Goal: Task Accomplishment & Management: Use online tool/utility

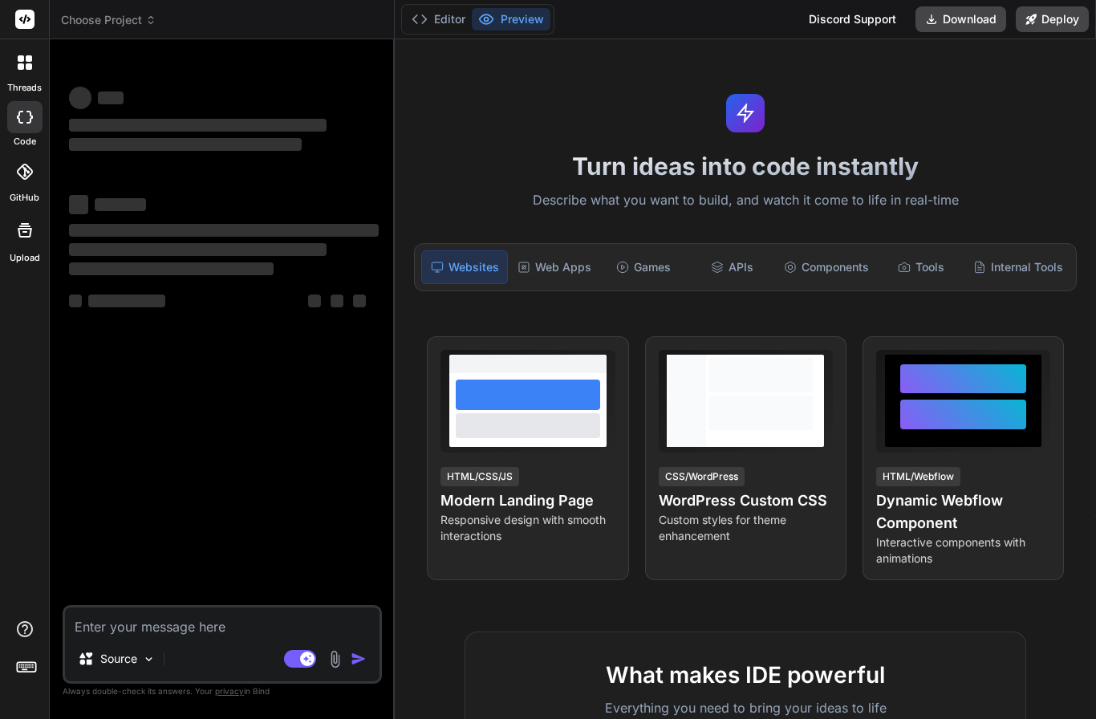
scroll to position [30, 0]
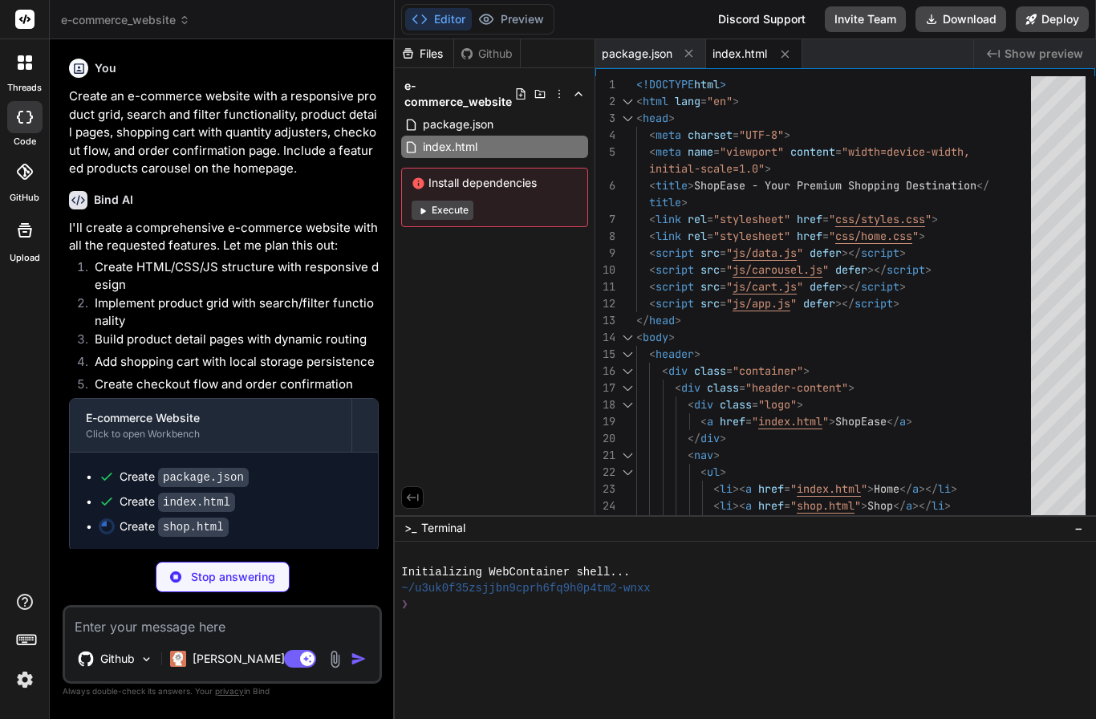
type textarea "x"
type textarea "</footer> </body> </html>"
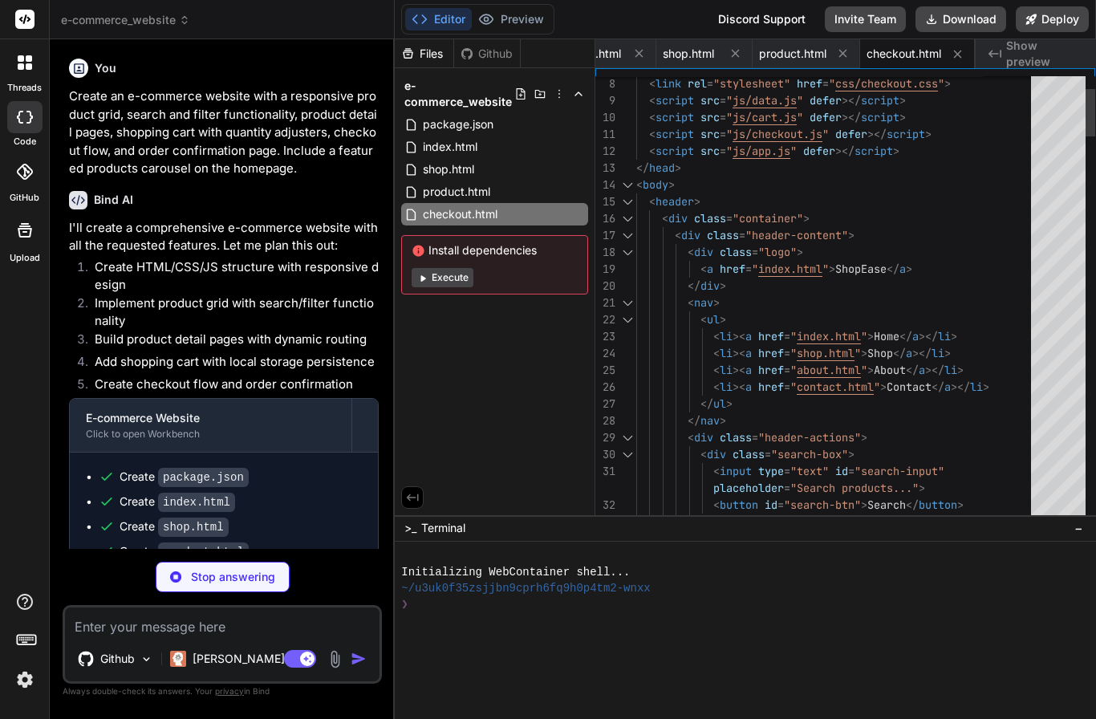
type textarea "x"
type textarea "<div class="footer-bottom"> <p>&copy; 2023 ShopEase. All rights reserved.</p> <…"
type textarea "x"
type textarea ".search-box { display: none; } }"
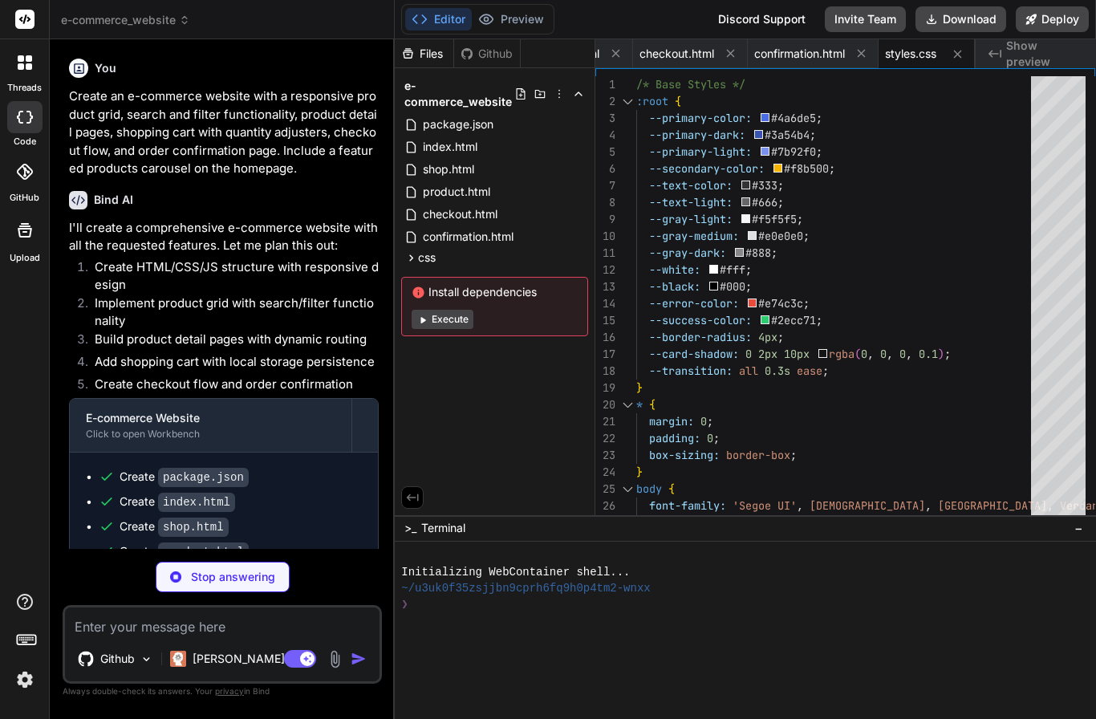
scroll to position [80, 0]
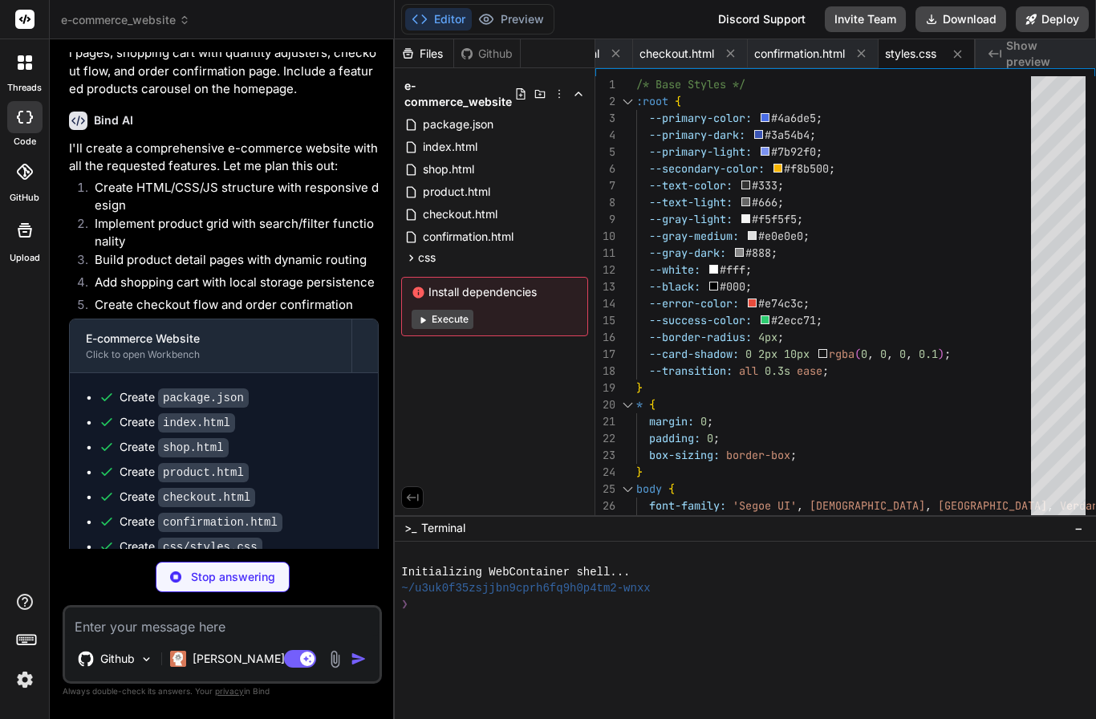
type textarea "x"
type textarea ".related-grid { grid-template-columns: repeat(2, 1fr); } } @media (max-width: 5…"
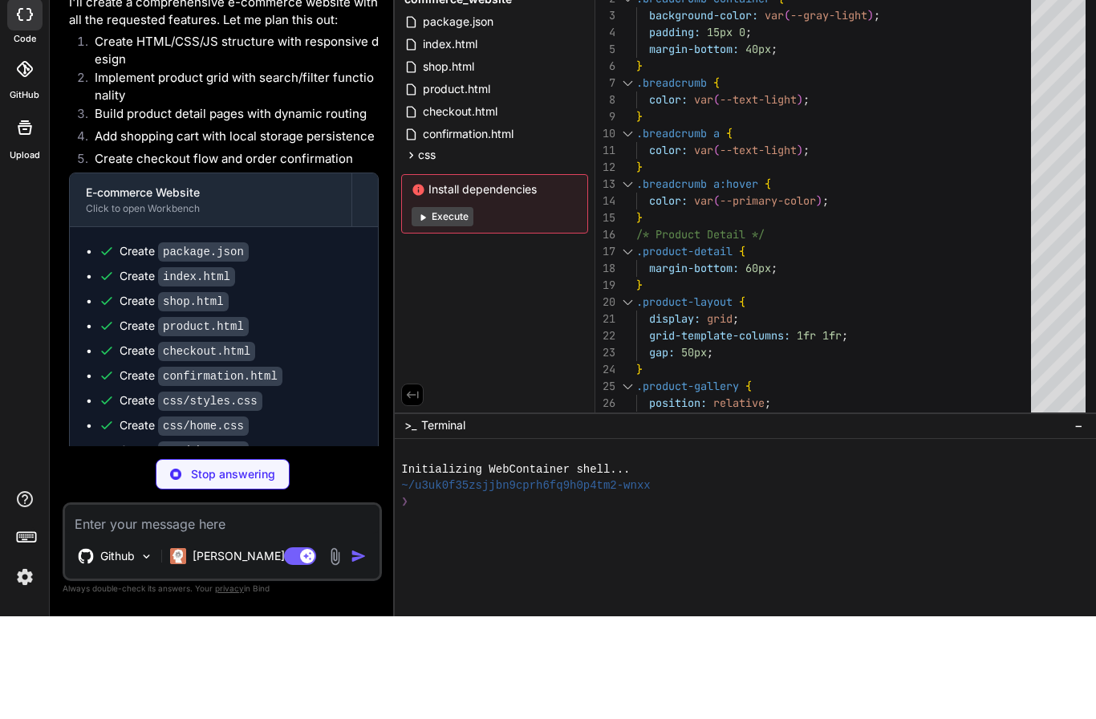
scroll to position [66, 0]
type textarea "x"
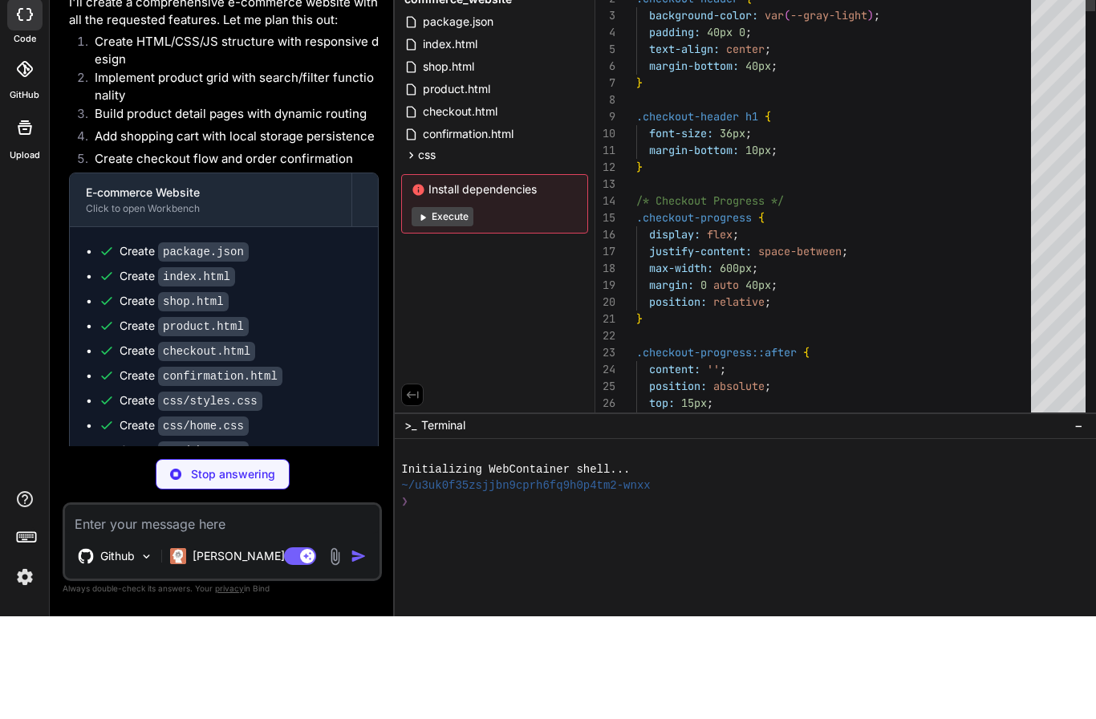
type textarea ".recommendations-grid { grid-template-columns: 1fr; } }"
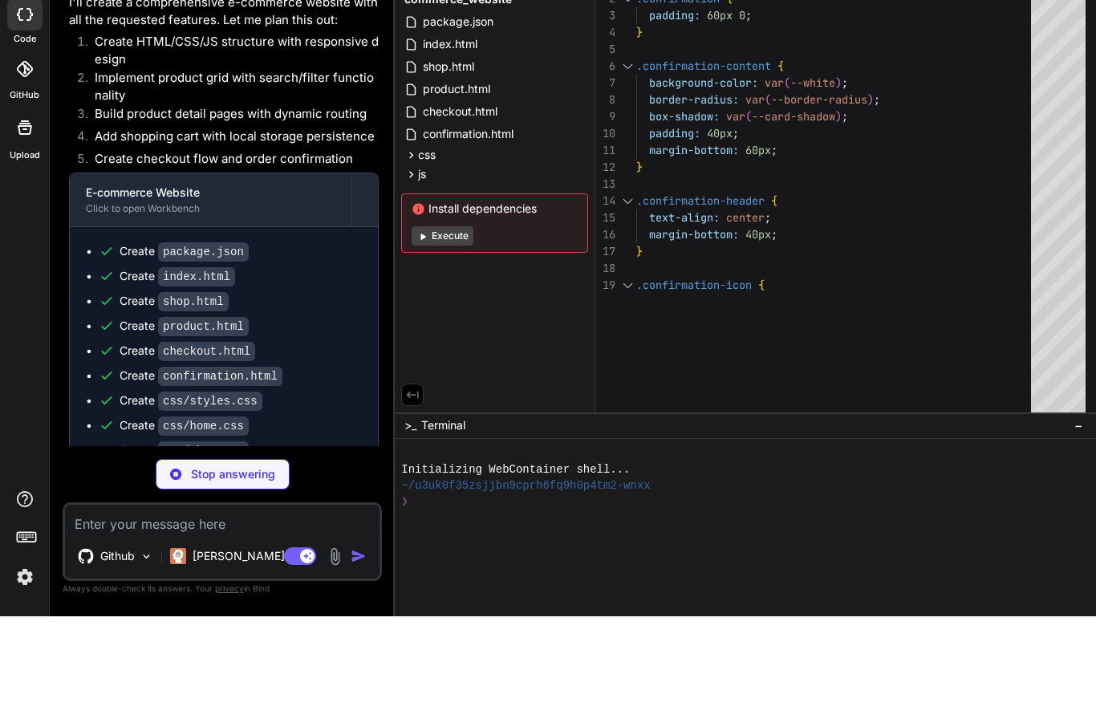
type textarea "x"
type textarea "}"
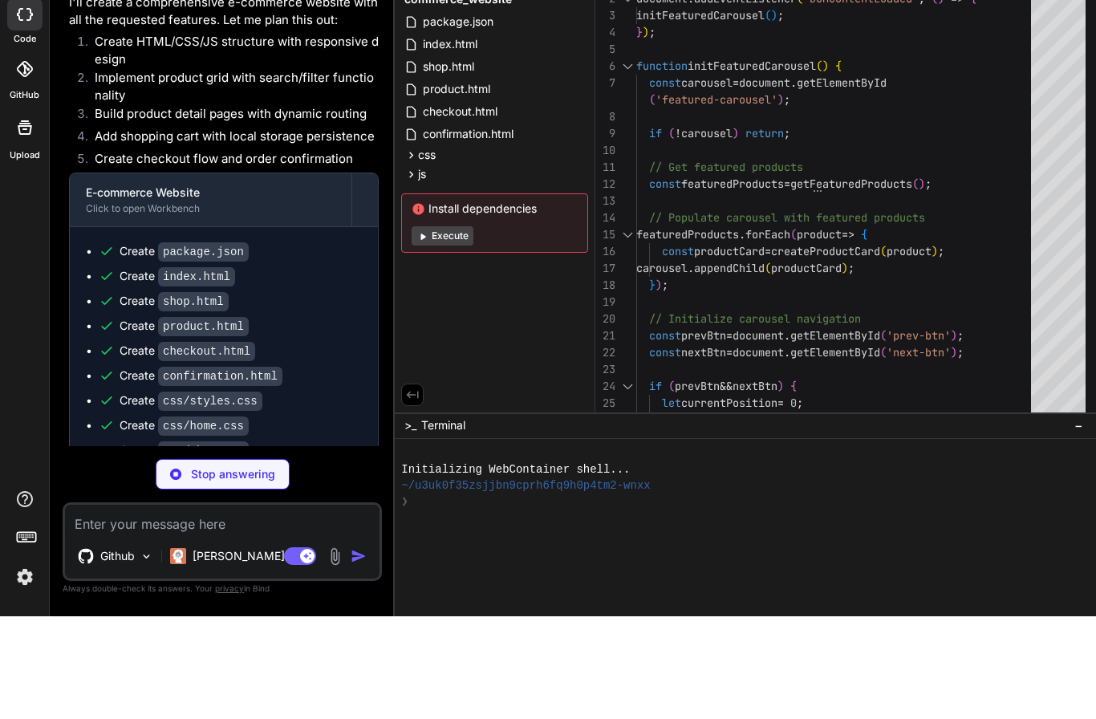
type textarea "x"
type textarea "// Search products currentFilteredProducts = searchProducts(searchQuery); displ…"
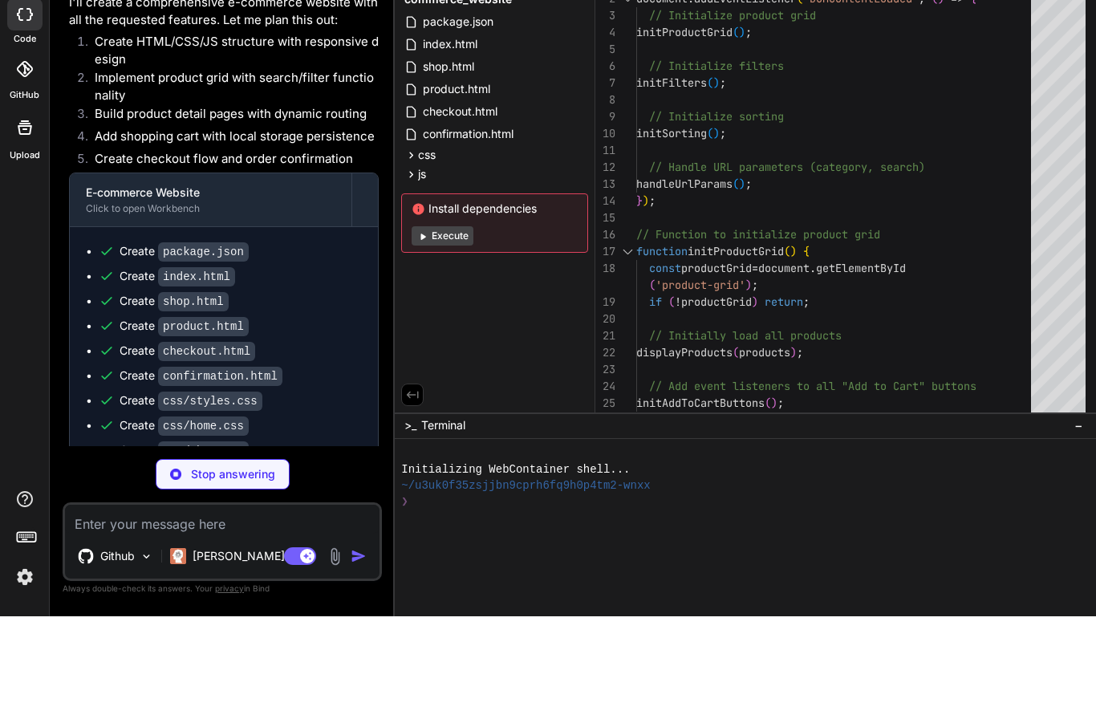
type textarea "x"
type textarea "if (relatedProductsSection) { relatedProductsSection.style.display = 'none'; } …"
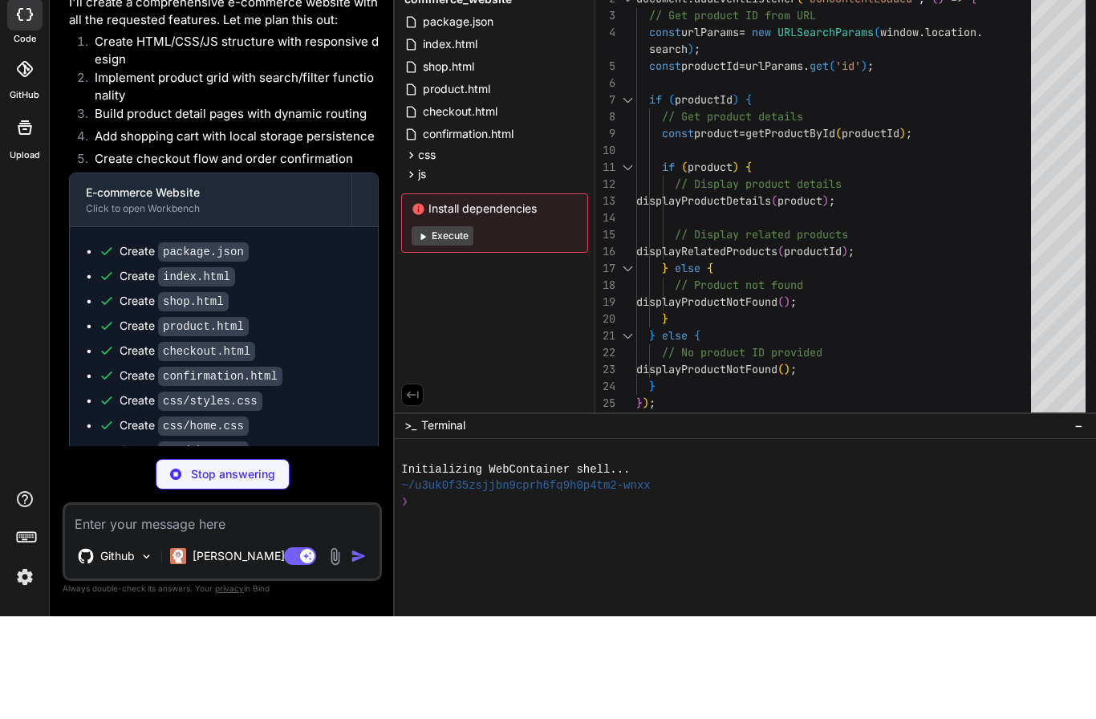
type textarea "x"
type textarea "return string.charAt(0).toUpperCase() + string.slice(1); }"
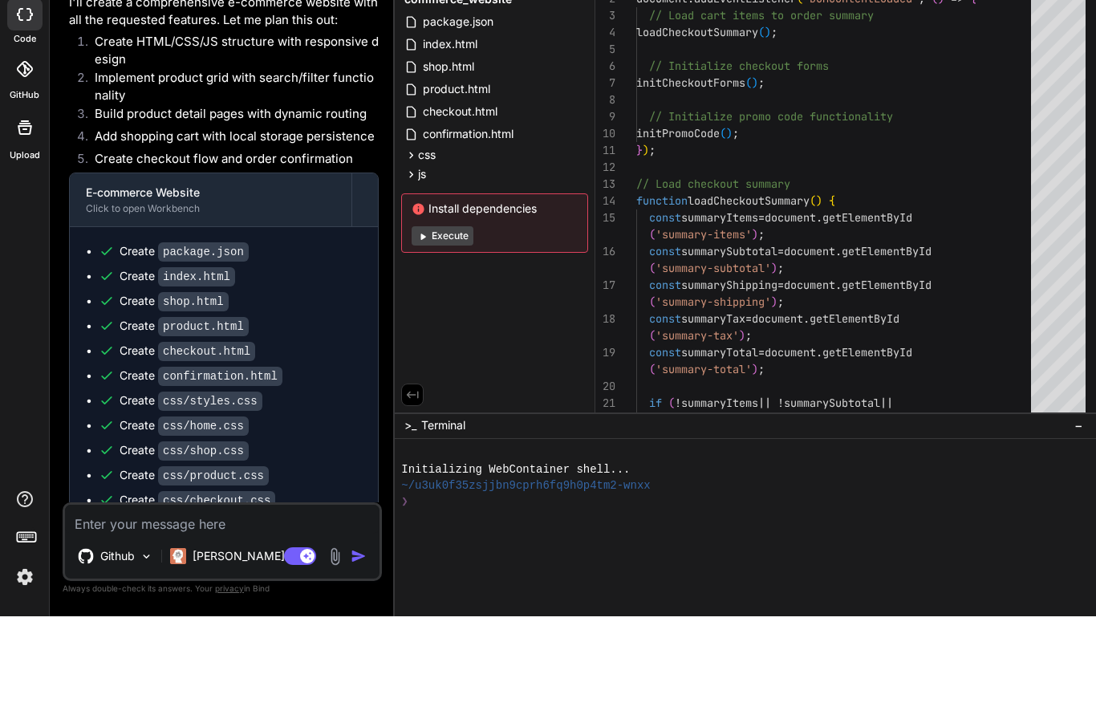
type textarea "x"
type textarea "}"
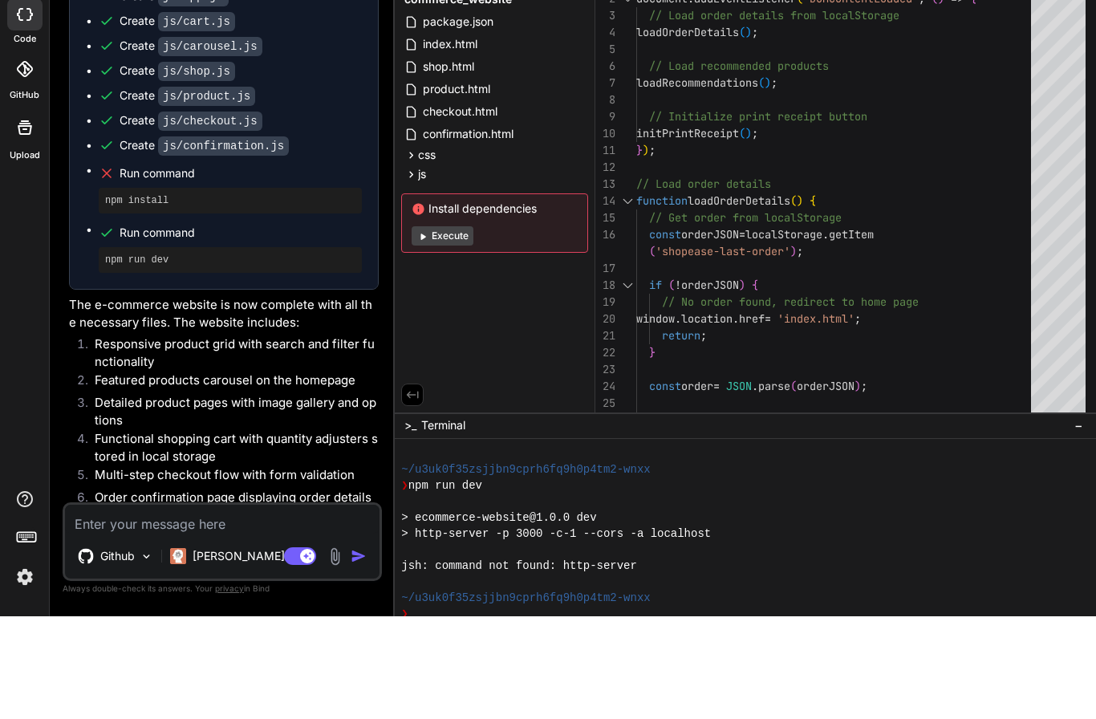
scroll to position [701, 0]
click at [439, 329] on button "Execute" at bounding box center [443, 338] width 62 height 19
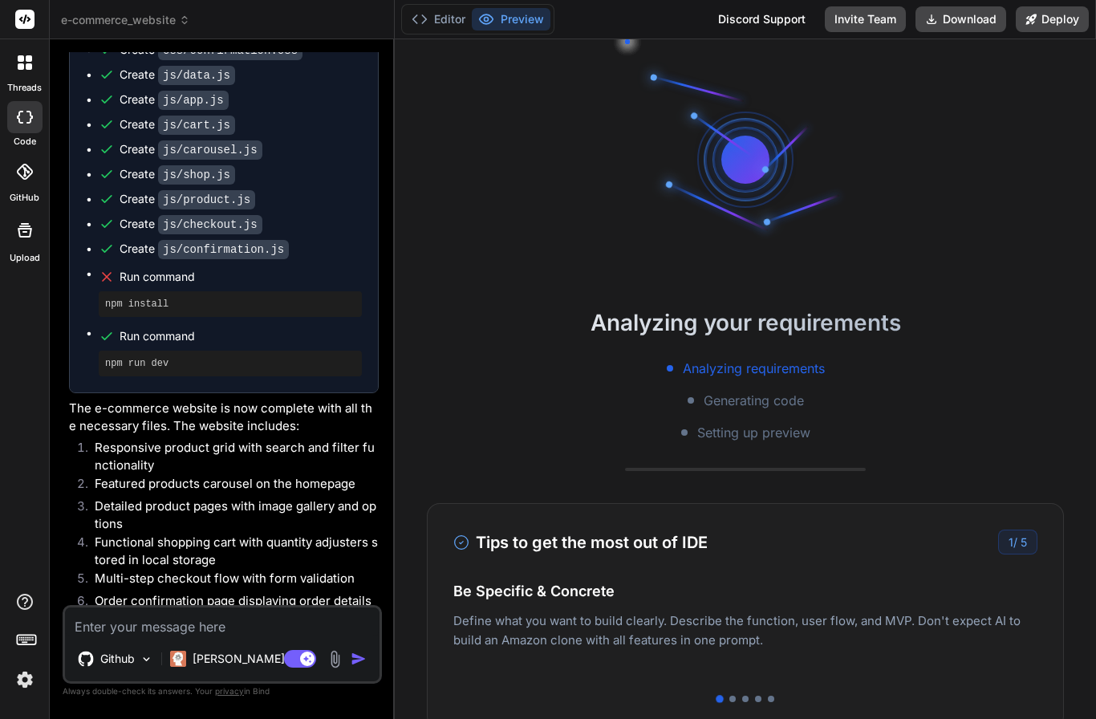
scroll to position [3, 0]
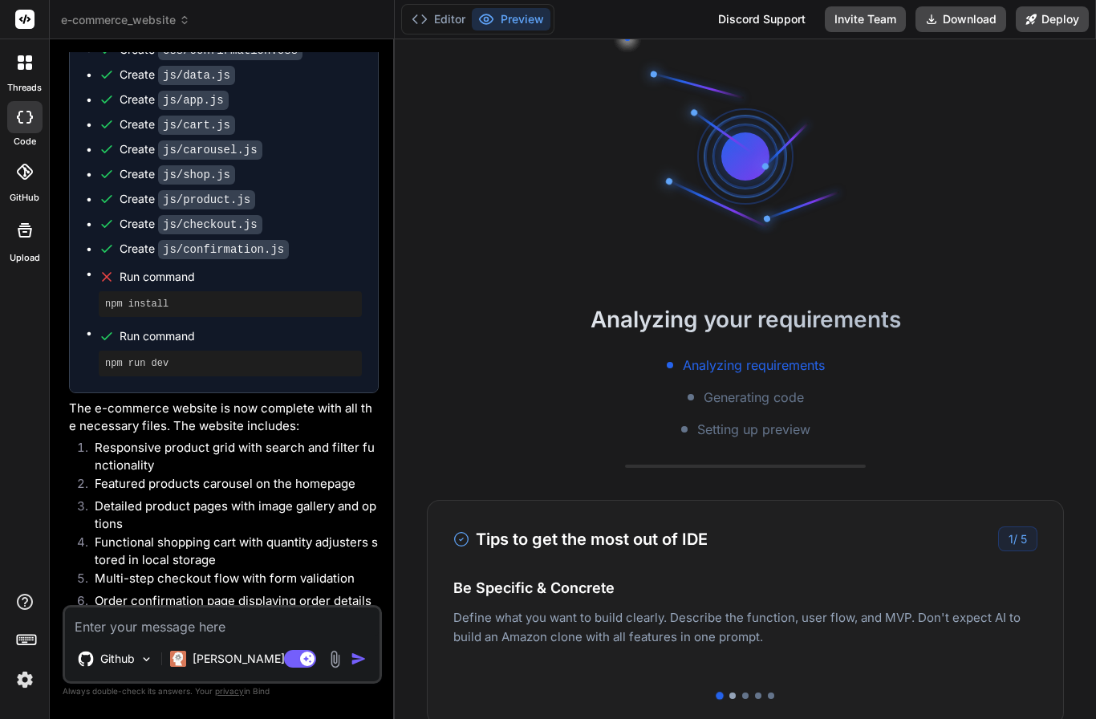
click at [731, 693] on div at bounding box center [733, 696] width 6 height 6
click at [745, 693] on div at bounding box center [745, 696] width 6 height 6
click at [757, 693] on div at bounding box center [758, 696] width 6 height 6
click at [772, 693] on div at bounding box center [771, 696] width 6 height 6
click at [719, 693] on div at bounding box center [720, 696] width 6 height 6
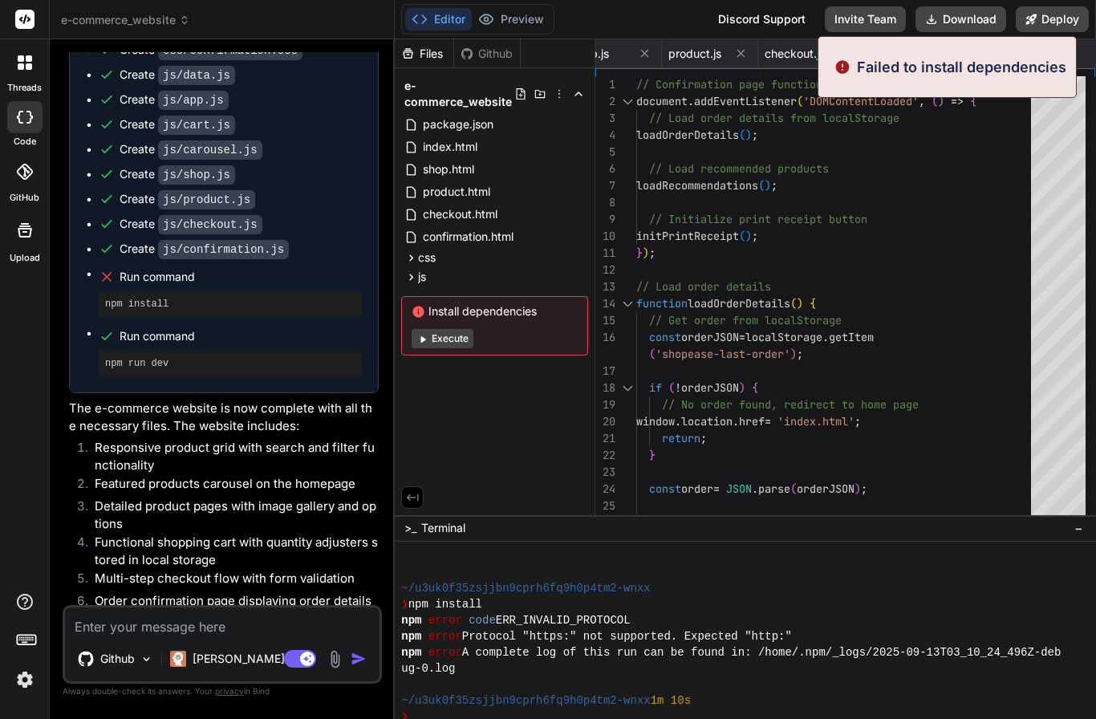
scroll to position [449, 0]
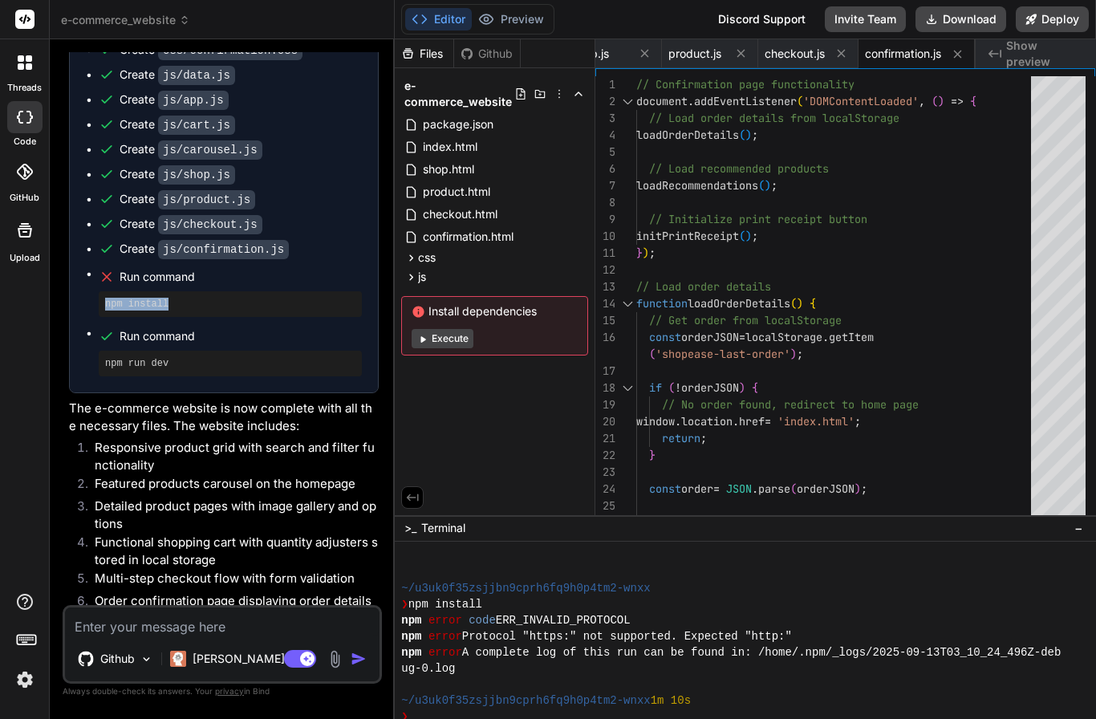
drag, startPoint x: 187, startPoint y: 283, endPoint x: 101, endPoint y: 282, distance: 85.9
click at [101, 291] on div "npm install" at bounding box center [230, 304] width 263 height 26
copy pre "npm install"
type textarea "x"
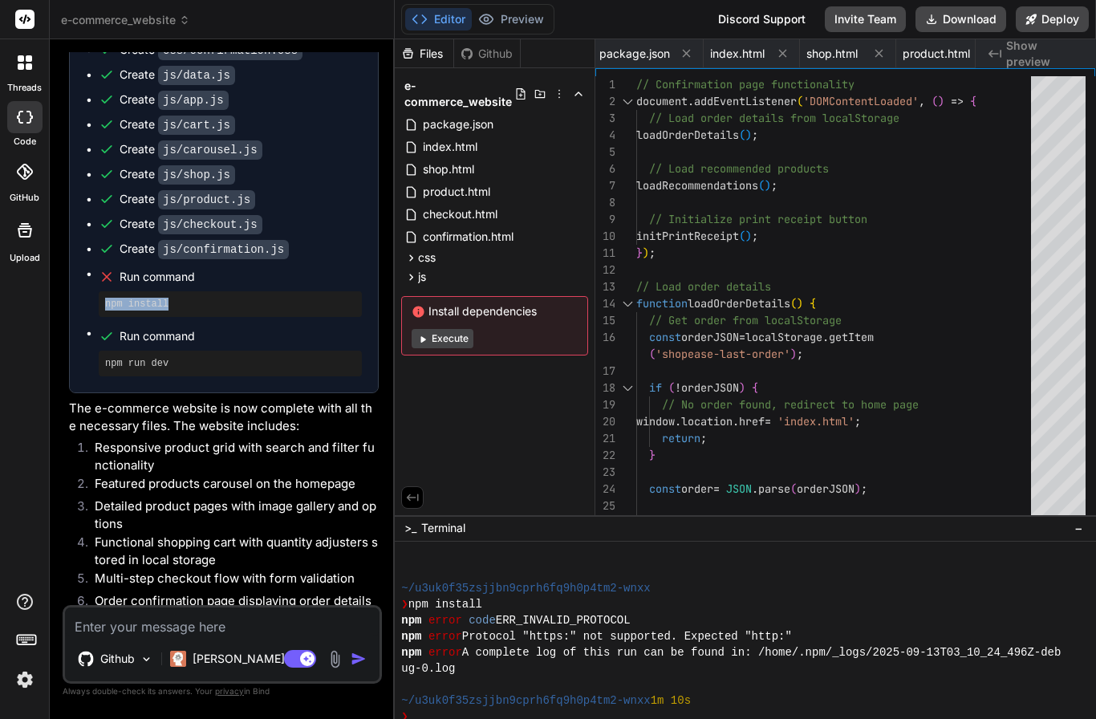
scroll to position [0, 0]
click at [566, 564] on div at bounding box center [735, 556] width 669 height 16
click at [512, 490] on div "Files Github e-commerce_website package.json index.html shop.html product.html …" at bounding box center [495, 277] width 201 height 476
click at [559, 709] on div "❯" at bounding box center [735, 717] width 669 height 16
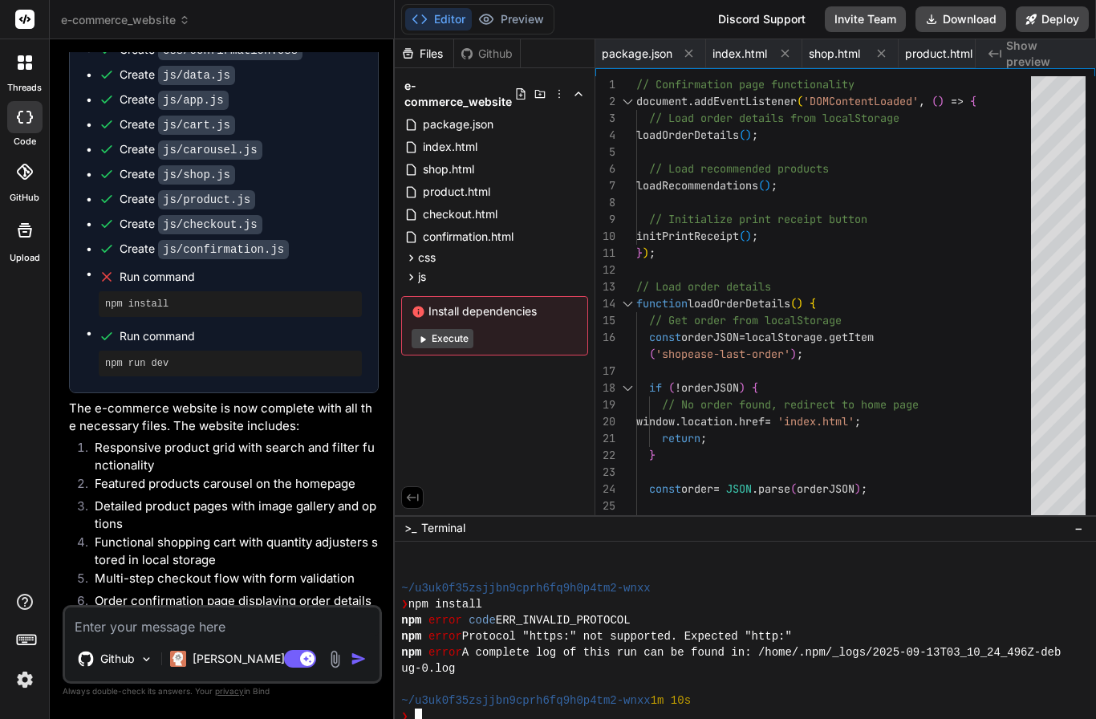
type textarea "npm install"
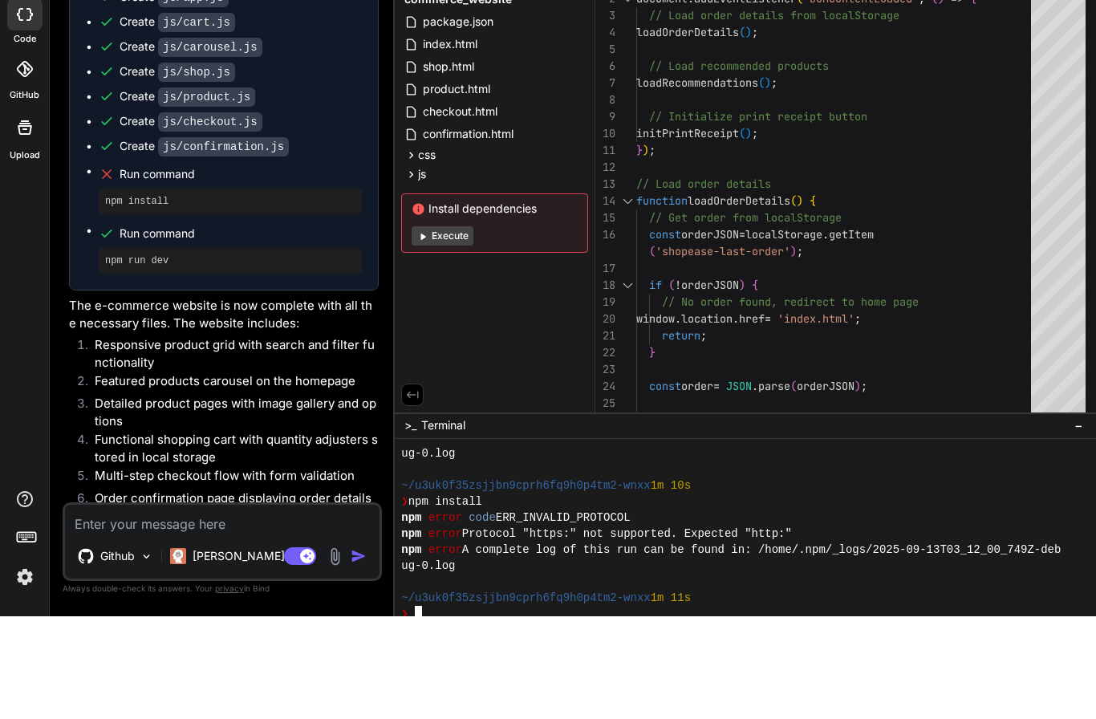
click at [570, 661] on div "ug-0.log" at bounding box center [735, 669] width 669 height 16
click at [542, 709] on div "❯" at bounding box center [735, 717] width 669 height 16
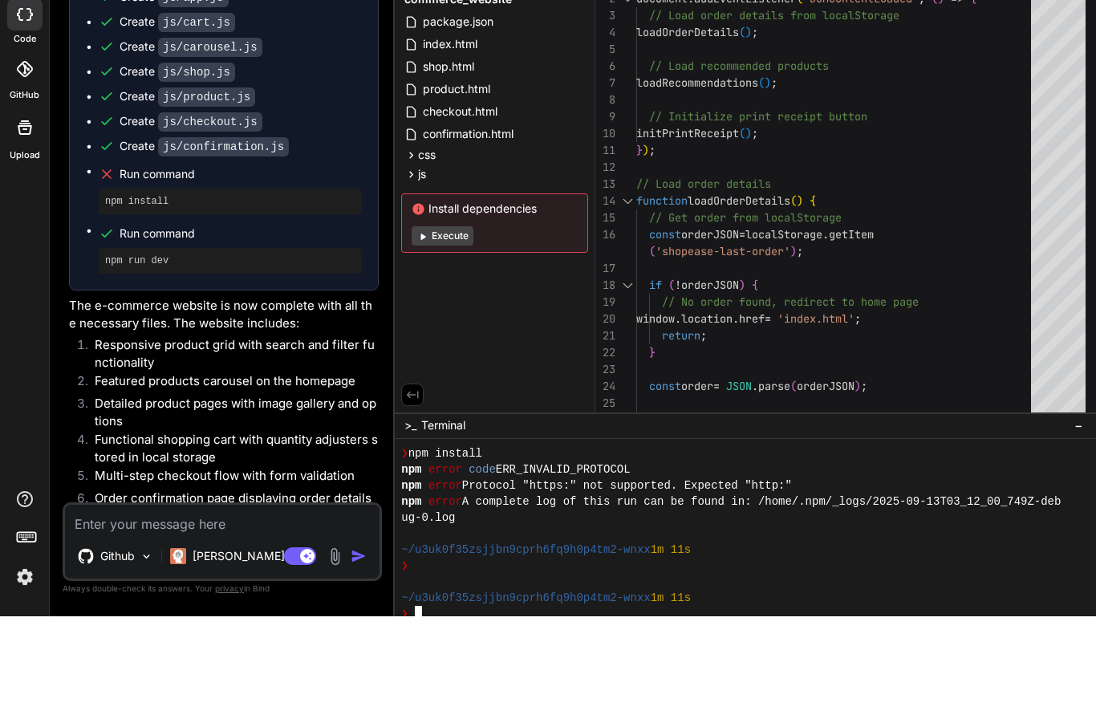
scroll to position [610, 0]
type textarea "npm install"
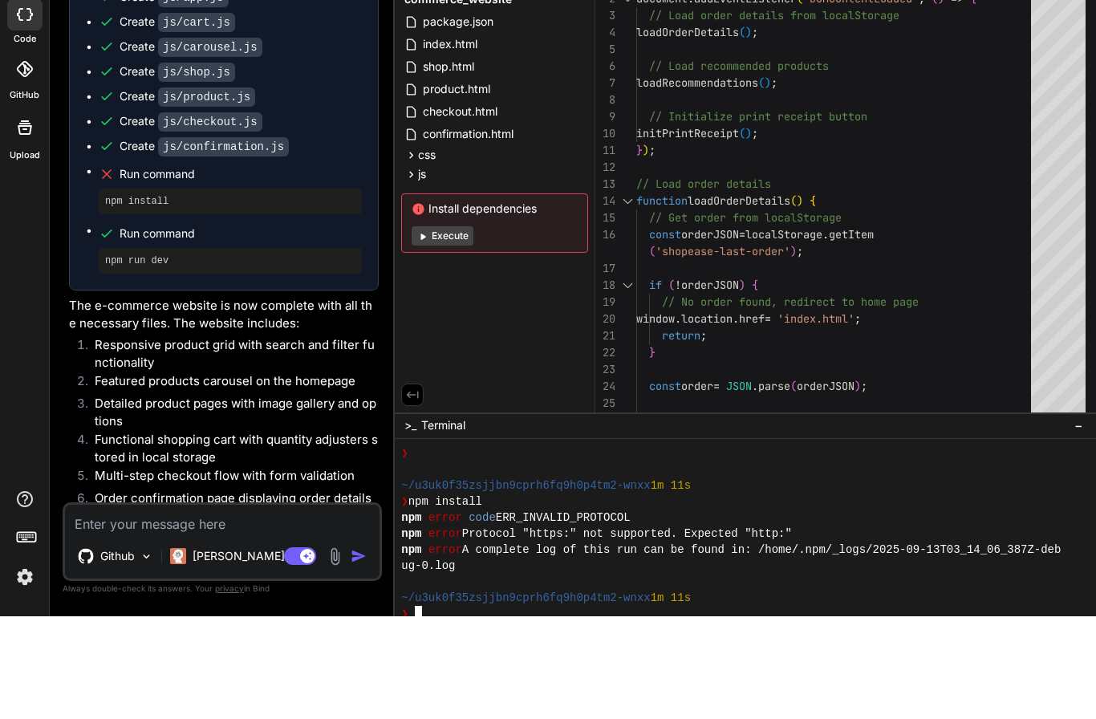
scroll to position [66, 0]
click at [213, 651] on p "[PERSON_NAME] 4 S.." at bounding box center [253, 659] width 120 height 16
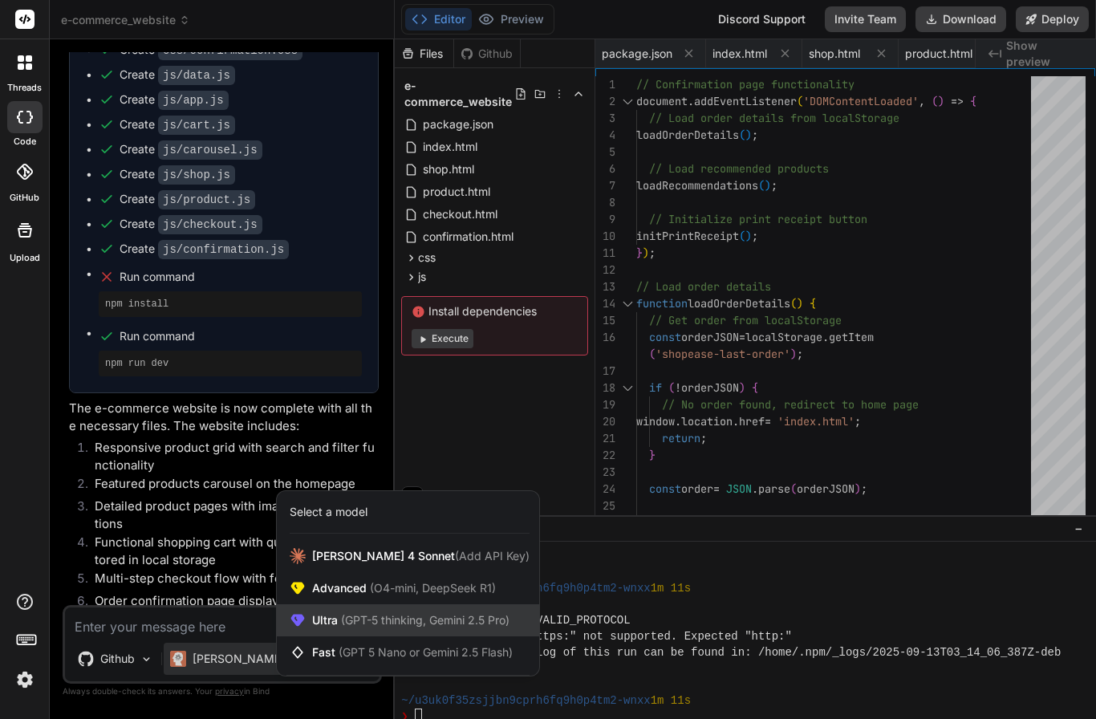
click at [373, 620] on span "(GPT-5 thinking, Gemini 2.5 Pro)" at bounding box center [424, 620] width 172 height 14
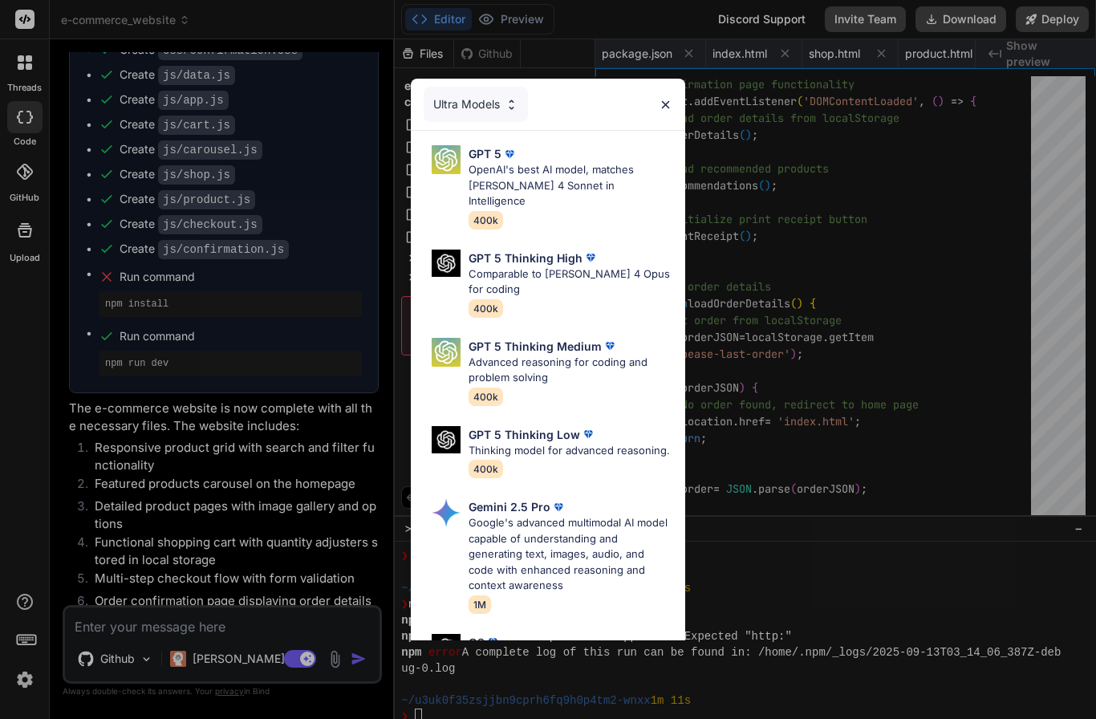
scroll to position [0, 0]
click at [541, 355] on p "Advanced reasoning for coding and problem solving" at bounding box center [571, 370] width 204 height 31
type textarea "x"
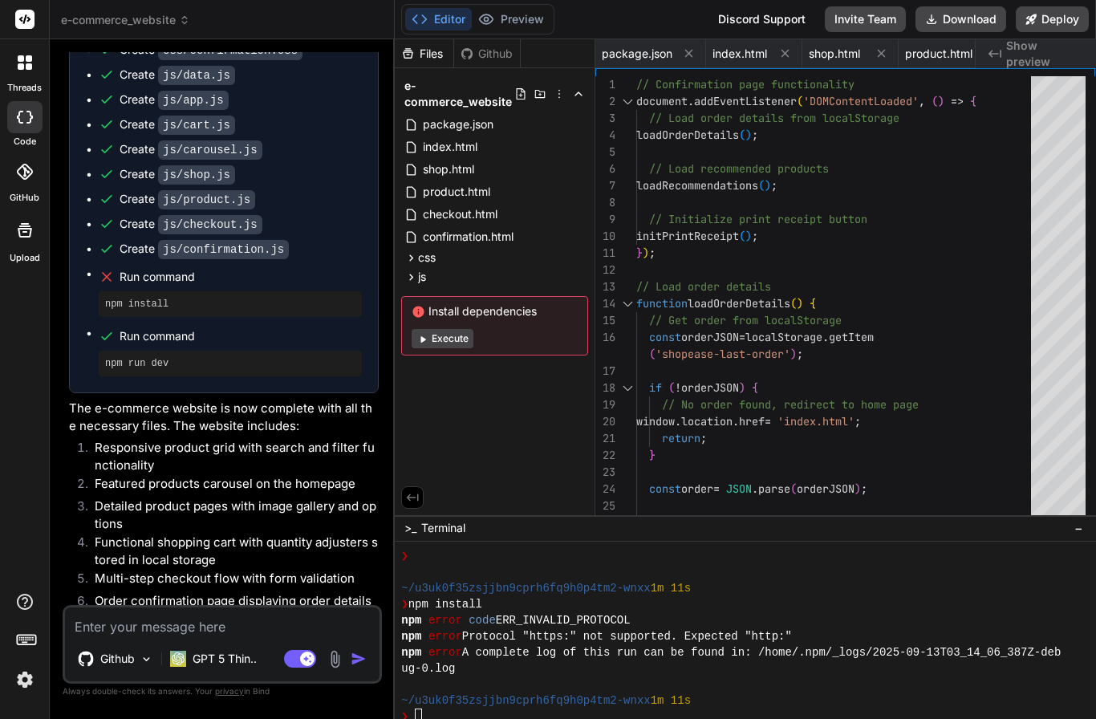
click at [246, 620] on textarea at bounding box center [222, 622] width 315 height 29
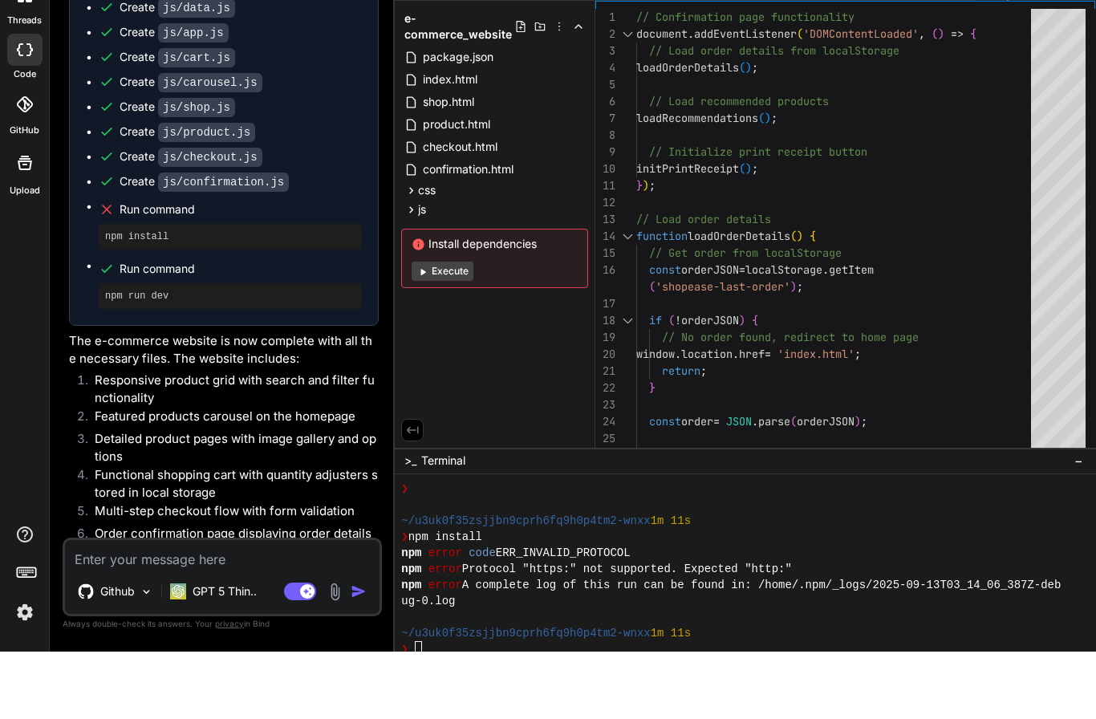
type textarea "f"
type textarea "x"
type textarea "fi"
type textarea "x"
type textarea "fix"
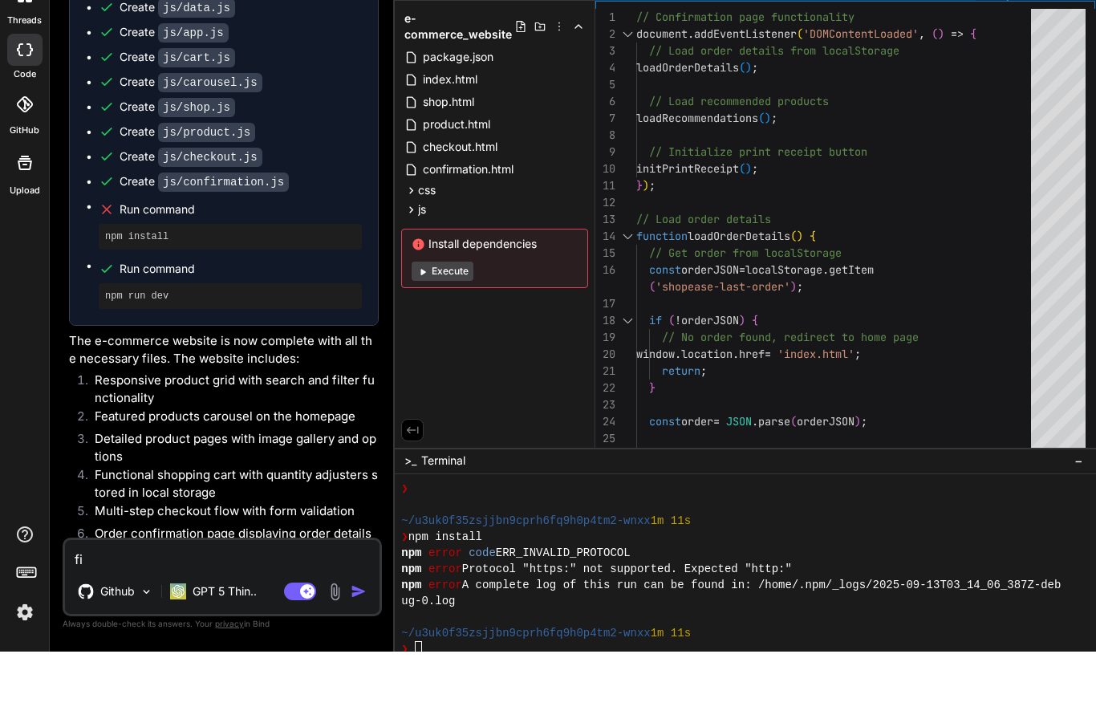
type textarea "x"
type textarea "fix"
type textarea "x"
type textarea "fix i"
type textarea "x"
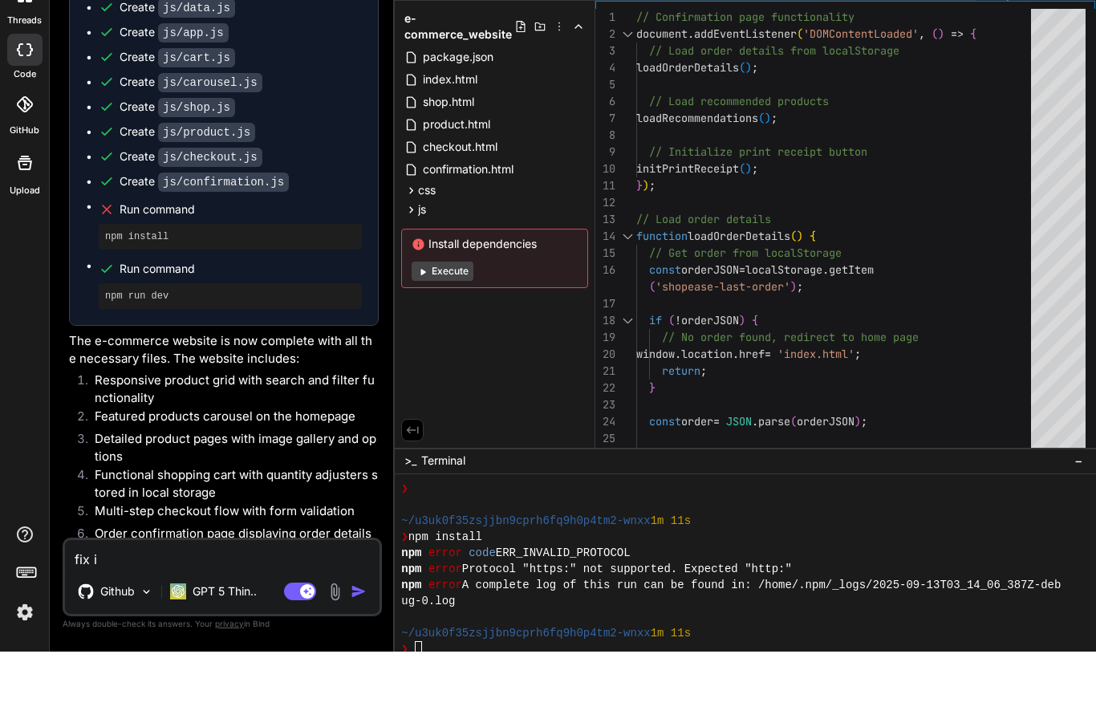
type textarea "fix is"
type textarea "x"
type textarea "fix iss"
type textarea "x"
type textarea "fix issu"
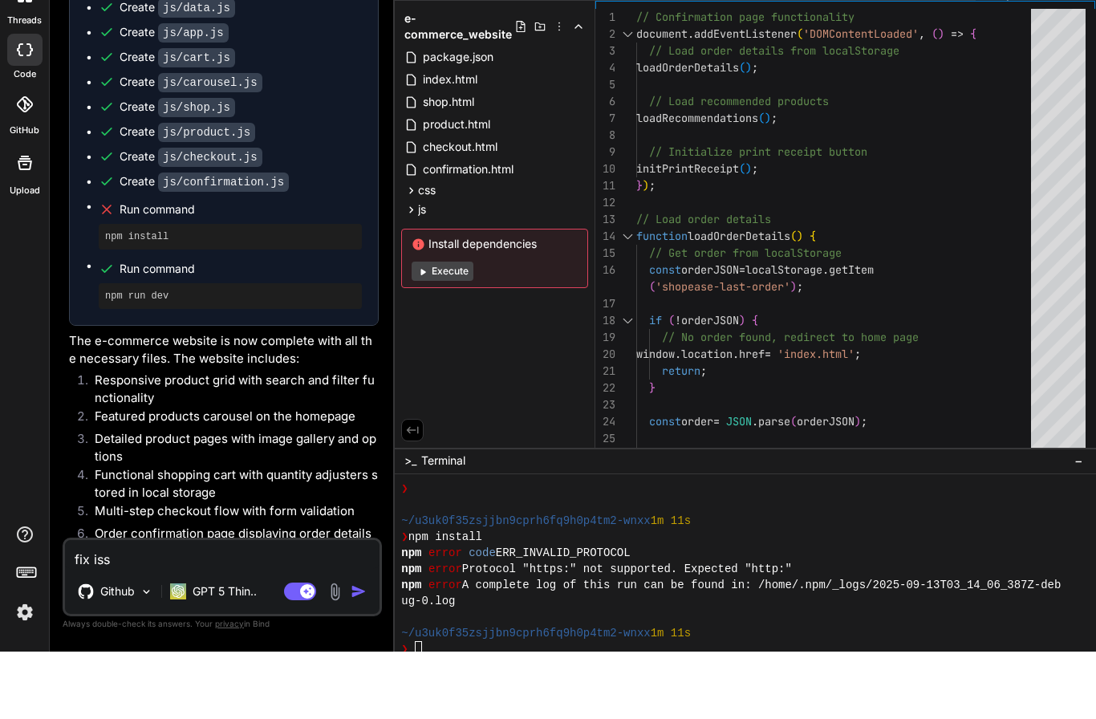
type textarea "x"
type textarea "fix issue"
type textarea "x"
type textarea "fix issues"
type textarea "x"
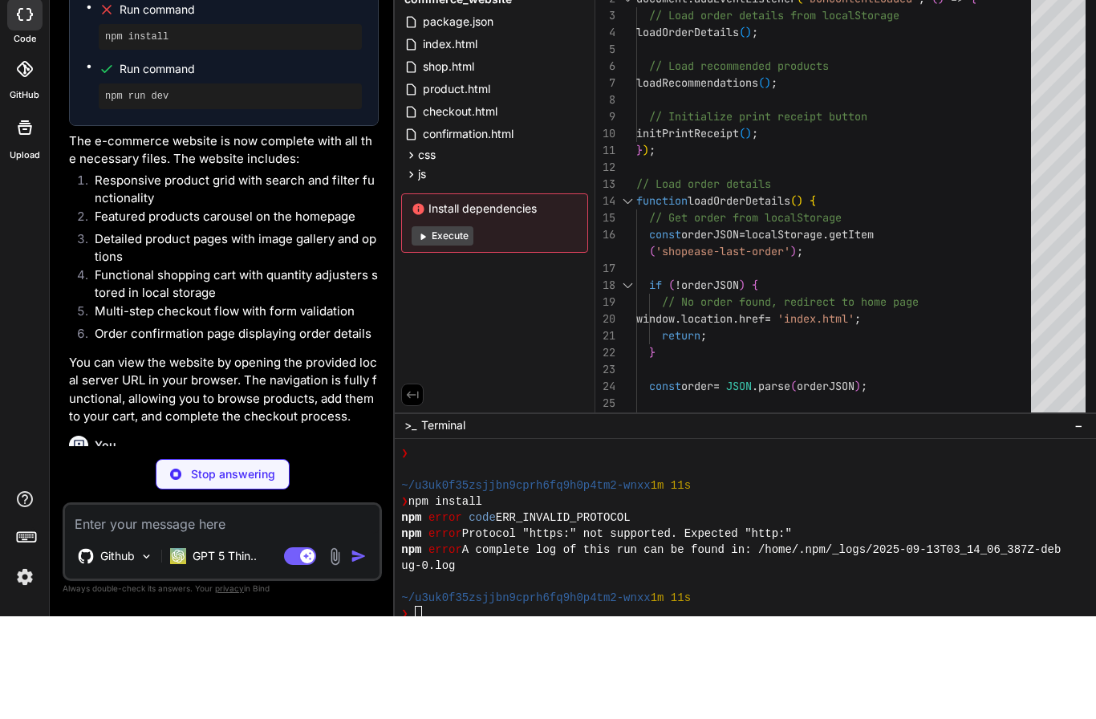
scroll to position [851, 0]
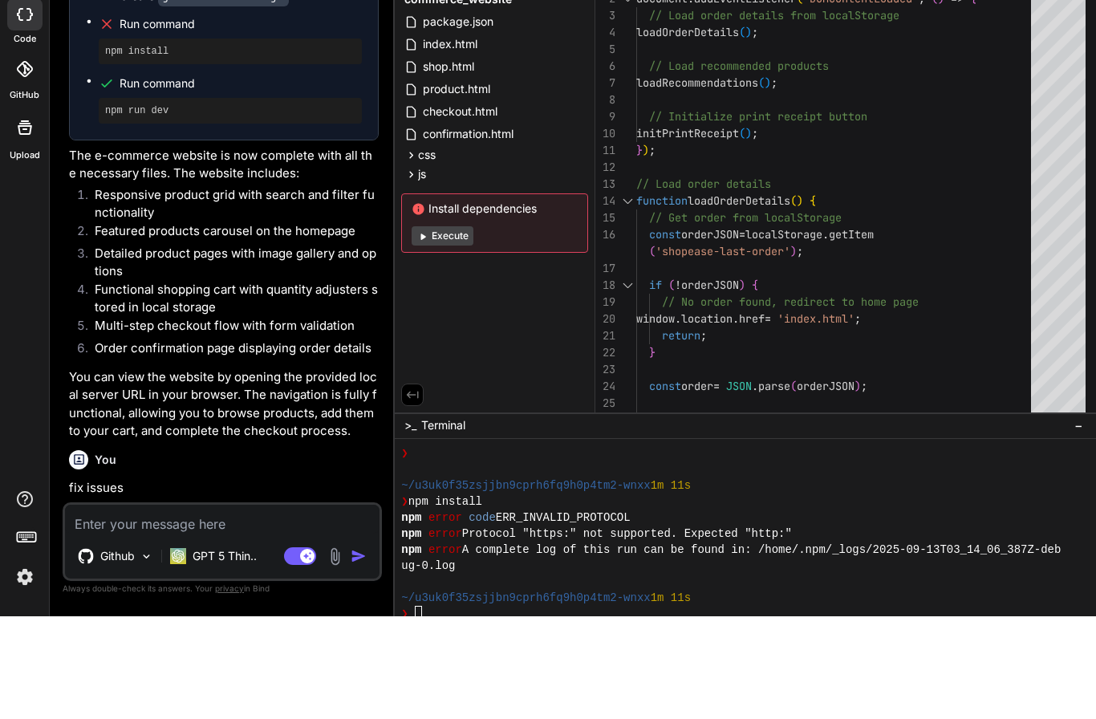
type textarea "x"
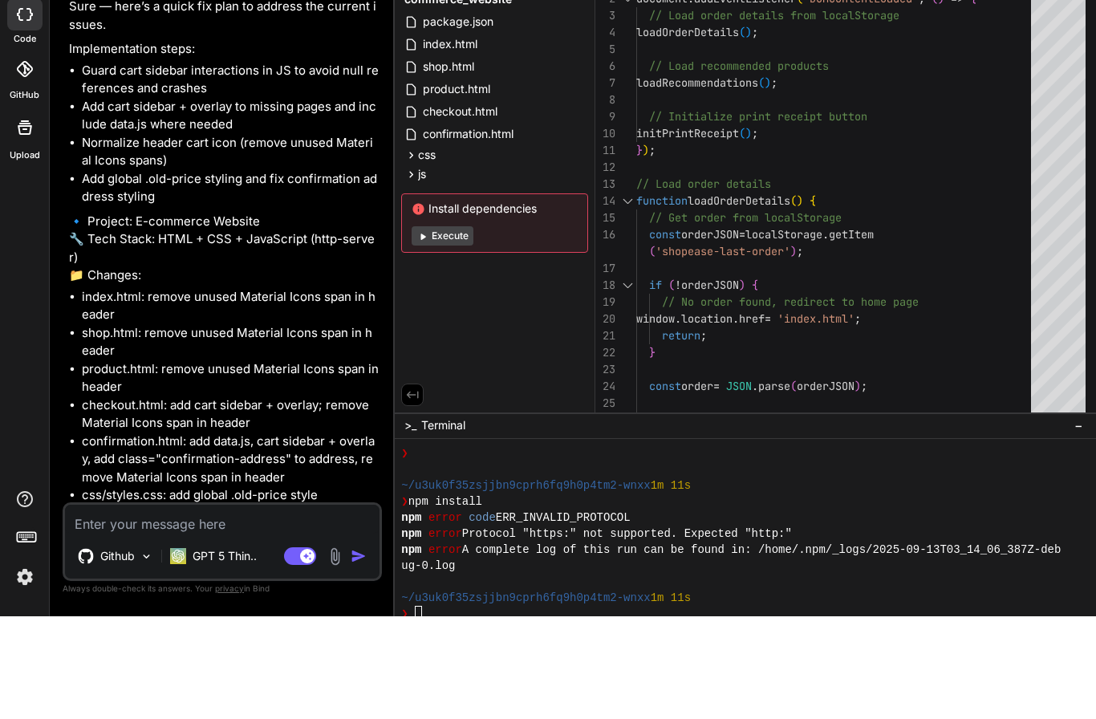
scroll to position [1388, 0]
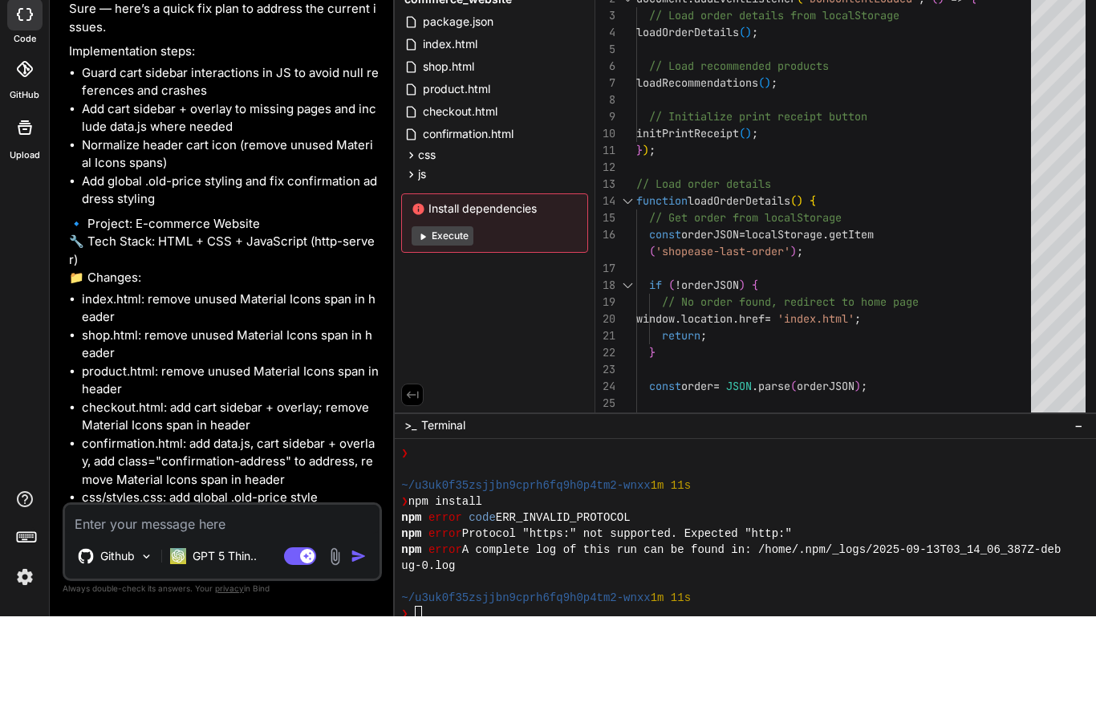
type textarea "J"
type textarea "x"
type textarea "Y"
type textarea "x"
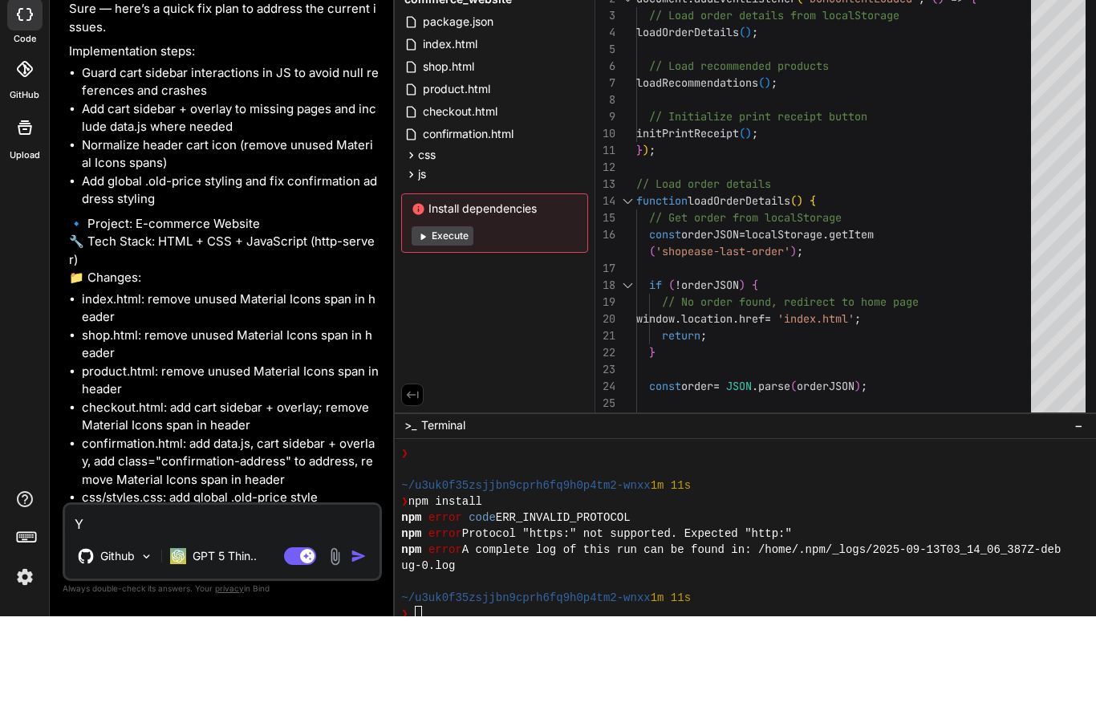
type textarea "Ye"
type textarea "x"
type textarea "Yes"
type textarea "x"
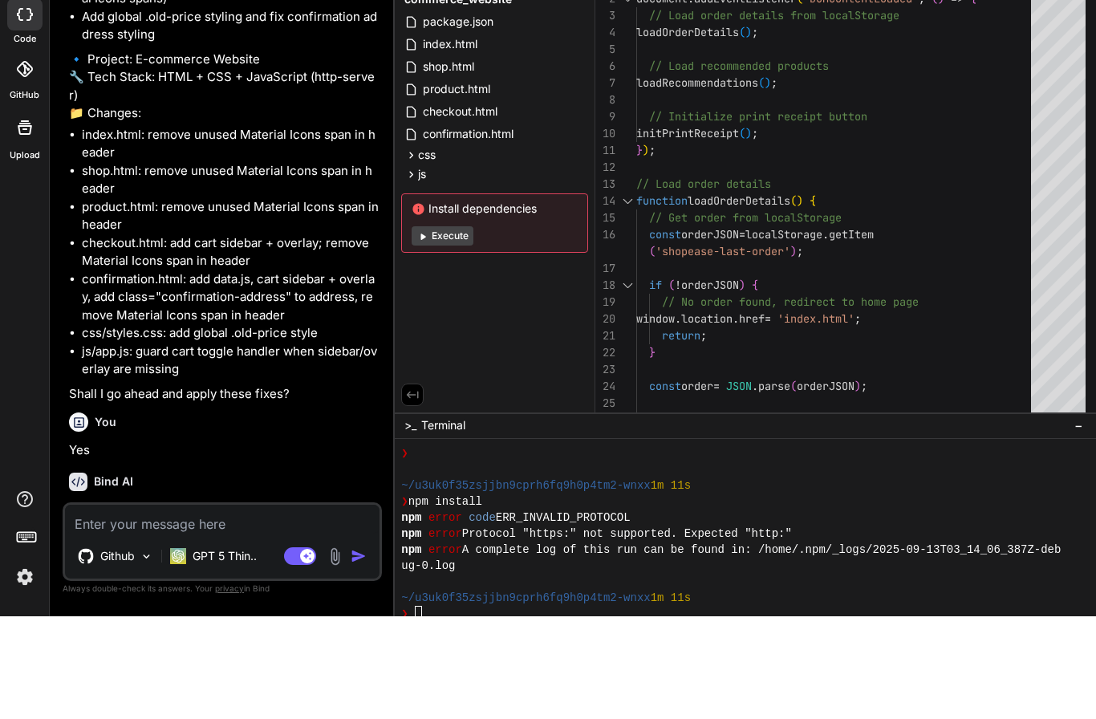
scroll to position [1539, 0]
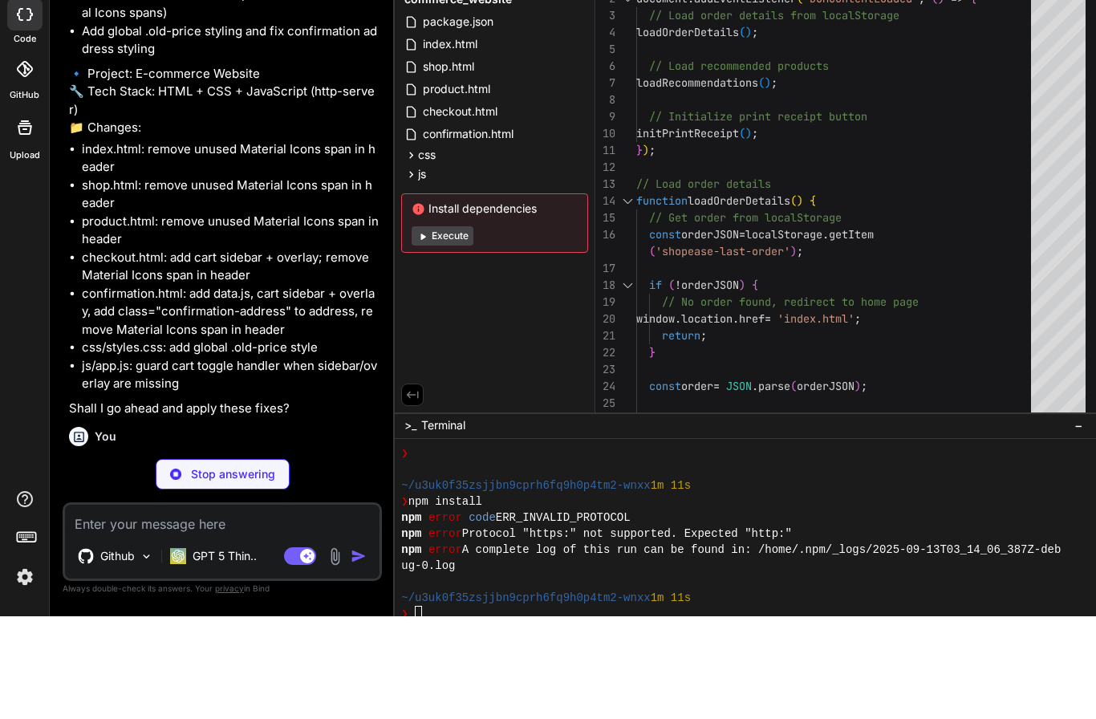
type textarea "x"
type textarea "</body> </html>"
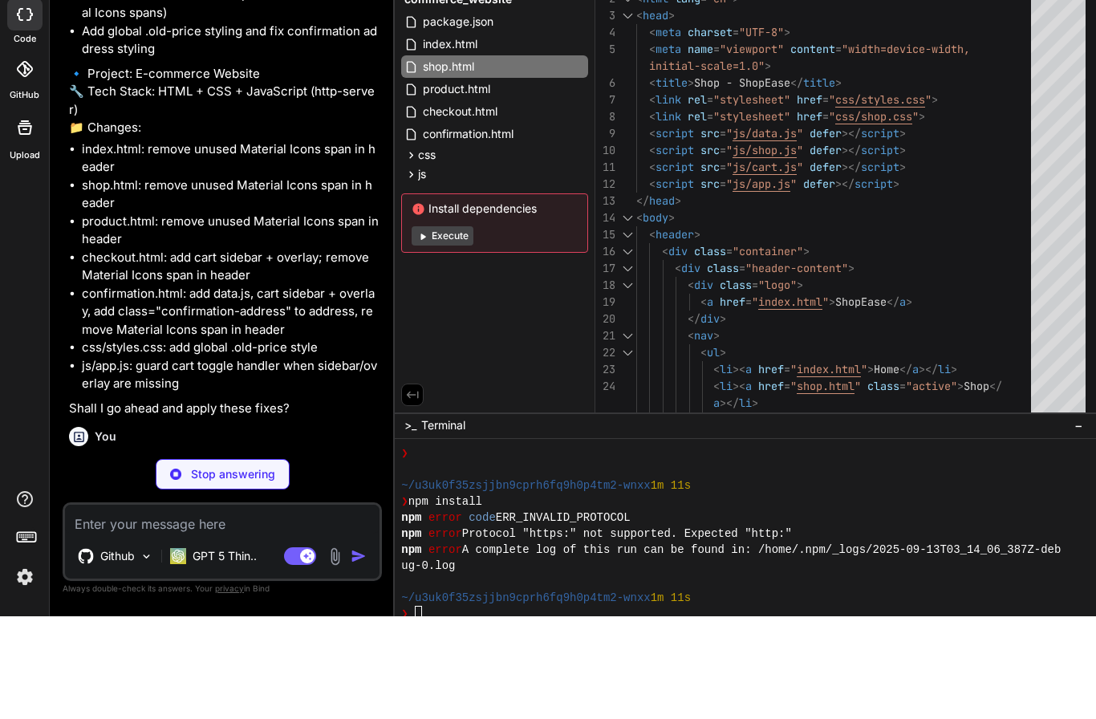
type textarea "x"
type textarea "<div class="footer-bottom"> <p>&copy; 2023 ShopEase. All rights reserved.</p> <…"
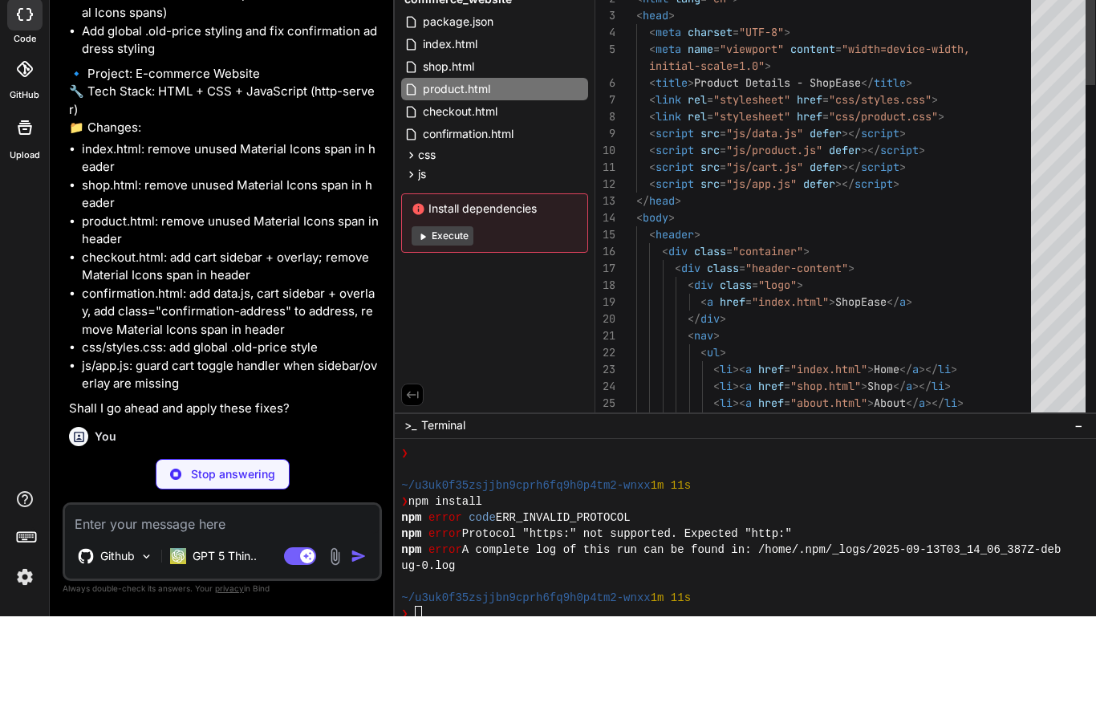
scroll to position [0, 31]
type textarea "x"
type textarea "</div> <div class="footer-bottom"> <p>&copy; 2023 ShopEase. All rights reserved…"
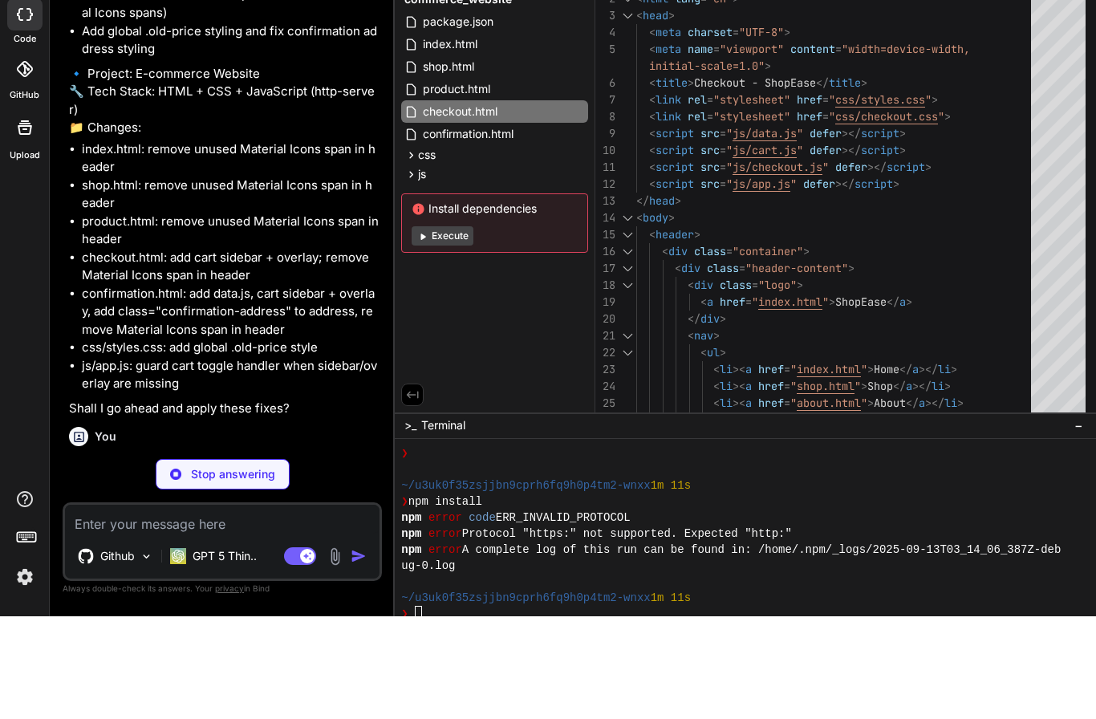
type textarea "x"
type textarea "</div> </div> </footer> <div class="overlay" id="overlay"></div> </body> </html>"
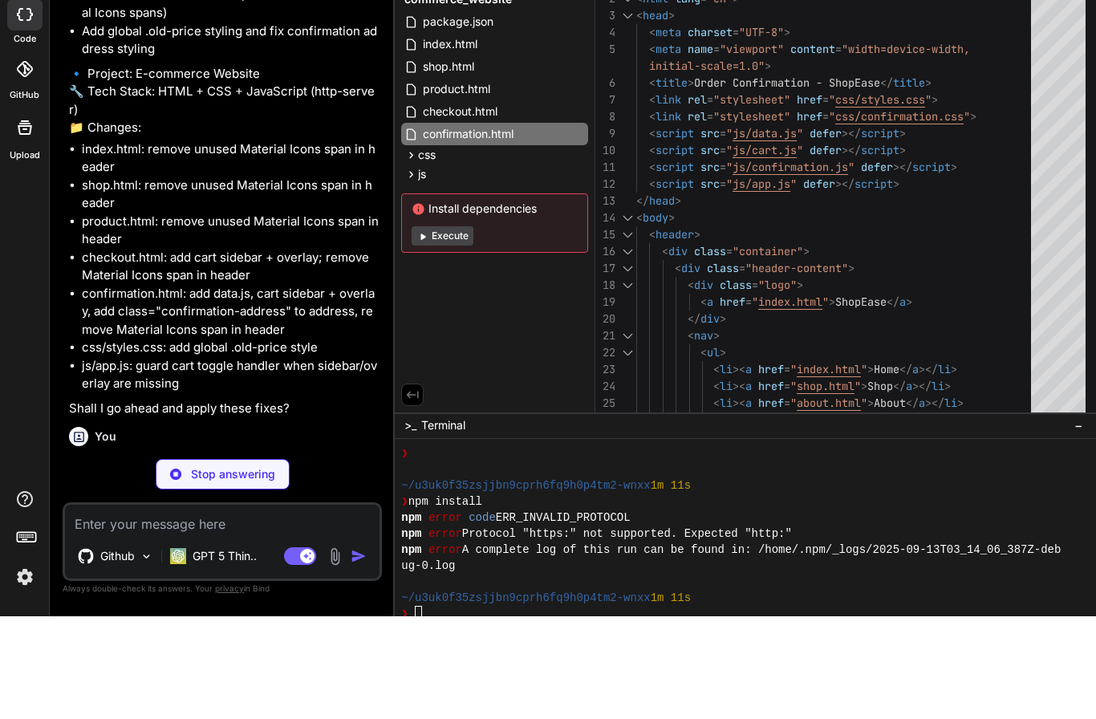
type textarea "x"
type textarea "} }"
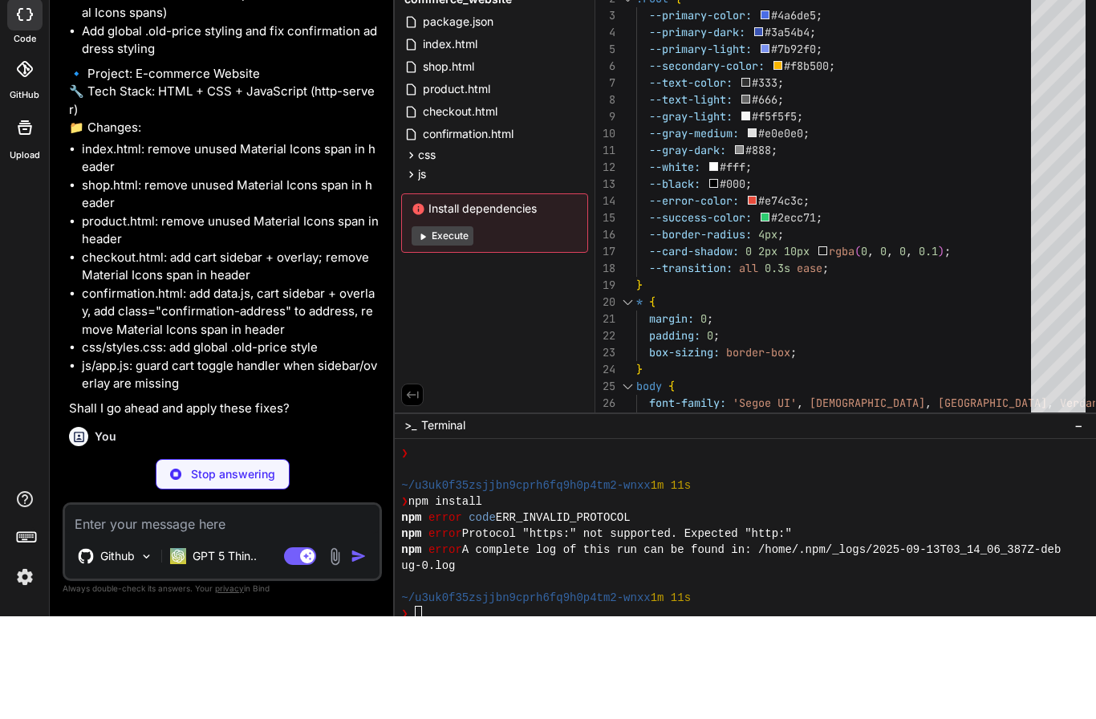
type textarea "x"
type textarea "document.head.appendChild(style);"
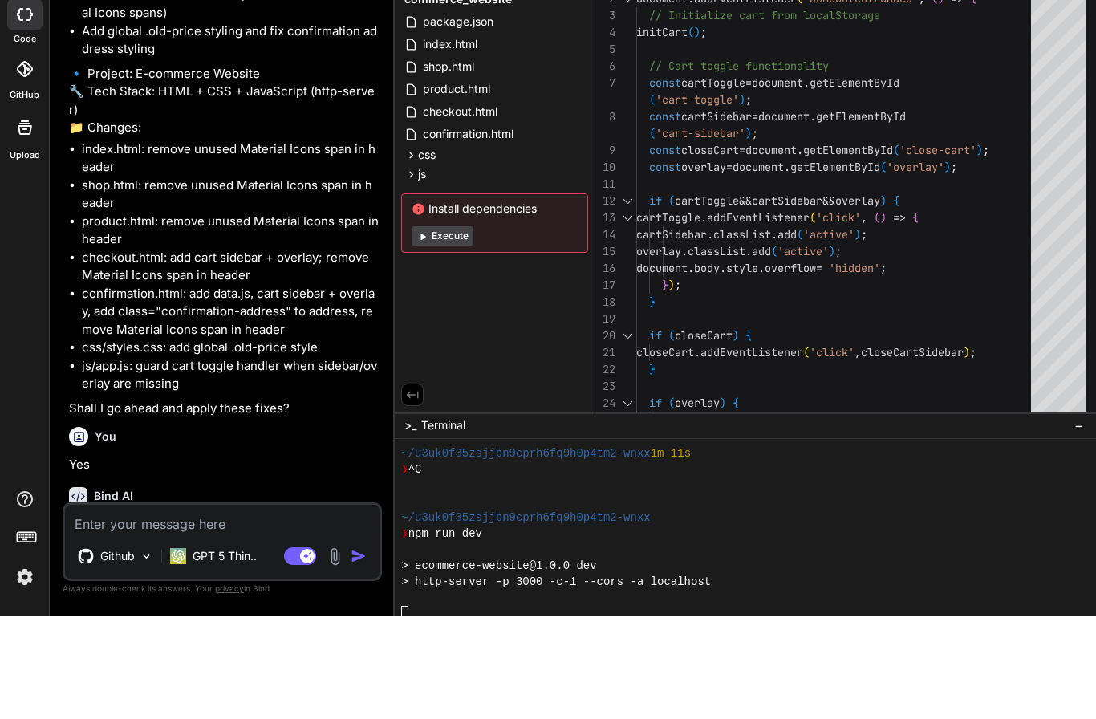
scroll to position [915, 0]
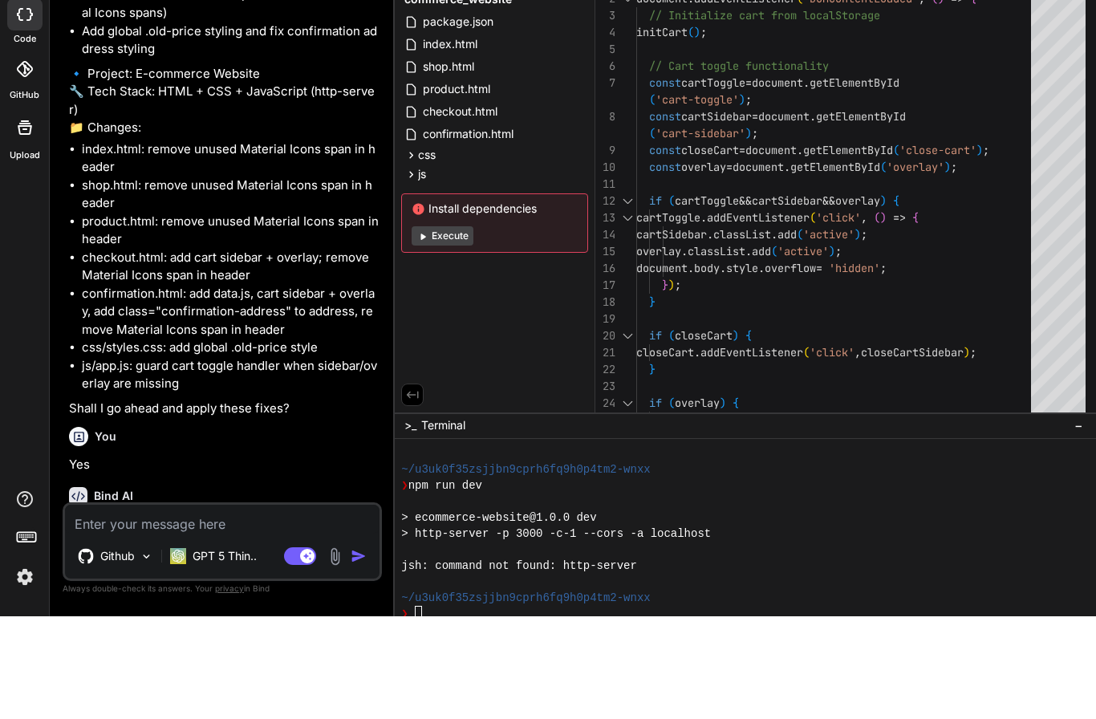
click at [479, 241] on div "Files Github e-commerce_website package.json index.html shop.html product.html …" at bounding box center [495, 277] width 201 height 476
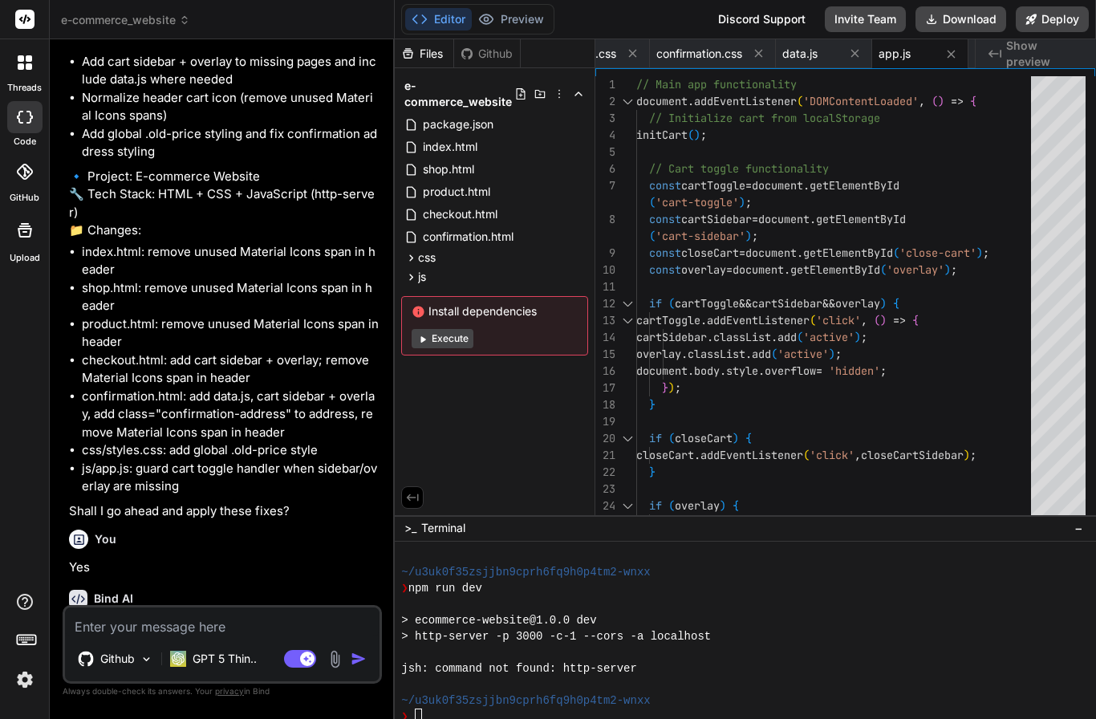
click at [438, 348] on button "Execute" at bounding box center [443, 338] width 62 height 19
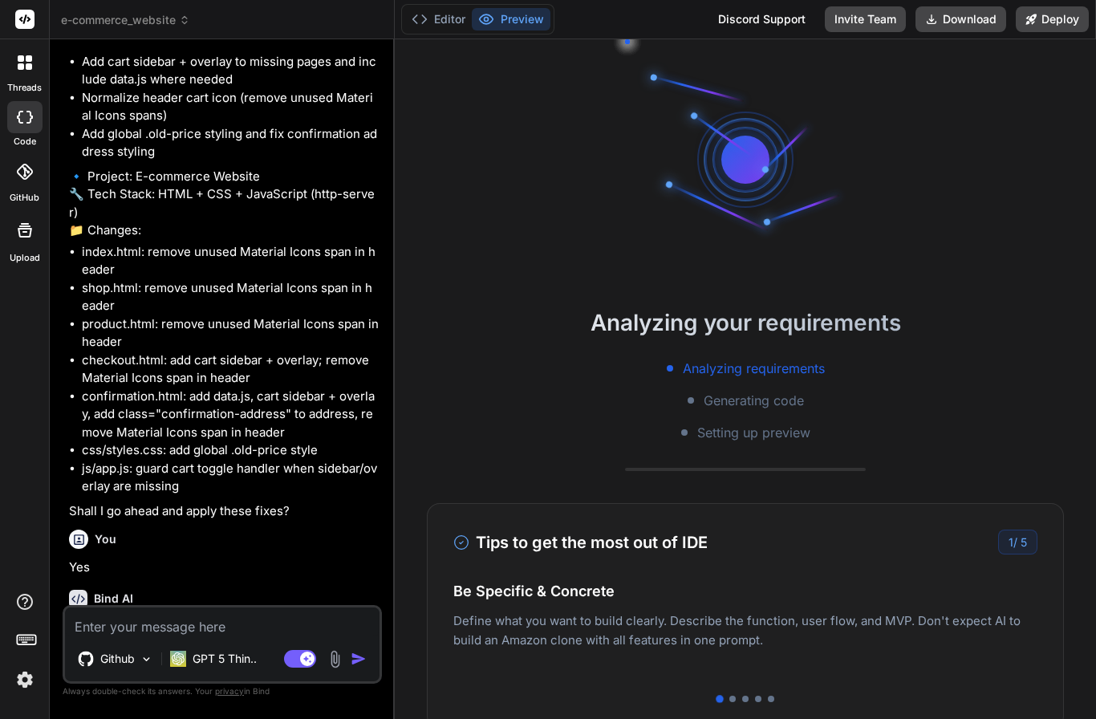
scroll to position [995, 0]
type textarea "x"
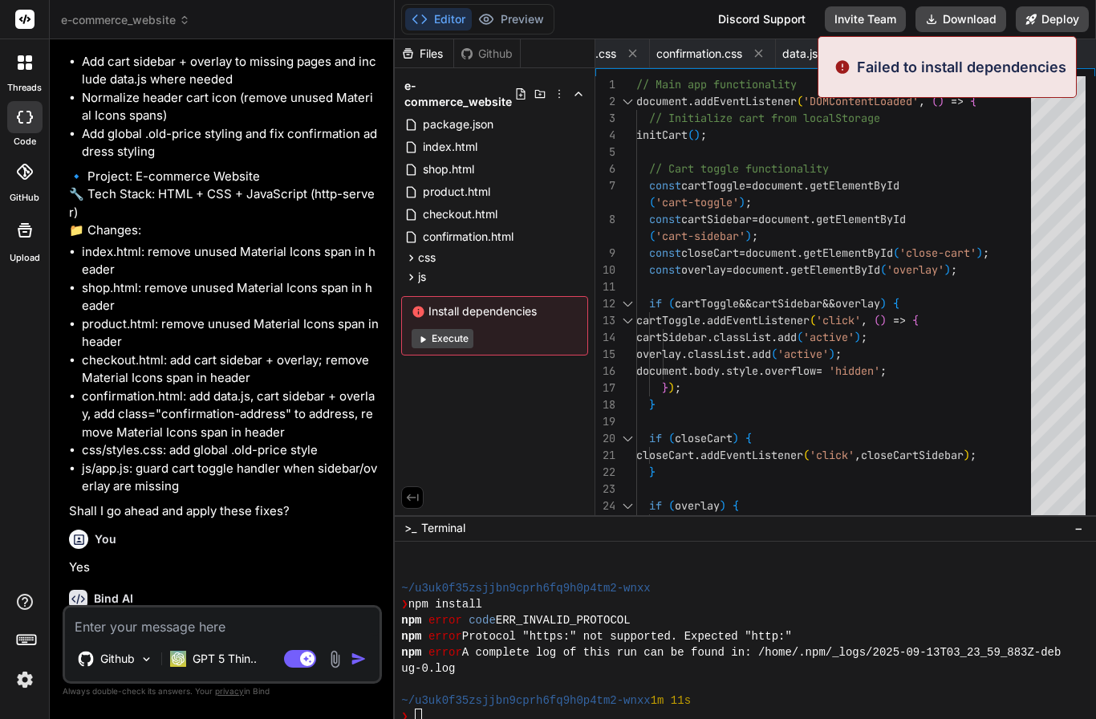
scroll to position [1092, 0]
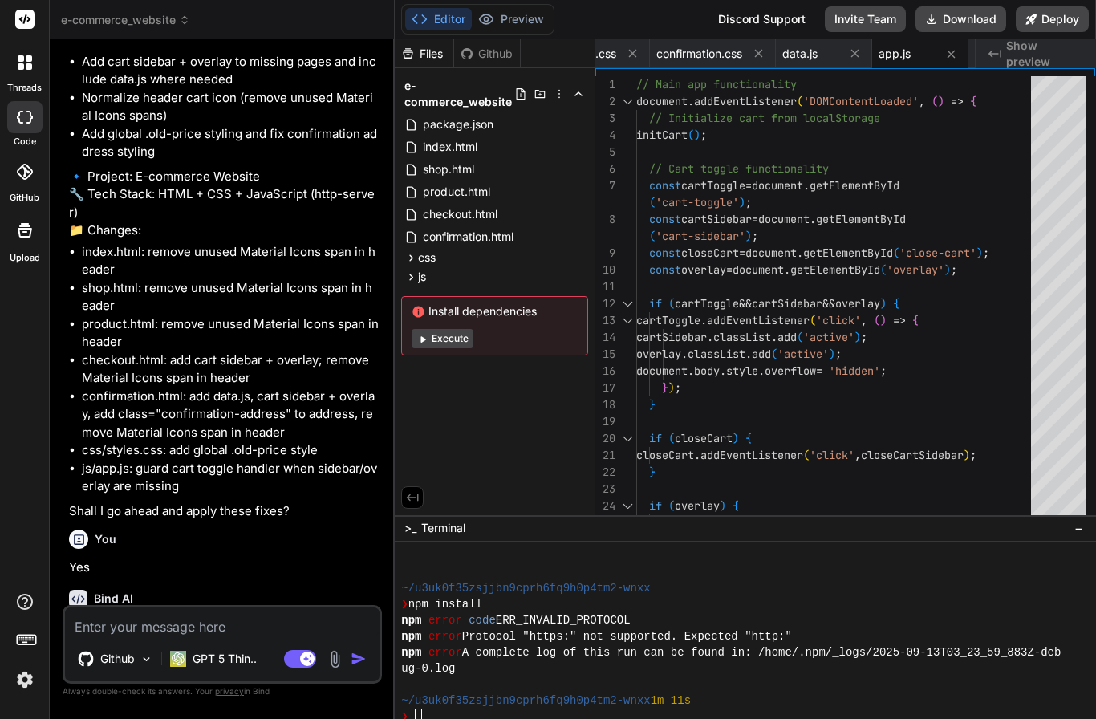
click at [181, 20] on icon at bounding box center [184, 19] width 11 height 11
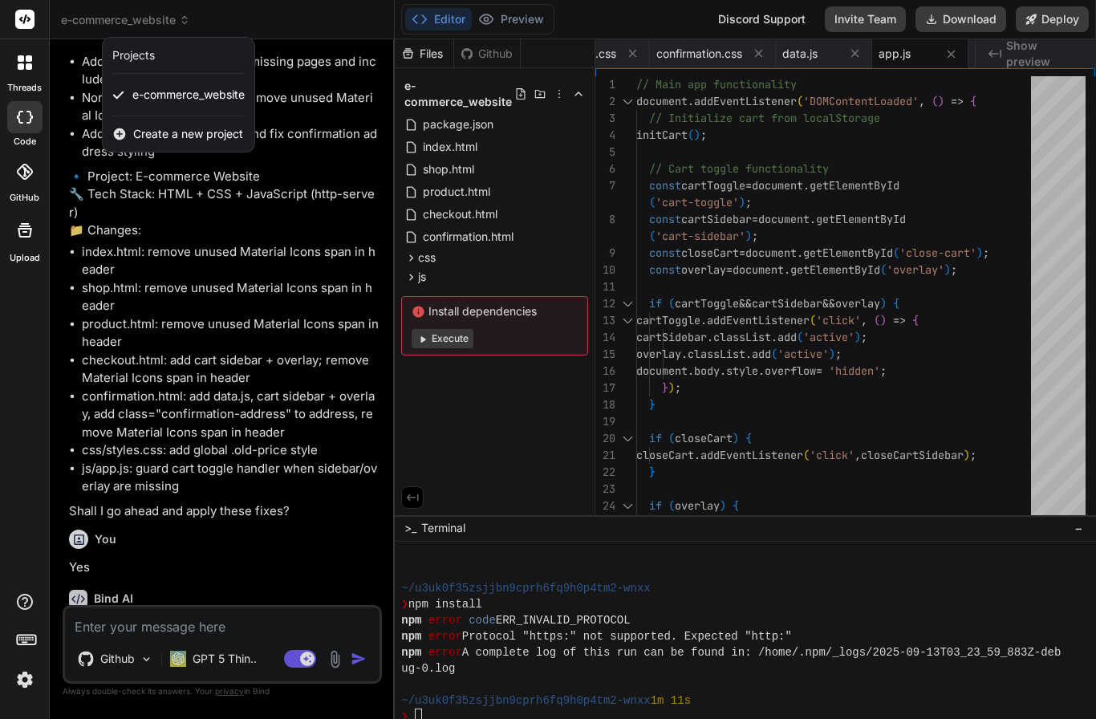
click at [141, 55] on div "Projects" at bounding box center [133, 55] width 43 height 16
click at [140, 128] on span "Create a new project" at bounding box center [188, 134] width 110 height 16
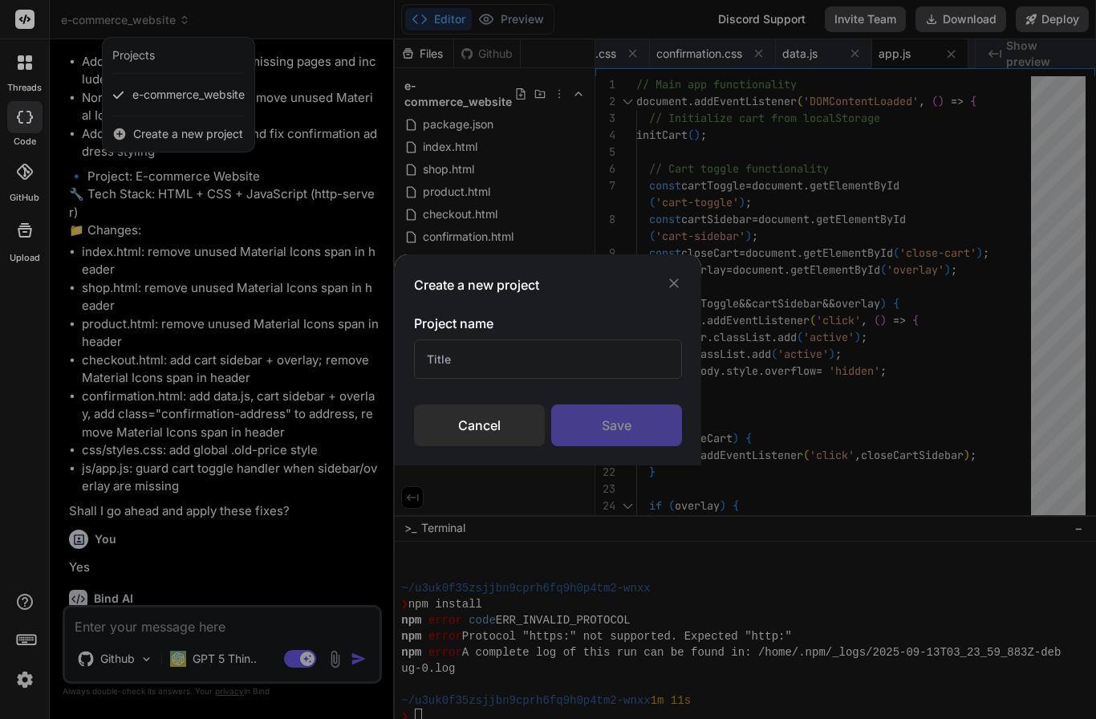
click at [492, 343] on input "text" at bounding box center [548, 358] width 268 height 39
type input "test 1"
click at [625, 435] on div "Save" at bounding box center [616, 426] width 131 height 42
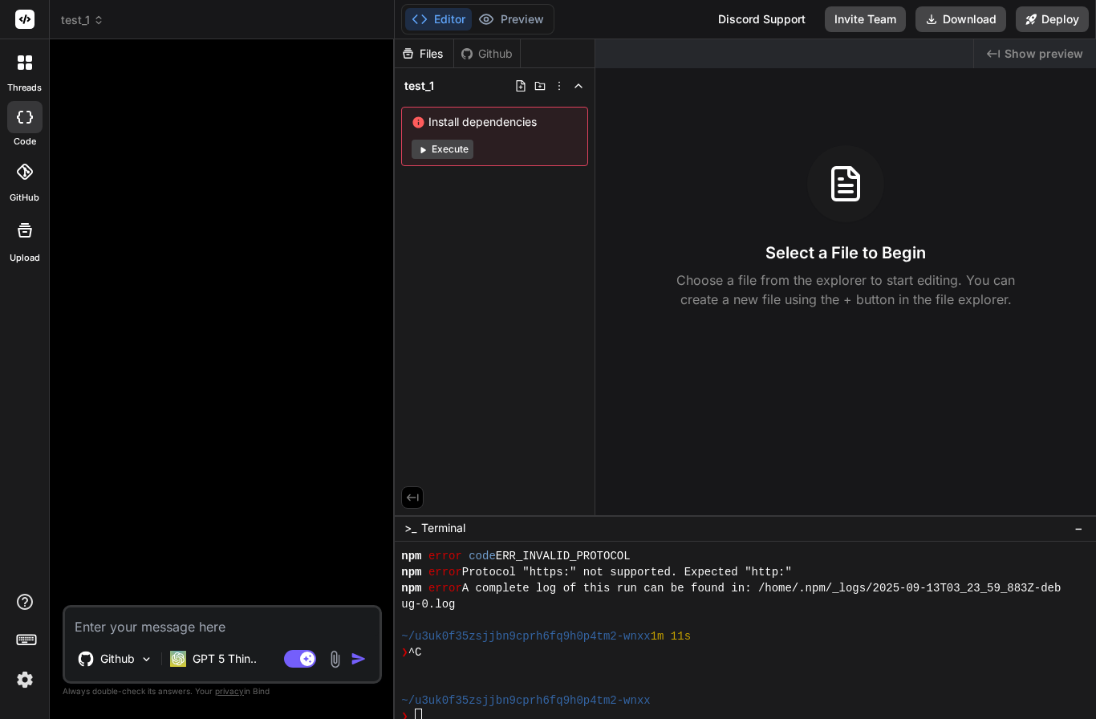
click at [488, 125] on span "Install dependencies" at bounding box center [495, 122] width 166 height 16
click at [488, 122] on span "Install dependencies" at bounding box center [495, 122] width 166 height 16
copy span "Install dependencies"
click at [557, 87] on icon at bounding box center [559, 85] width 13 height 13
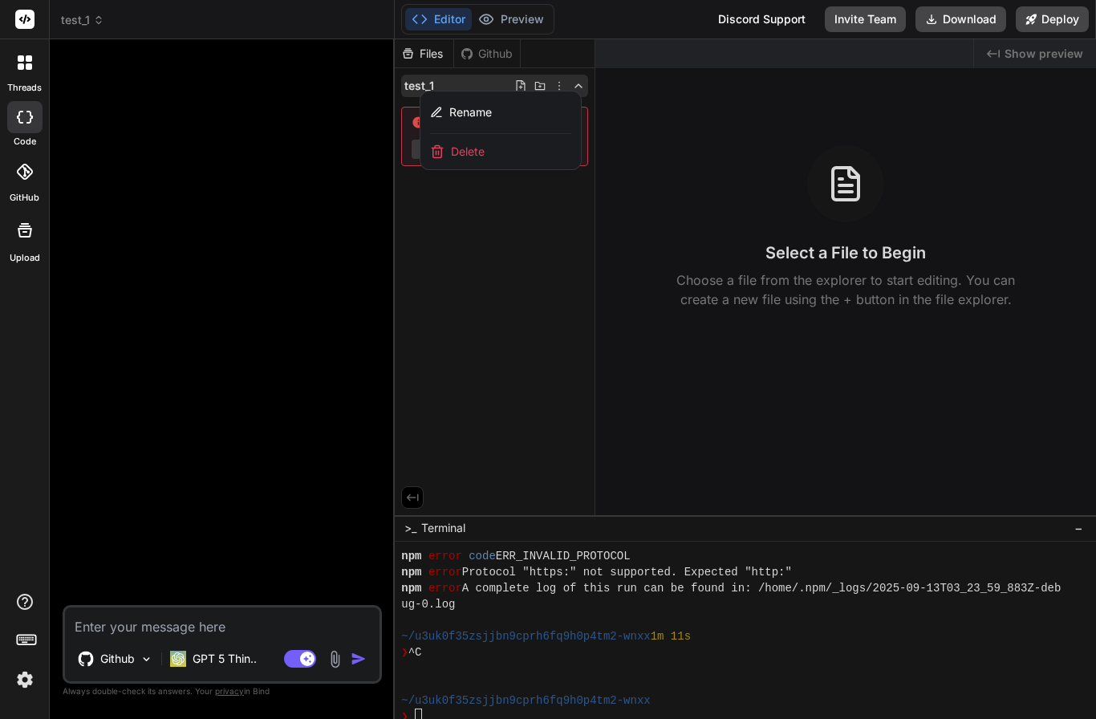
click at [557, 87] on div at bounding box center [745, 379] width 701 height 680
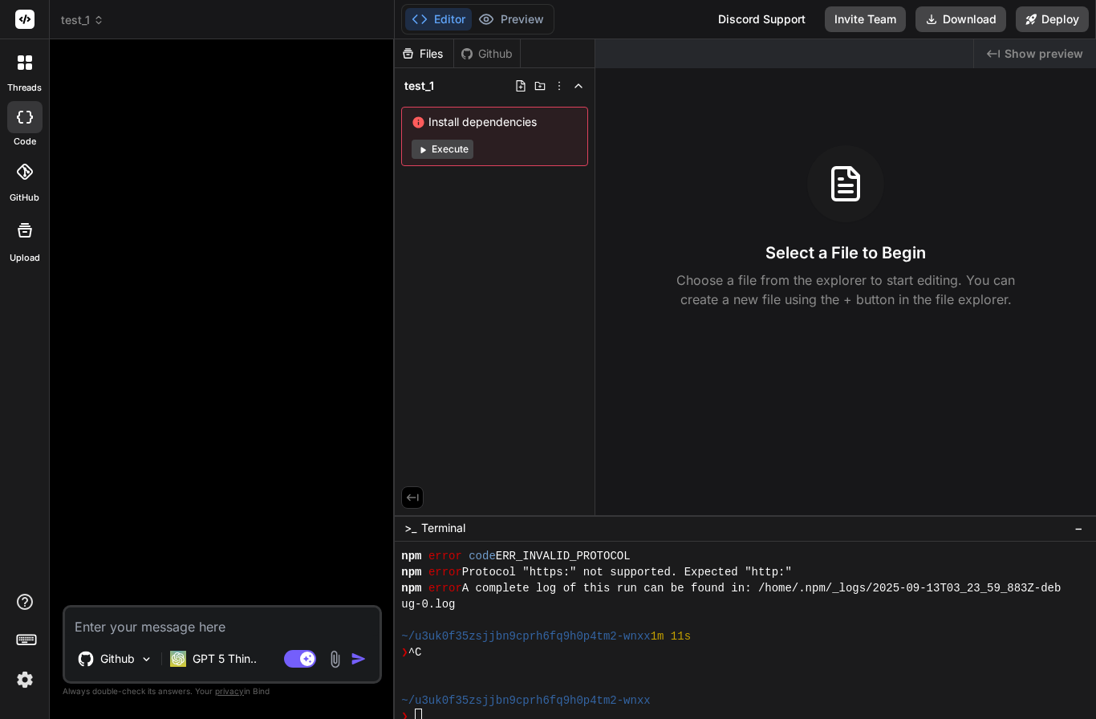
click at [490, 55] on div "Github" at bounding box center [487, 54] width 66 height 16
click at [26, 679] on img at bounding box center [24, 679] width 27 height 27
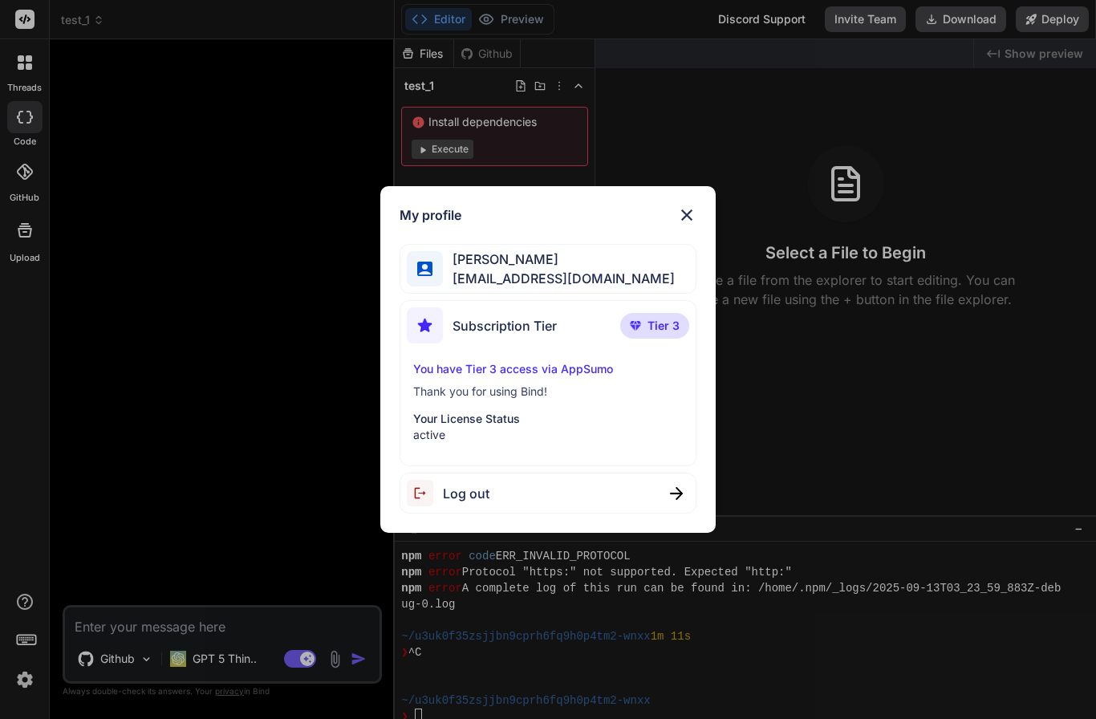
click at [542, 392] on p "Thank you for using Bind!" at bounding box center [547, 392] width 269 height 16
click at [555, 368] on p "You have Tier 3 access via AppSumo" at bounding box center [547, 369] width 269 height 16
click at [539, 394] on p "Thank you for using Bind!" at bounding box center [547, 392] width 269 height 16
click at [492, 419] on p "Your License Status" at bounding box center [547, 419] width 269 height 16
click at [685, 216] on img at bounding box center [686, 214] width 19 height 19
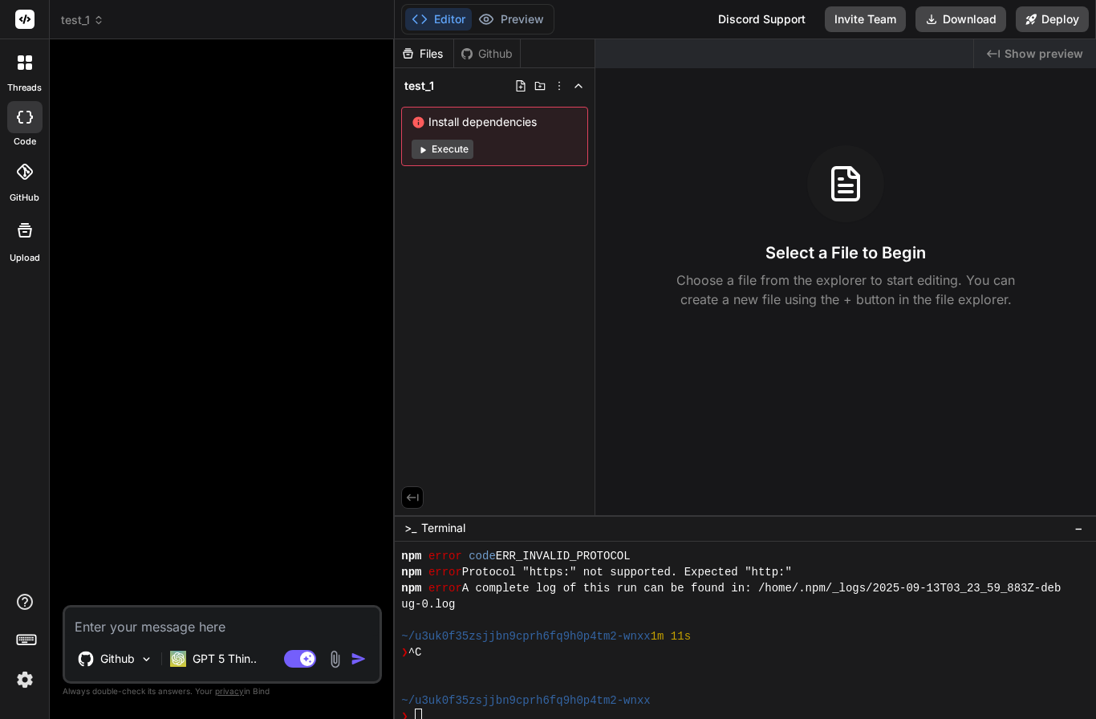
scroll to position [0, 0]
click at [25, 69] on icon at bounding box center [25, 62] width 14 height 14
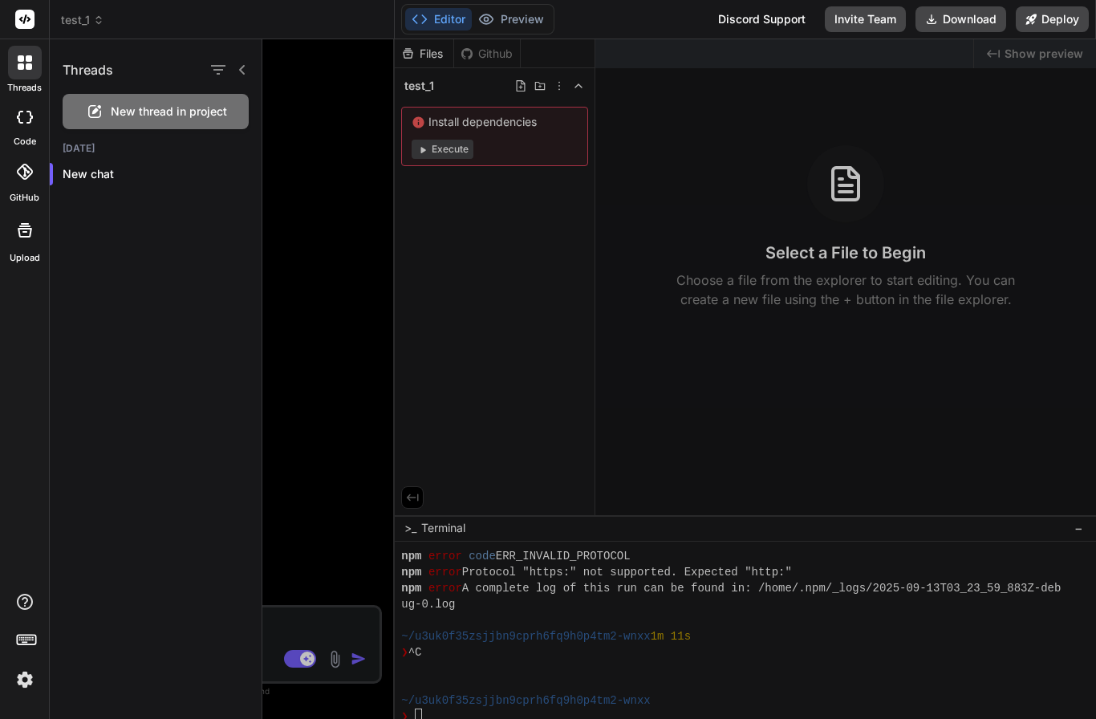
click at [23, 30] on div at bounding box center [24, 19] width 49 height 39
click at [23, 21] on rect at bounding box center [24, 19] width 19 height 19
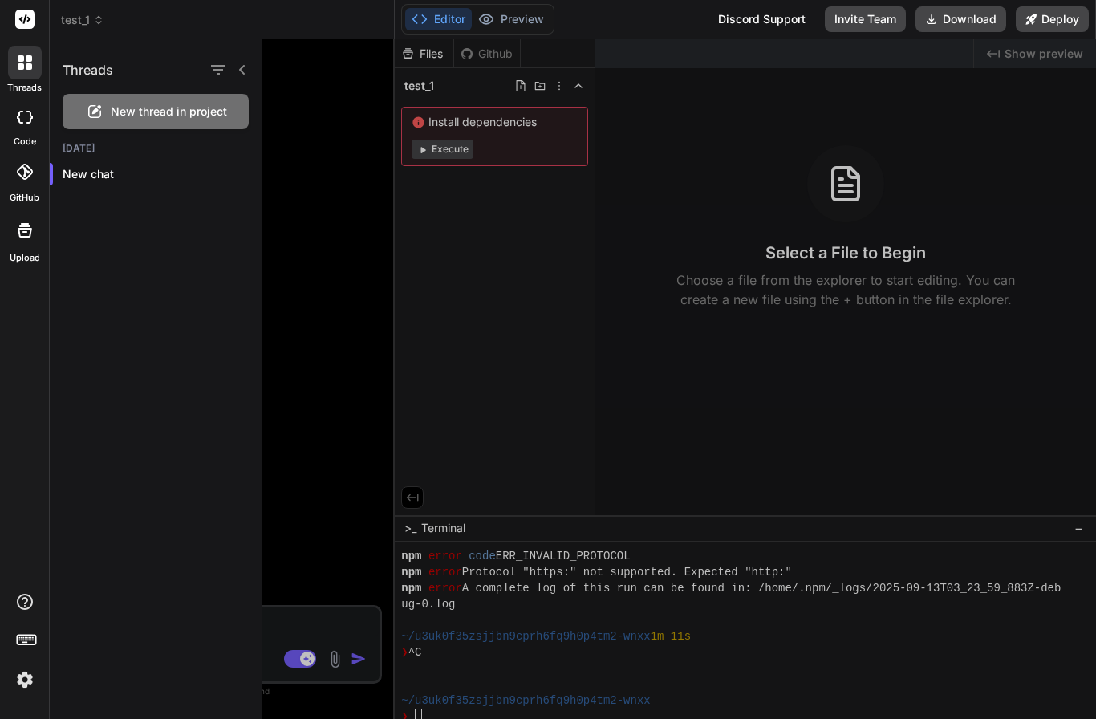
click at [462, 222] on div at bounding box center [679, 379] width 834 height 680
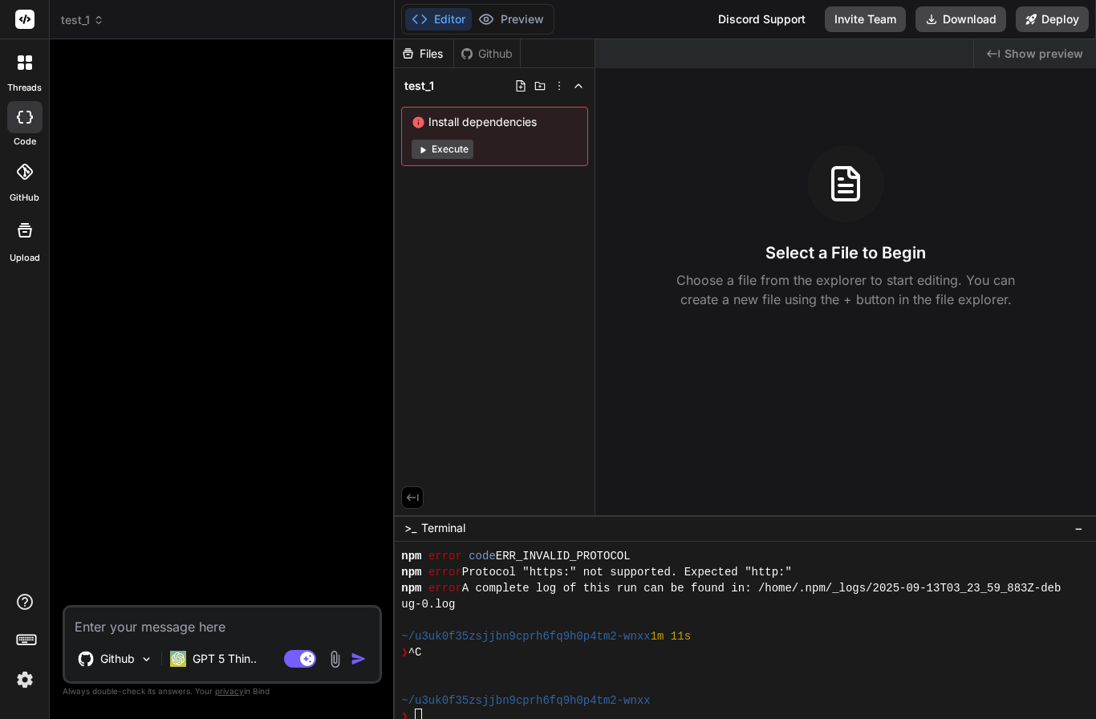
scroll to position [66, 0]
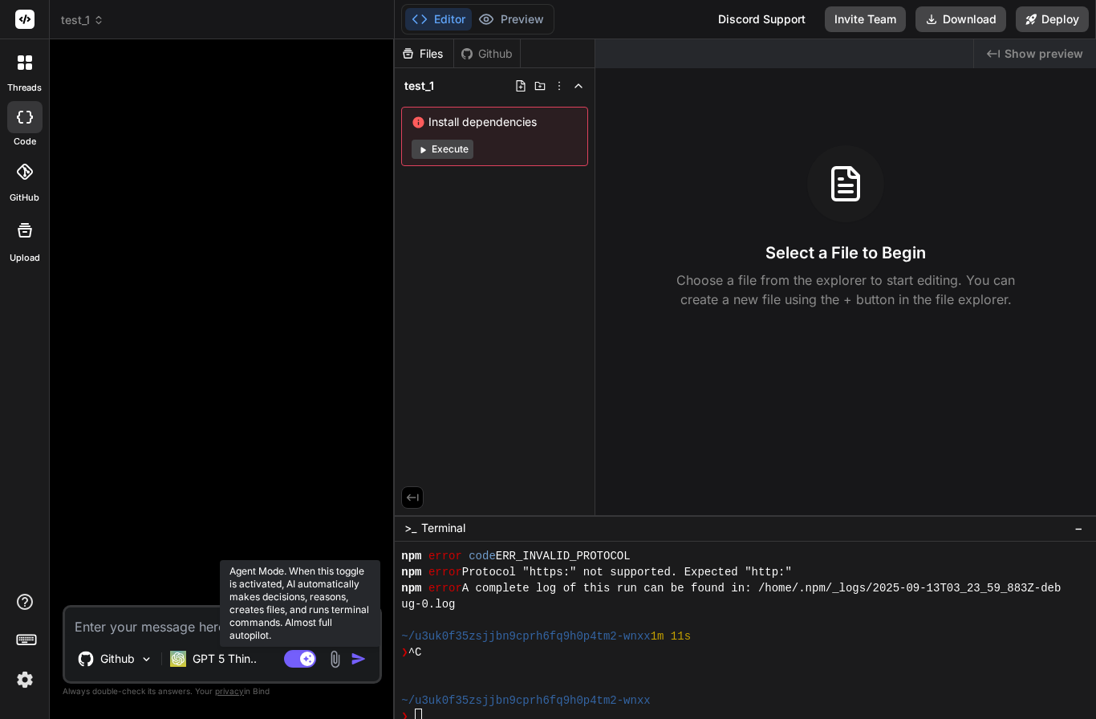
click at [303, 657] on rect at bounding box center [307, 659] width 14 height 14
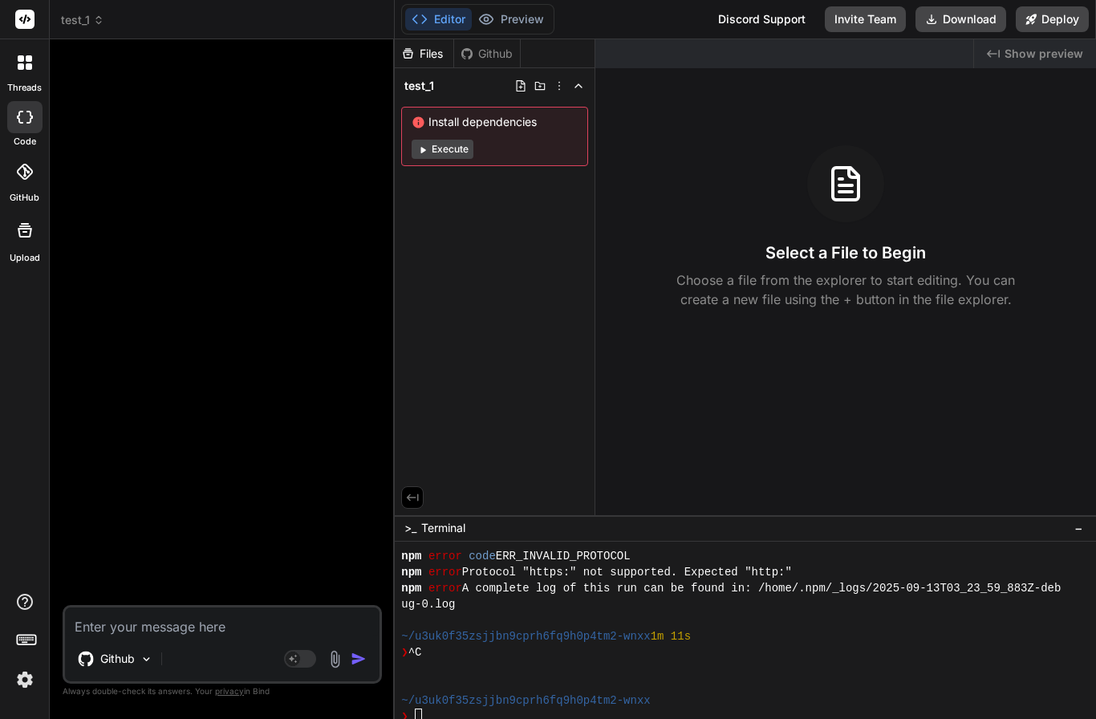
scroll to position [0, 0]
click at [74, 20] on span "test_1" at bounding box center [82, 20] width 43 height 16
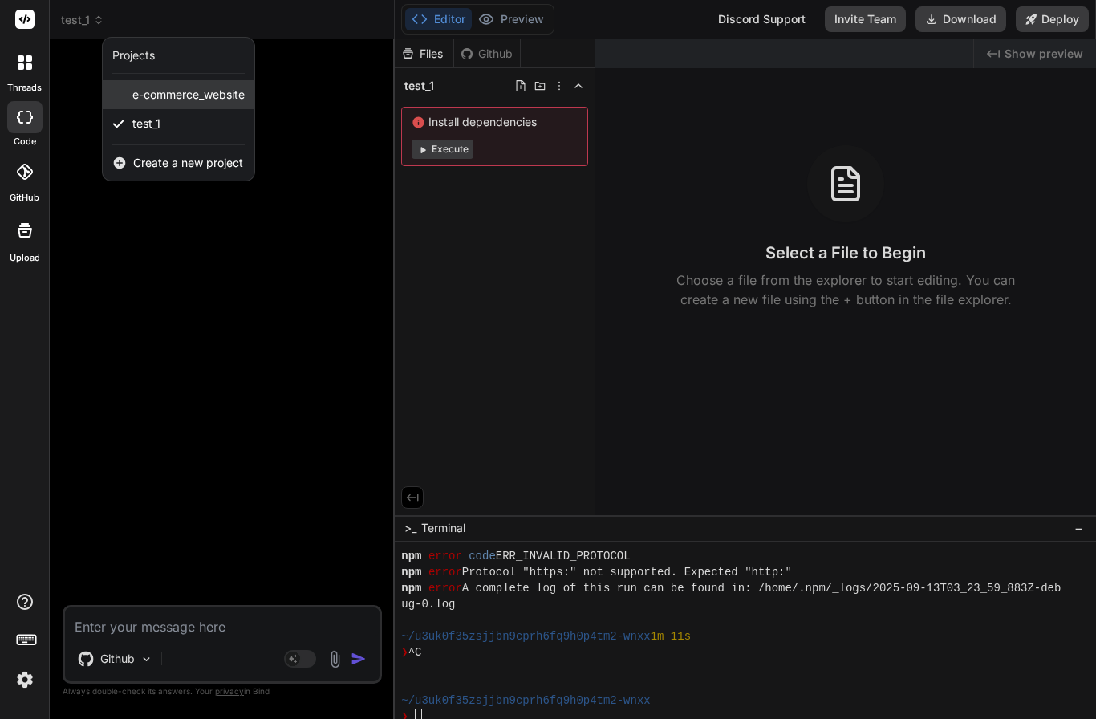
click at [155, 107] on div "e-commerce_website" at bounding box center [179, 94] width 152 height 29
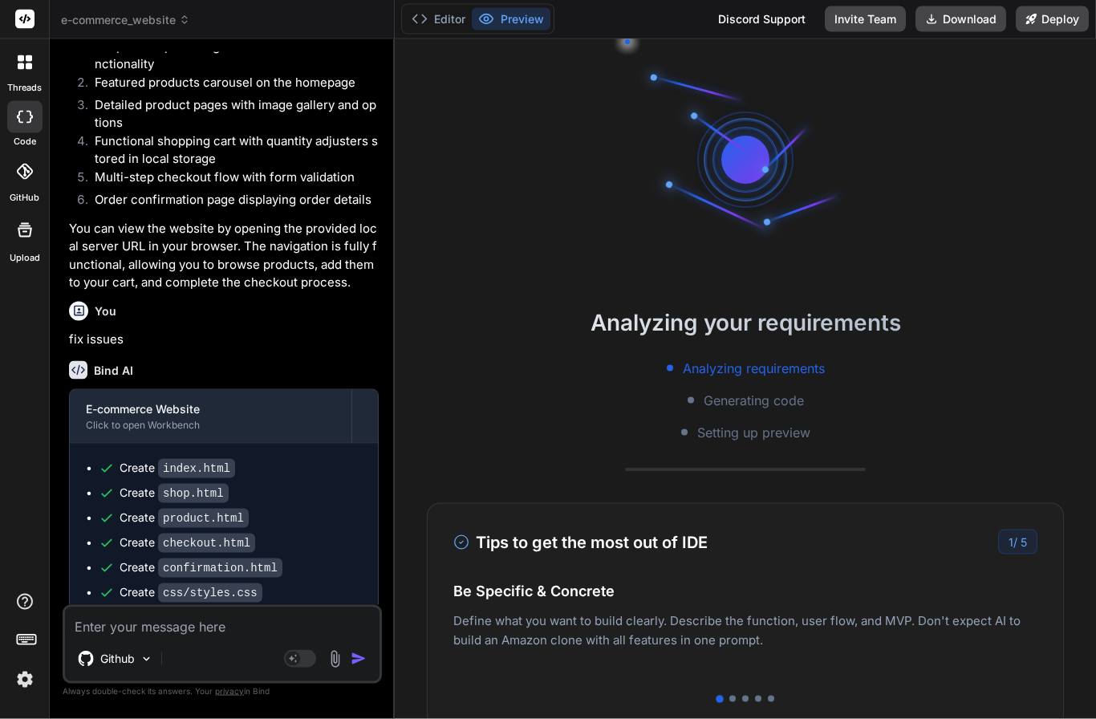
scroll to position [66, 0]
click at [145, 657] on img at bounding box center [147, 660] width 14 height 14
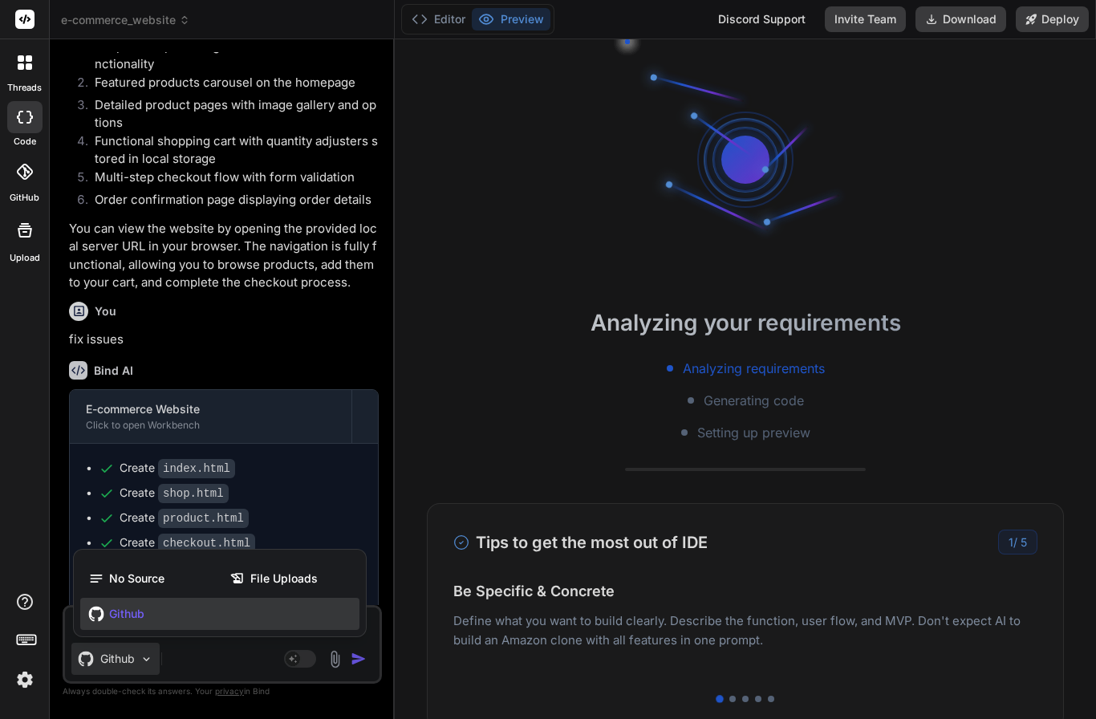
click at [193, 657] on div at bounding box center [548, 359] width 1096 height 719
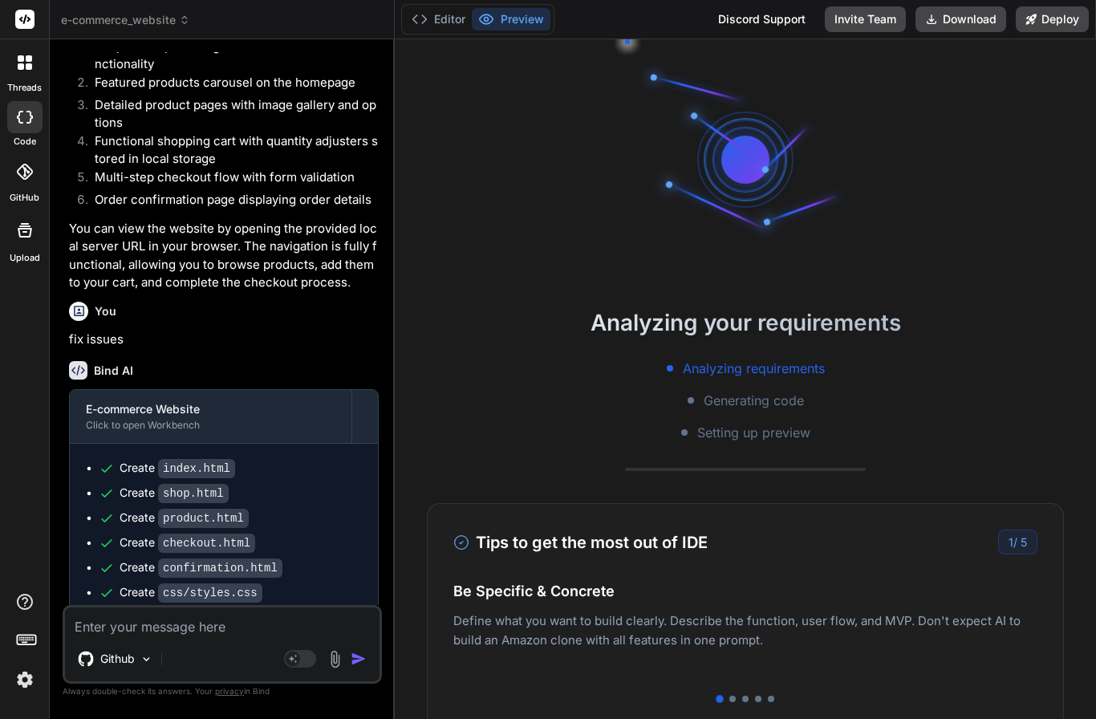
scroll to position [0, 0]
drag, startPoint x: 945, startPoint y: 583, endPoint x: 644, endPoint y: 583, distance: 300.2
click at [644, 583] on h4 "Be Specific & Concrete" at bounding box center [745, 591] width 584 height 22
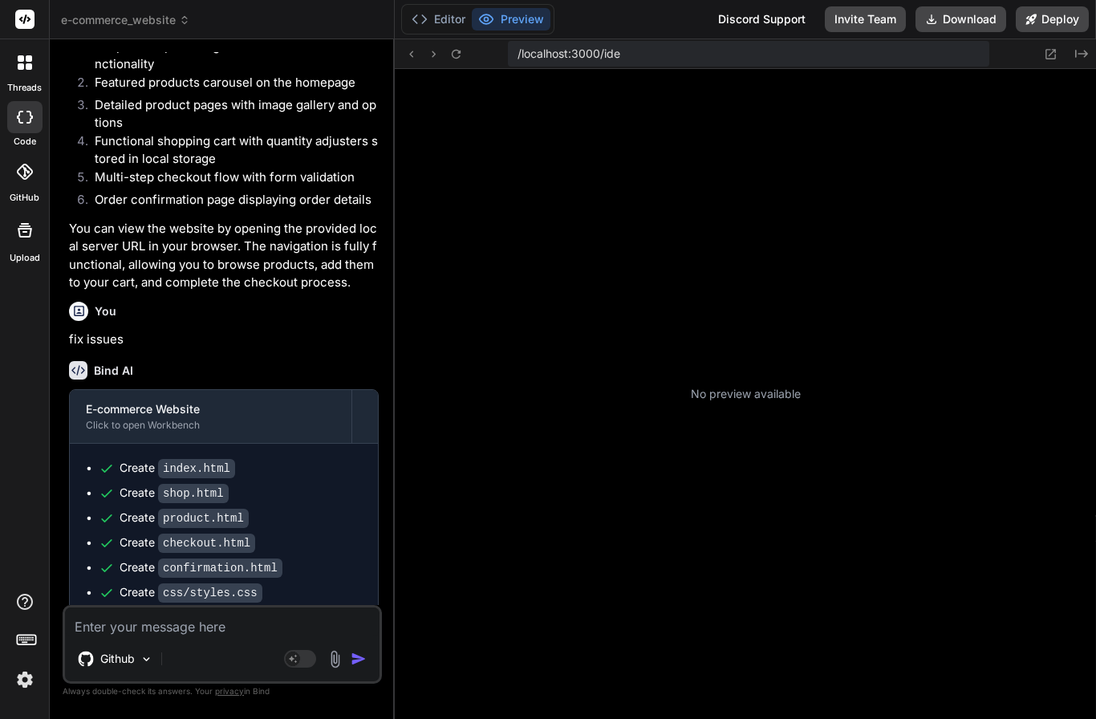
scroll to position [1541, 0]
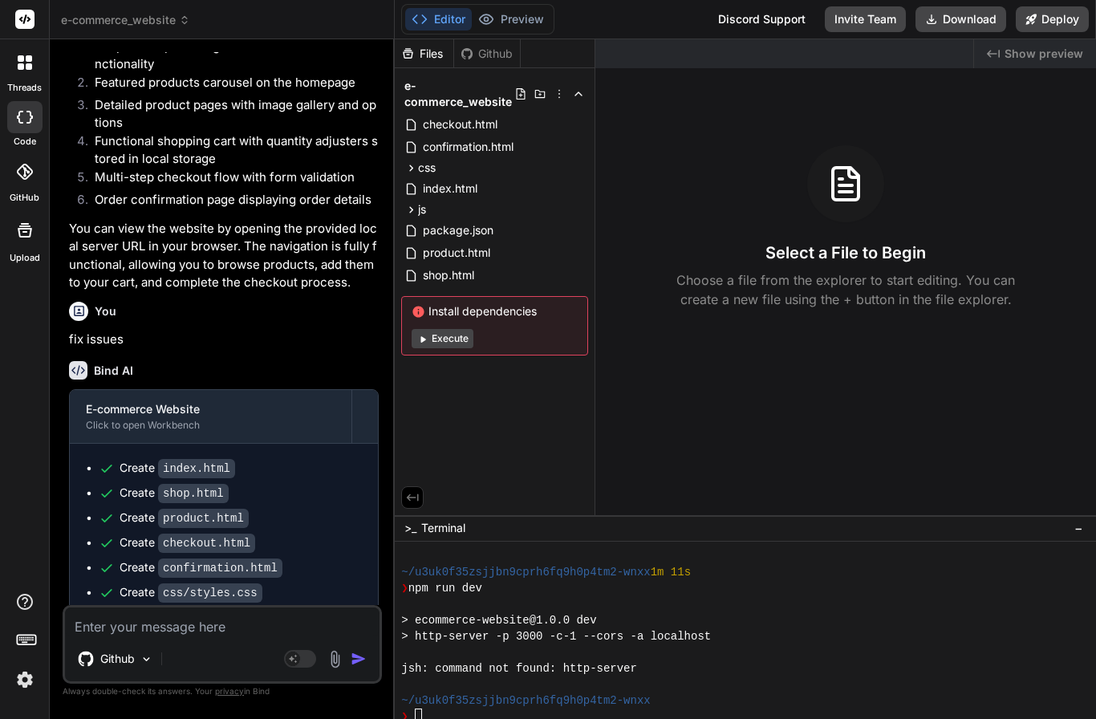
click at [653, 321] on div "Files Github e-commerce_website checkout.html confirmation.html css checkout.cs…" at bounding box center [745, 277] width 701 height 476
click at [453, 329] on button "Execute" at bounding box center [443, 338] width 62 height 19
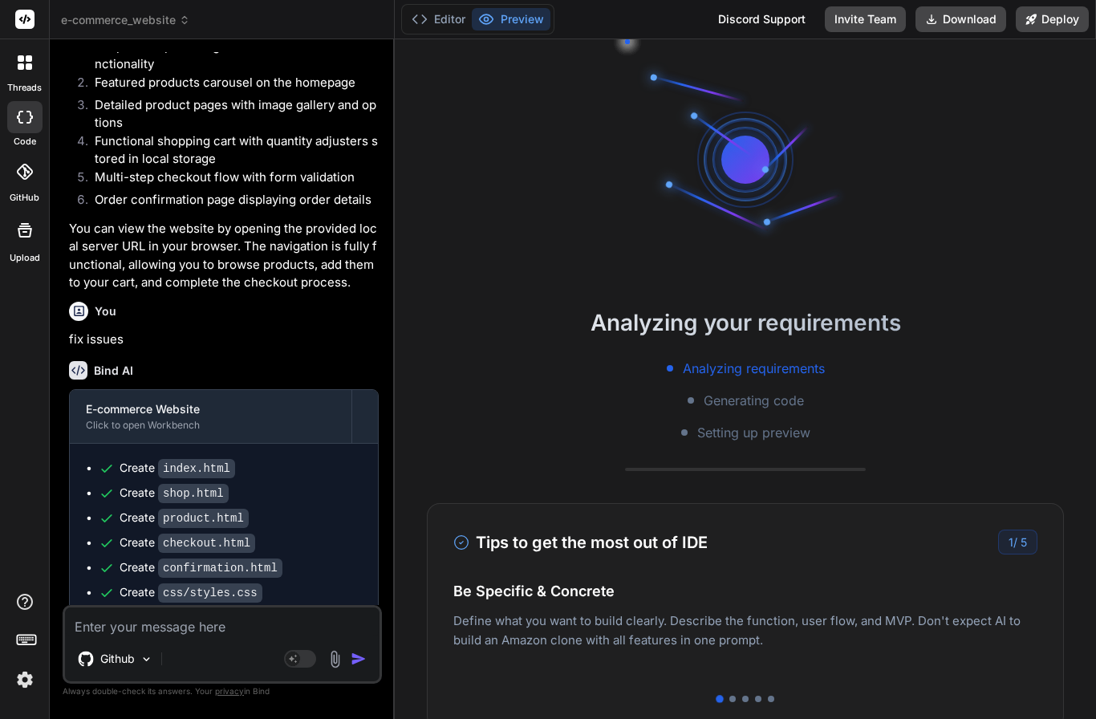
scroll to position [0, 0]
type textarea "x"
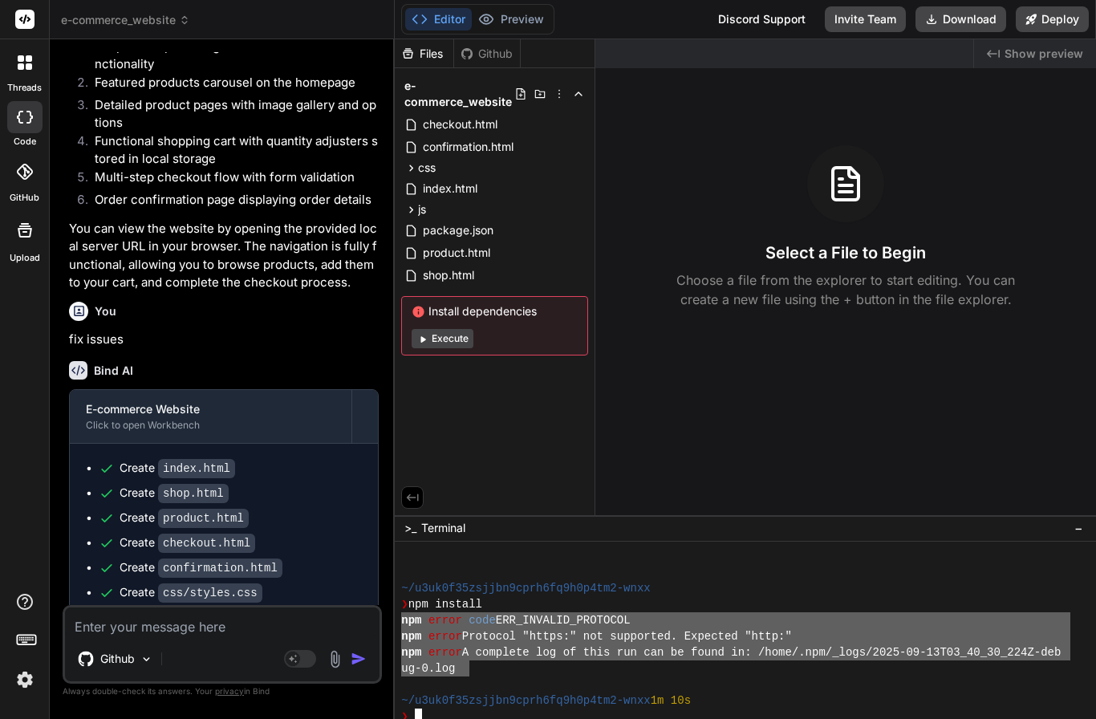
drag, startPoint x: 471, startPoint y: 648, endPoint x: 400, endPoint y: 598, distance: 86.9
click at [400, 598] on div "88888888888888888888888888888888 mmmmmmmmmmmmmmmmmmmmmmmmmmmmmmmm ~/u3uk0f35zsj…" at bounding box center [745, 630] width 701 height 177
type textarea "npm error code ERR_INVALID_PROTOCOL npm error Protocol "https:" not supported. …"
click at [26, 64] on icon at bounding box center [29, 66] width 6 height 6
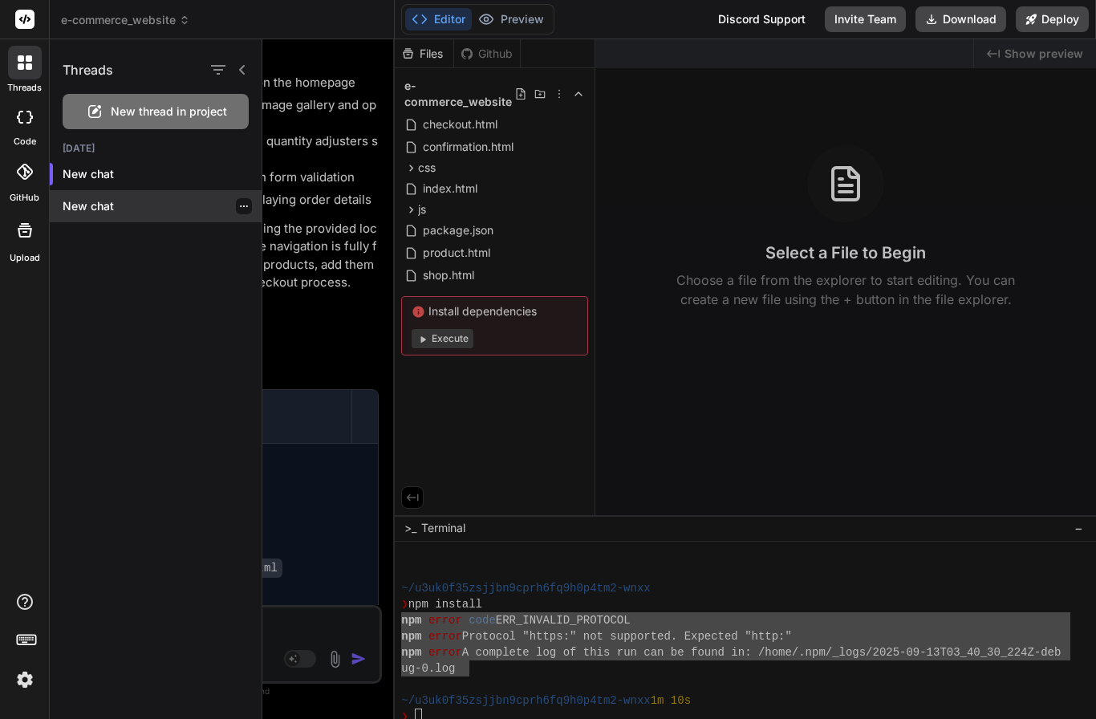
click at [89, 203] on p "New chat" at bounding box center [162, 206] width 199 height 16
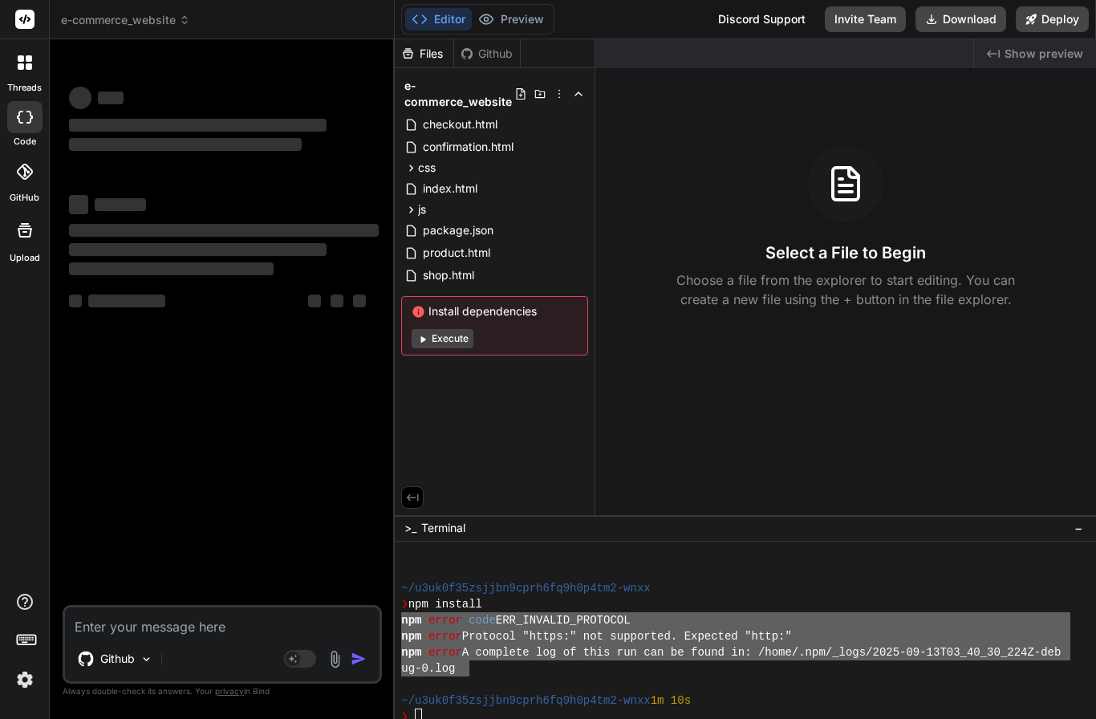
click at [28, 66] on icon at bounding box center [29, 66] width 6 height 6
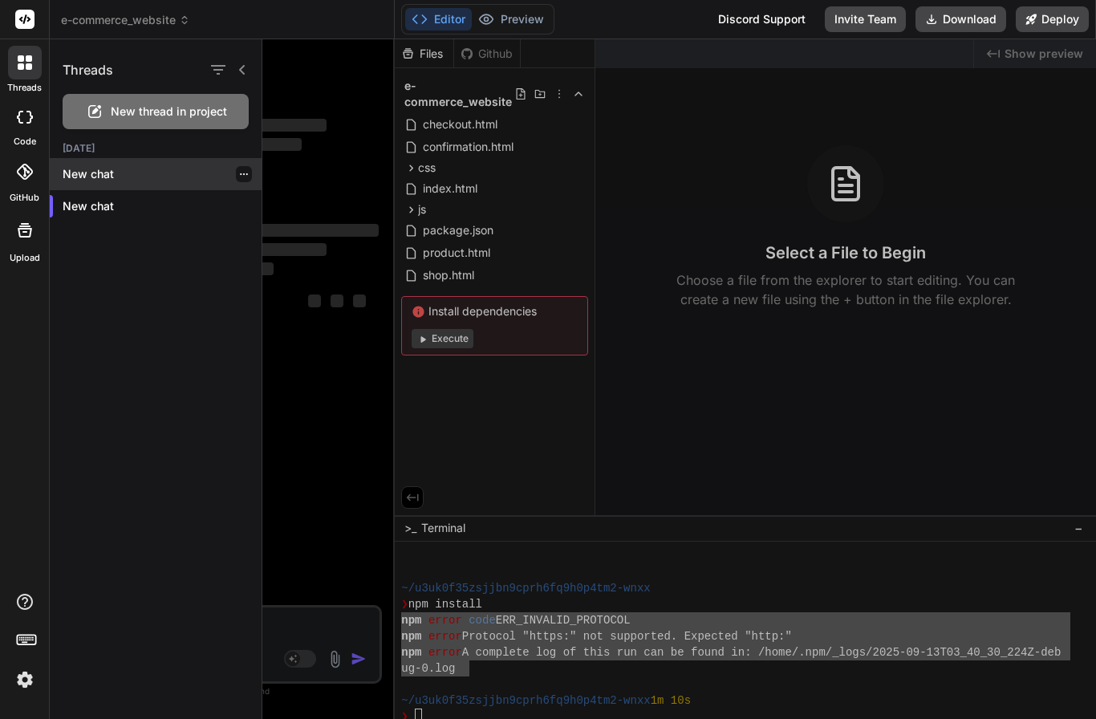
click at [91, 177] on p "New chat" at bounding box center [162, 174] width 199 height 16
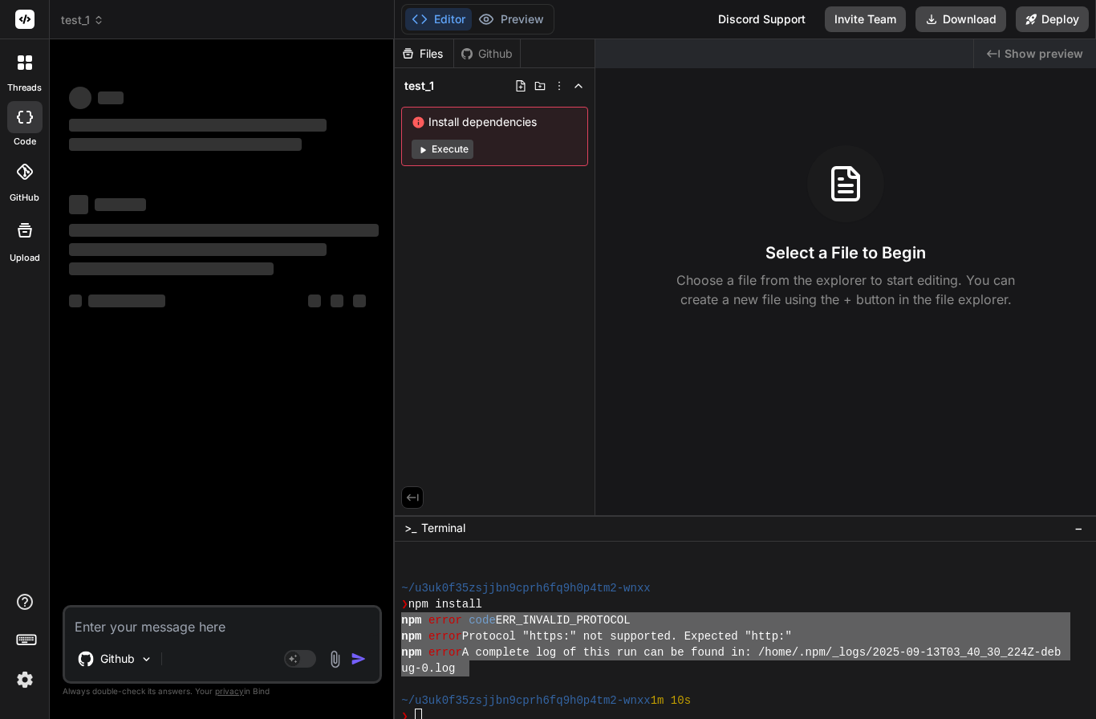
click at [17, 239] on div at bounding box center [25, 230] width 39 height 39
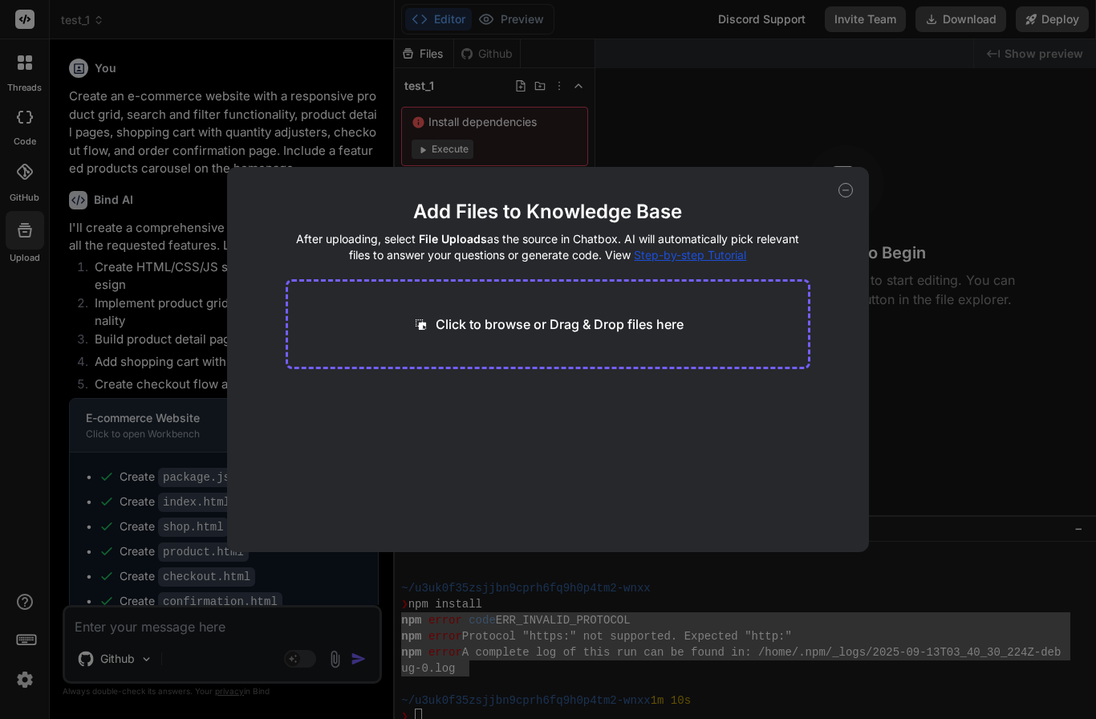
click at [846, 181] on div "Add Files to Knowledge Base After uploading, select File Uploads as the source …" at bounding box center [548, 359] width 642 height 385
click at [845, 189] on icon at bounding box center [846, 190] width 14 height 14
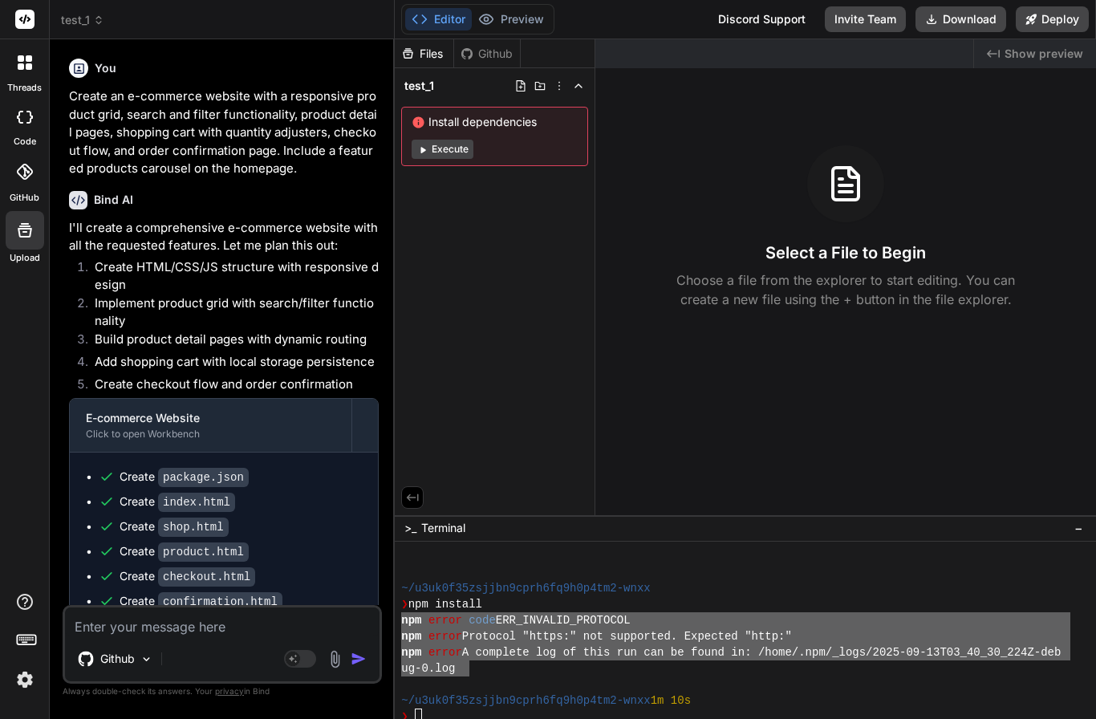
click at [417, 53] on div "Files" at bounding box center [424, 54] width 59 height 16
click at [86, 17] on span "test_1" at bounding box center [82, 20] width 43 height 16
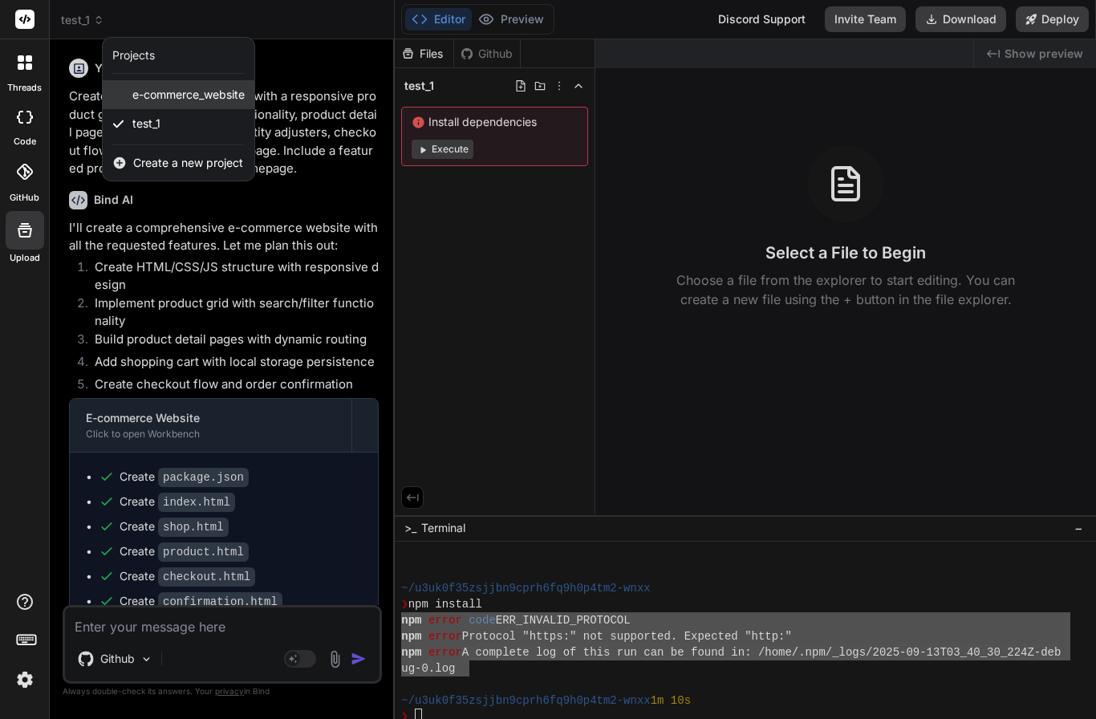
click at [145, 94] on span "e-commerce_website" at bounding box center [188, 95] width 112 height 16
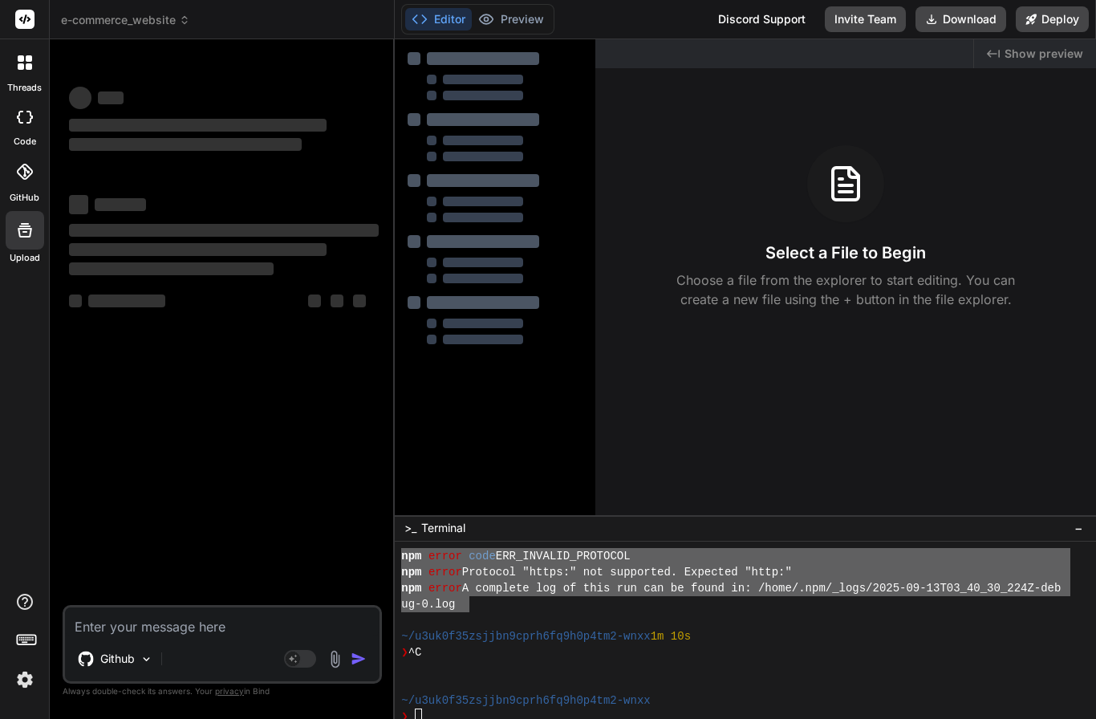
scroll to position [1782, 0]
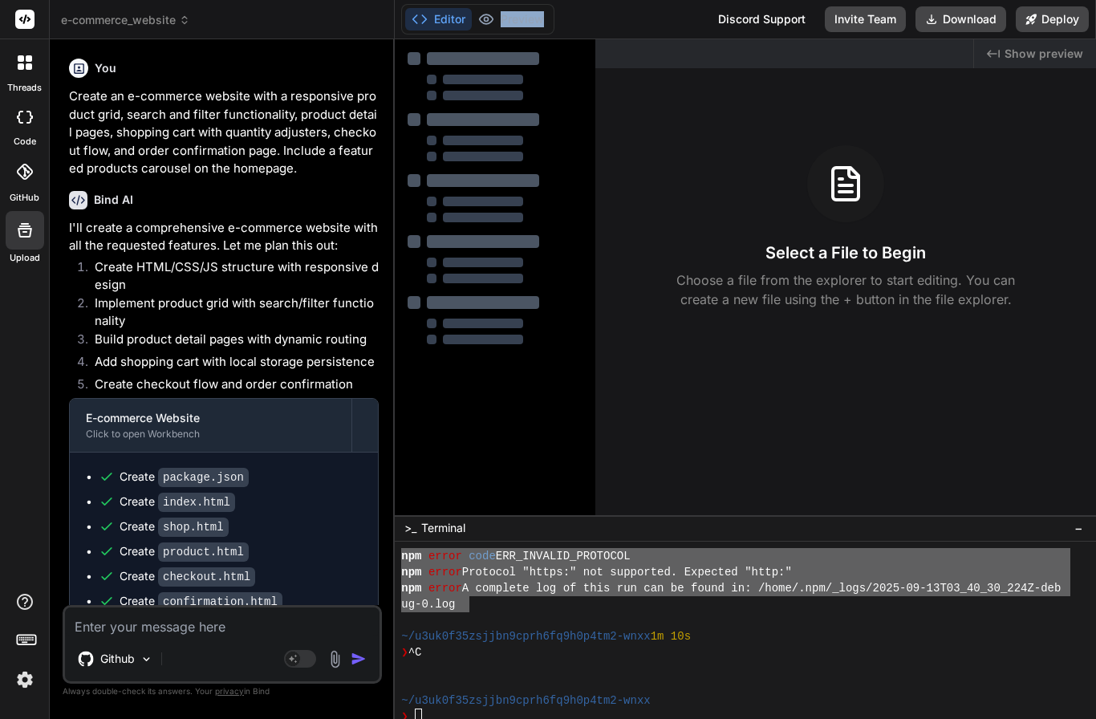
click at [597, 14] on div "Editor Preview Disabled until preview for your project is generated Discord Sup…" at bounding box center [745, 19] width 701 height 39
click at [589, 30] on div "Editor Preview Disabled until preview for your project is generated Discord Sup…" at bounding box center [745, 19] width 701 height 39
click at [575, 19] on div "Editor Preview Disabled until preview for your project is generated Discord Sup…" at bounding box center [745, 19] width 701 height 39
click at [391, 14] on div "e-commerce_website Created with Pixso." at bounding box center [222, 20] width 344 height 16
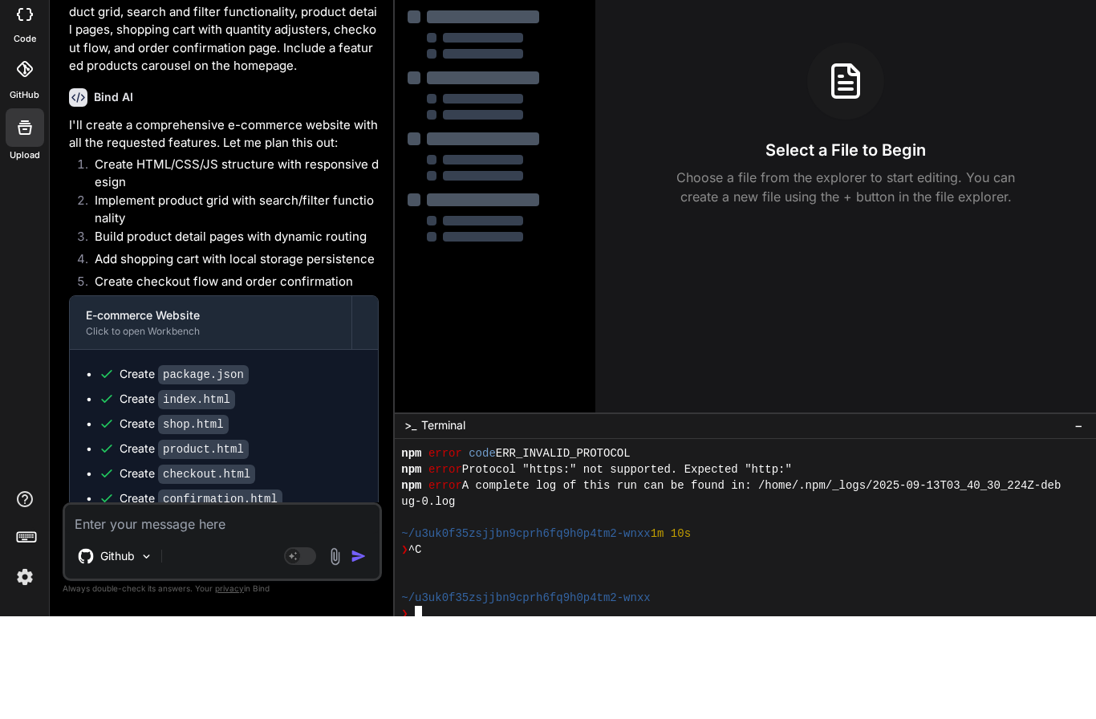
scroll to position [66, 0]
click at [25, 666] on img at bounding box center [24, 679] width 27 height 27
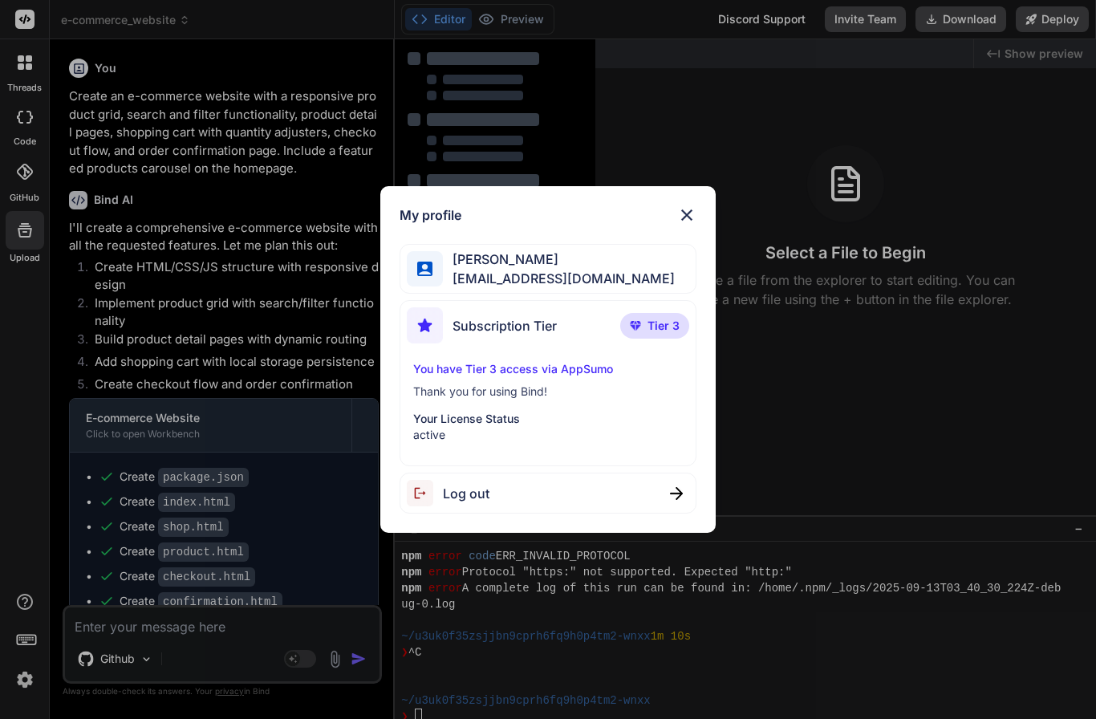
click at [580, 466] on div "Subscription Tier Tier 3 You have Tier 3 access via AppSumo Thank you for using…" at bounding box center [548, 383] width 296 height 166
click at [754, 242] on div "My profile [PERSON_NAME] [EMAIL_ADDRESS][DOMAIN_NAME] Subscription Tier Tier 3 …" at bounding box center [548, 359] width 1096 height 719
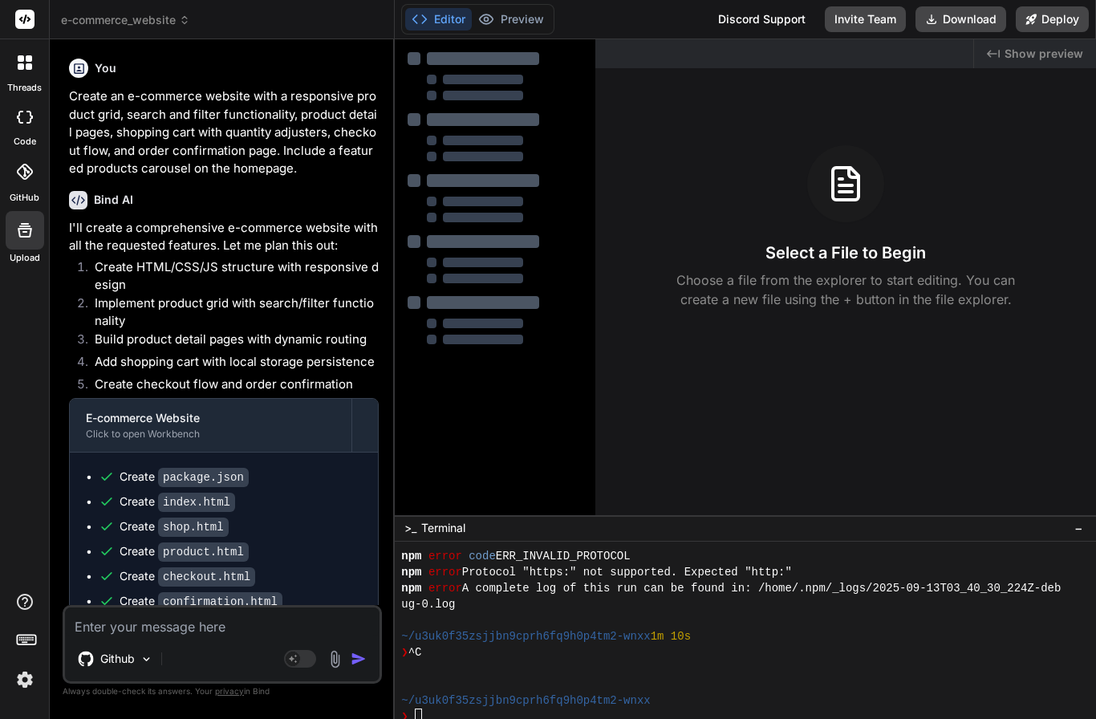
scroll to position [0, 0]
click at [492, 104] on div at bounding box center [495, 198] width 175 height 292
click at [461, 20] on button "Editor" at bounding box center [438, 19] width 67 height 22
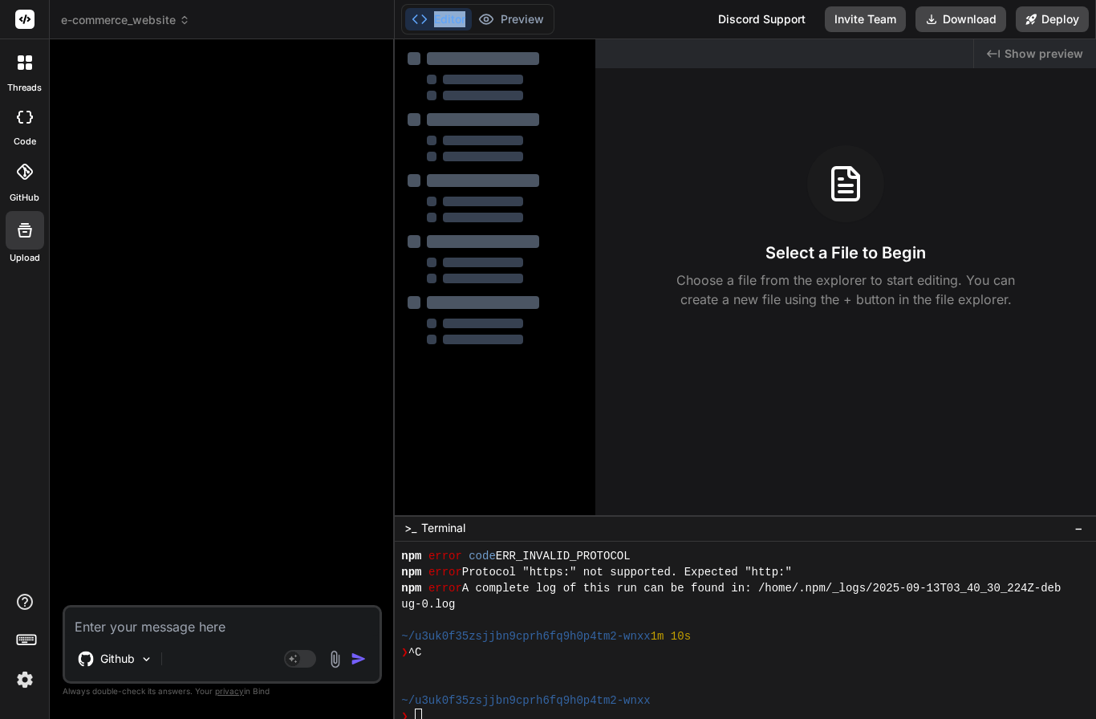
type textarea "x"
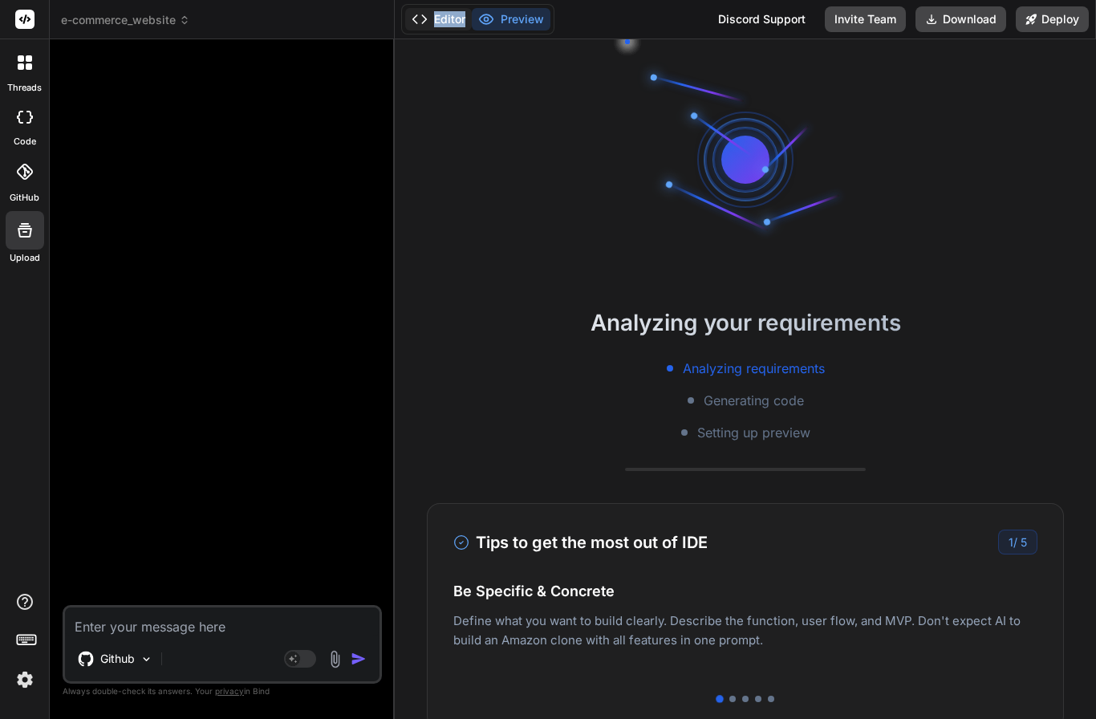
click at [448, 29] on button "Editor" at bounding box center [438, 19] width 67 height 22
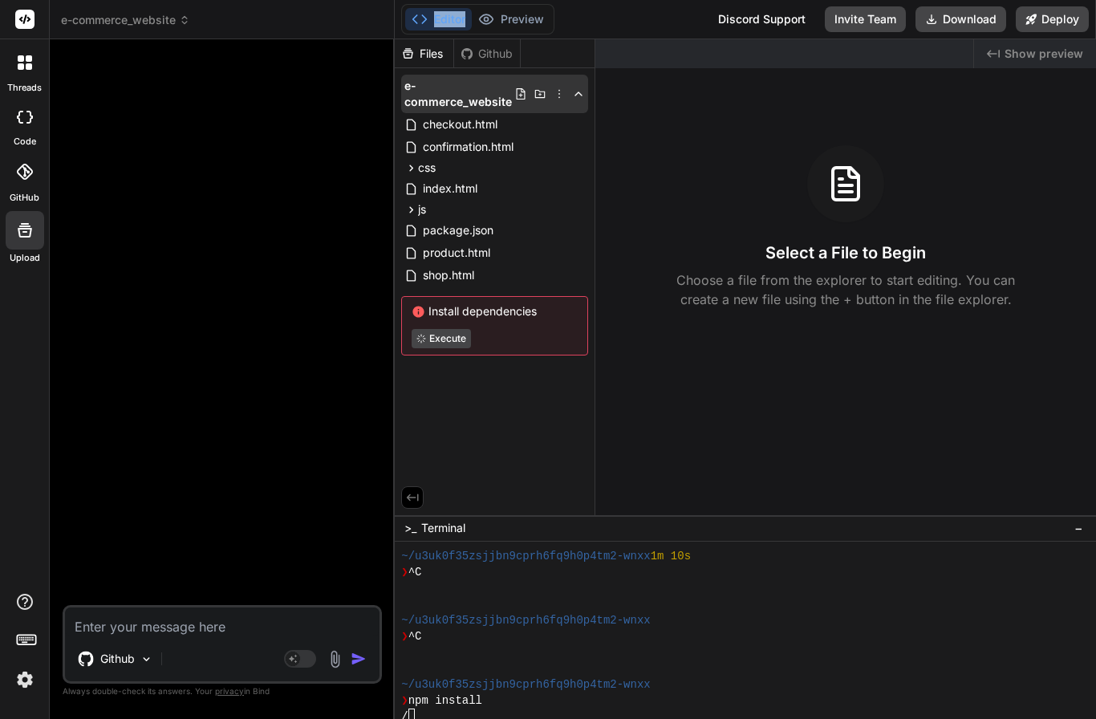
click at [559, 92] on icon at bounding box center [559, 93] width 13 height 13
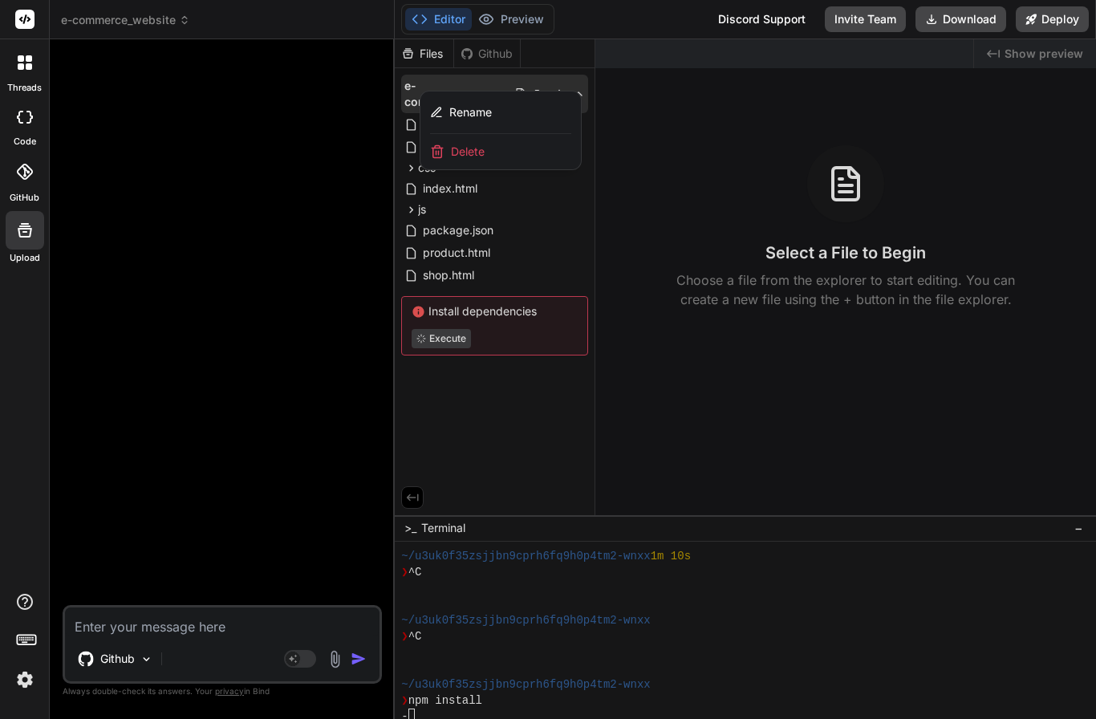
click at [491, 57] on div at bounding box center [745, 379] width 701 height 680
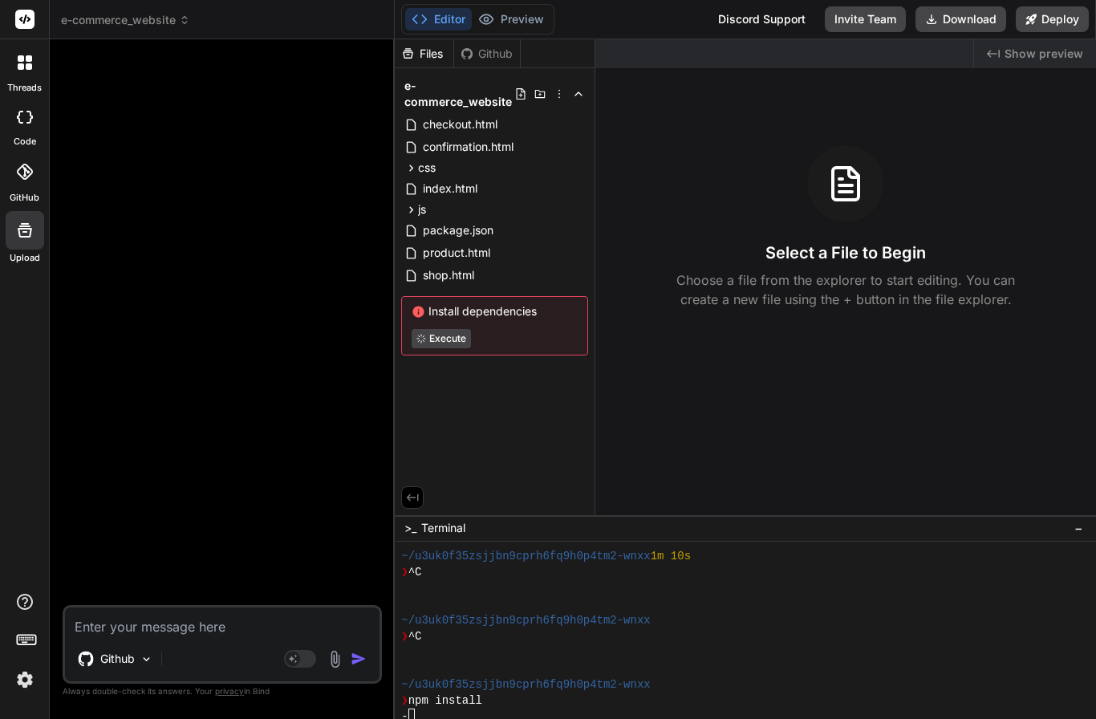
click at [491, 57] on div "Github" at bounding box center [487, 54] width 66 height 16
click at [421, 58] on div "Files" at bounding box center [424, 54] width 59 height 16
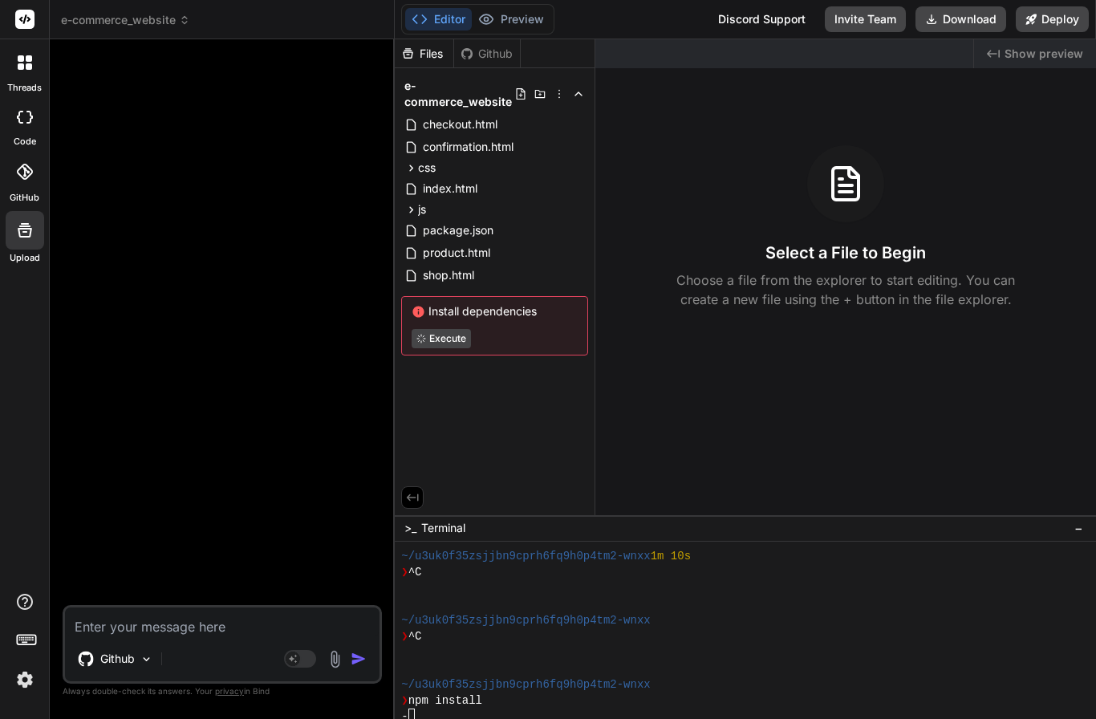
click at [539, 449] on div "Files Github e-commerce_website checkout.html confirmation.html css checkout.cs…" at bounding box center [495, 277] width 201 height 476
click at [556, 88] on icon at bounding box center [559, 93] width 13 height 13
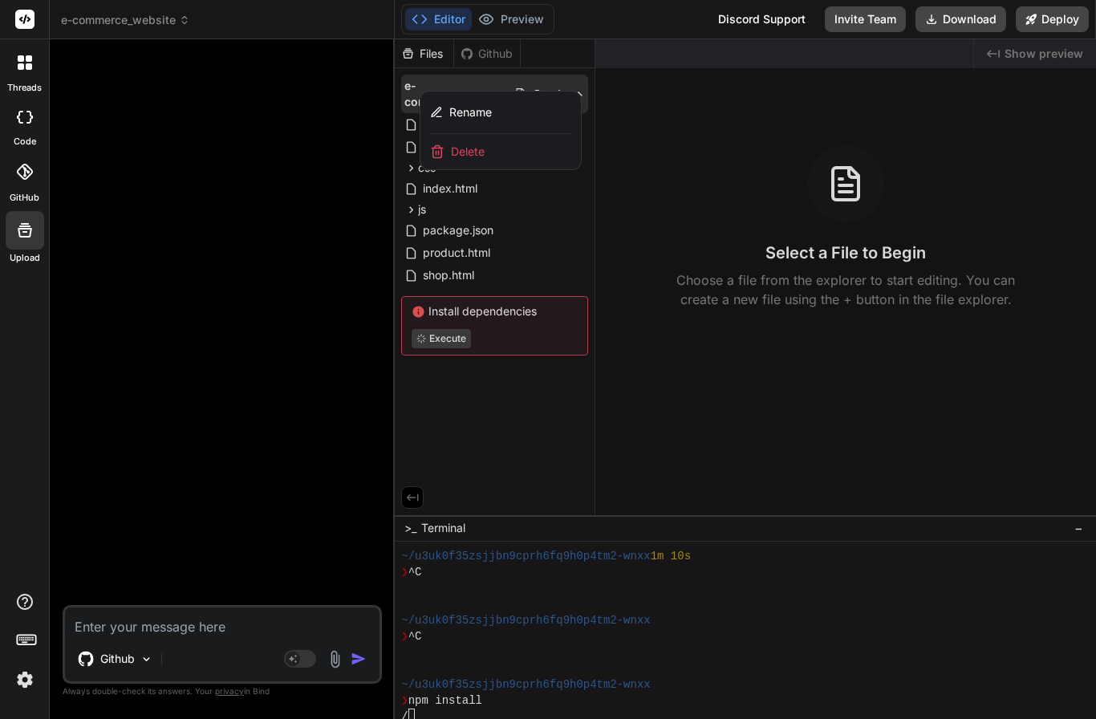
click at [556, 88] on div at bounding box center [745, 379] width 701 height 680
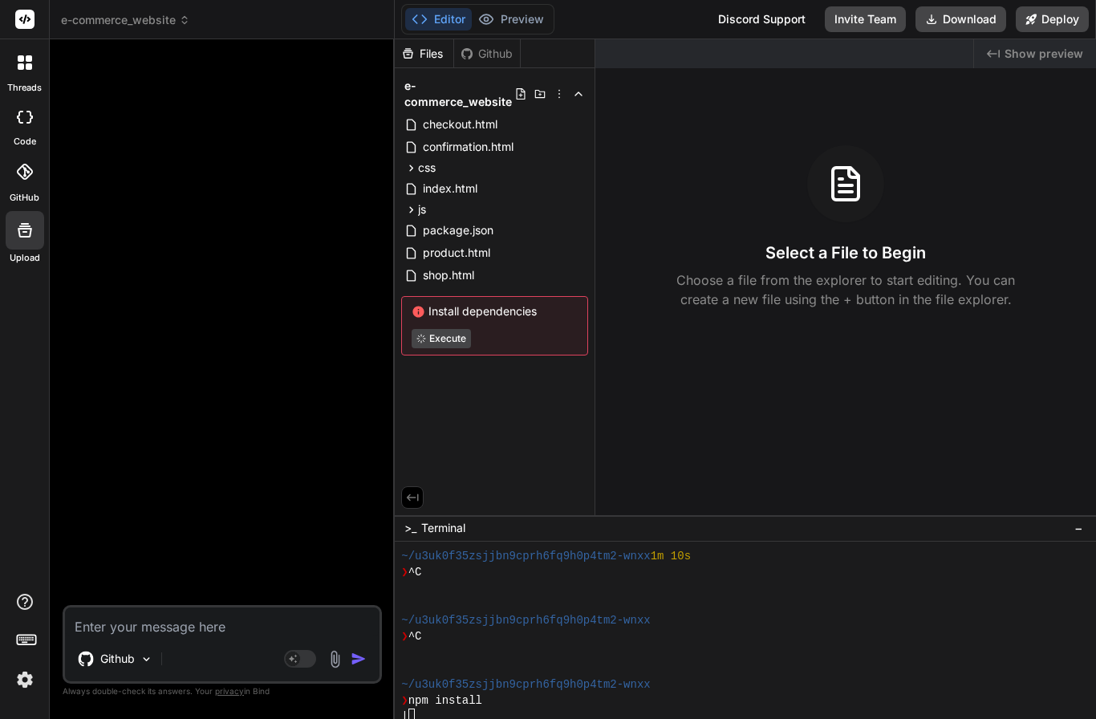
click at [535, 420] on div "Files Github e-commerce_website checkout.html confirmation.html css checkout.cs…" at bounding box center [495, 277] width 201 height 476
click at [1029, 51] on span "Show preview" at bounding box center [1044, 54] width 79 height 16
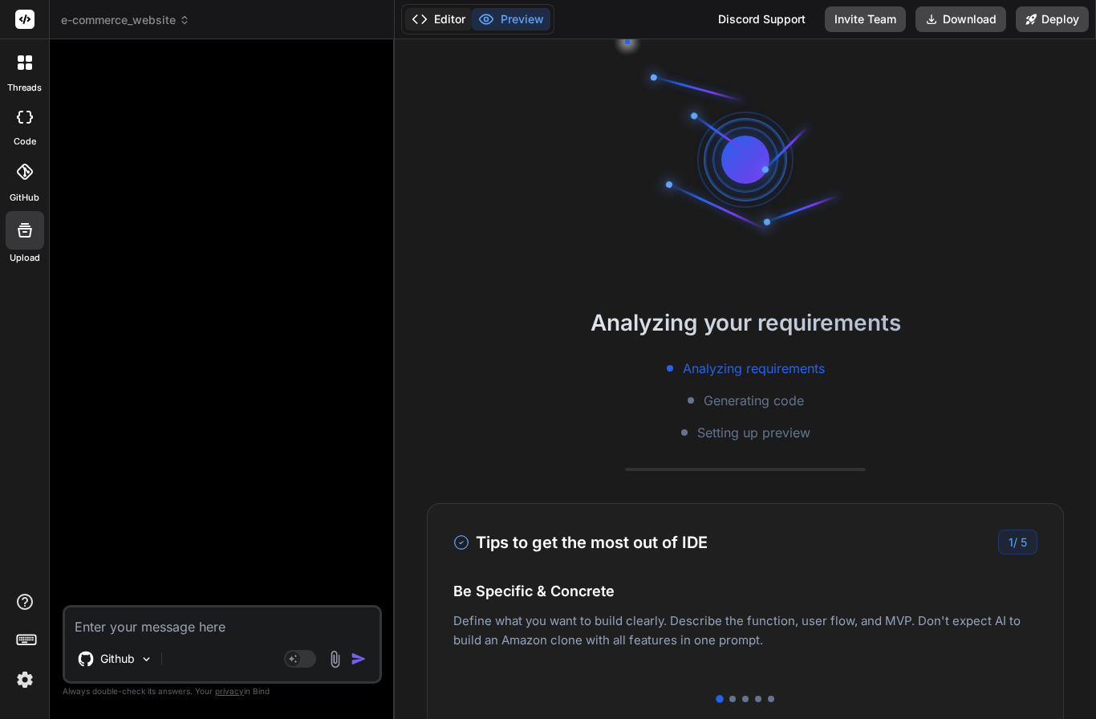
click at [436, 17] on button "Editor" at bounding box center [438, 19] width 67 height 22
